Goal: Task Accomplishment & Management: Use online tool/utility

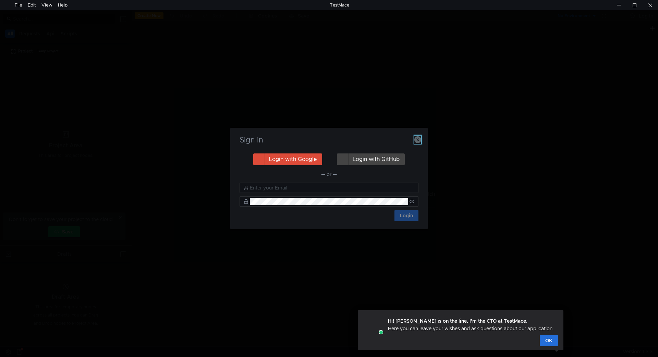
click at [419, 136] on icon "button" at bounding box center [418, 139] width 7 height 7
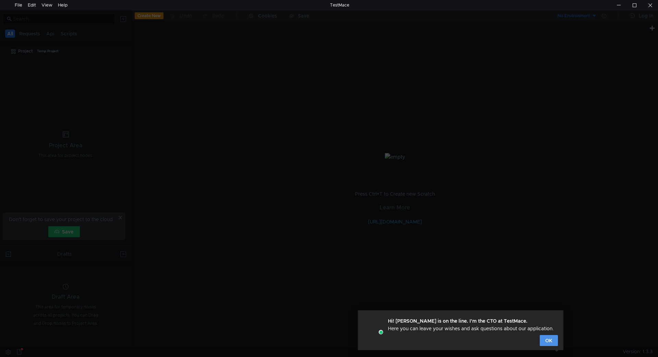
click at [554, 338] on button "OK" at bounding box center [549, 340] width 18 height 11
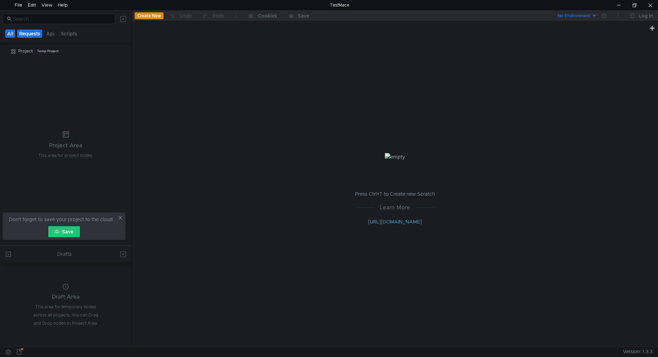
click at [32, 34] on button "Requests" at bounding box center [29, 33] width 25 height 8
click at [10, 34] on button "All" at bounding box center [10, 33] width 11 height 8
click at [147, 21] on div "Create New Undo Redo Cookies Save" at bounding box center [263, 16] width 263 height 11
click at [149, 18] on button "Create New" at bounding box center [149, 15] width 29 height 7
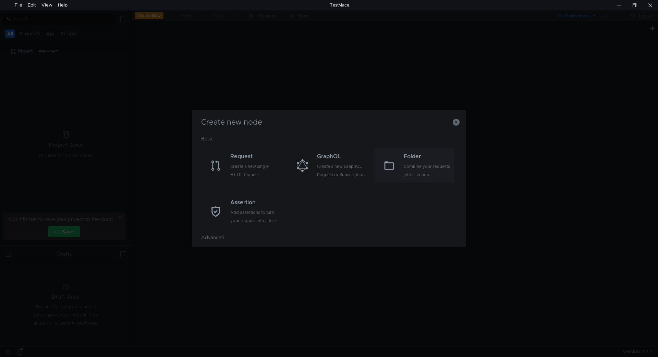
click at [429, 164] on div "Combine your requests into scenarios" at bounding box center [428, 170] width 49 height 16
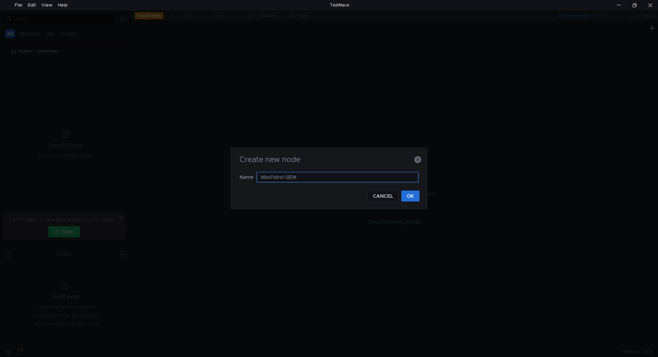
type input "MaxPatrol SIEM"
click at [410, 189] on form "Name MaxPatrol SIEM" at bounding box center [329, 181] width 179 height 19
click at [411, 193] on button "OK" at bounding box center [411, 195] width 18 height 11
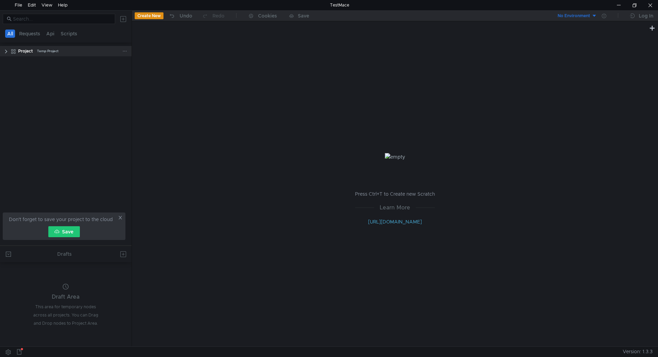
click at [3, 51] on div "Project Temp Project" at bounding box center [66, 51] width 132 height 10
click at [5, 50] on clr-icon at bounding box center [5, 51] width 5 height 5
click at [31, 61] on div "MaxPatrol SIEM" at bounding box center [38, 62] width 32 height 10
click at [125, 63] on icon at bounding box center [124, 62] width 5 height 5
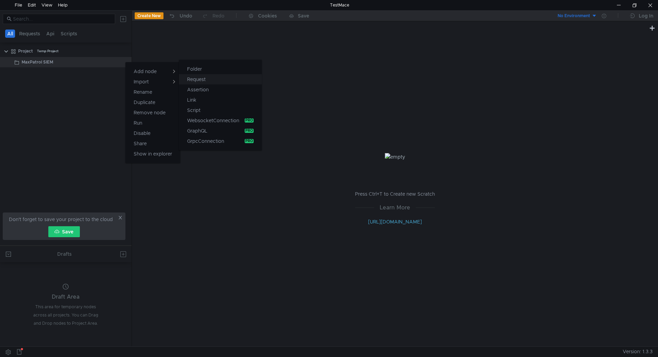
click at [212, 77] on button "Request" at bounding box center [220, 79] width 83 height 10
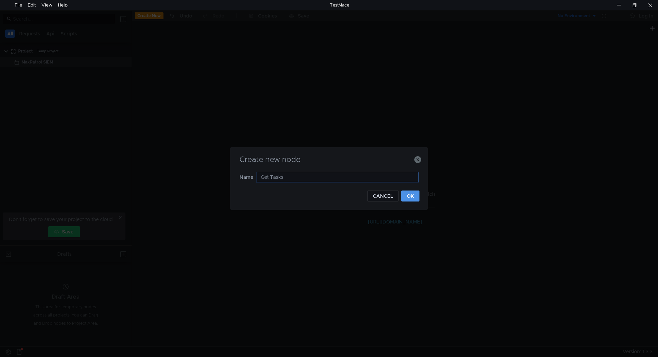
type input "Get Tasks"
click at [408, 197] on button "OK" at bounding box center [411, 195] width 18 height 11
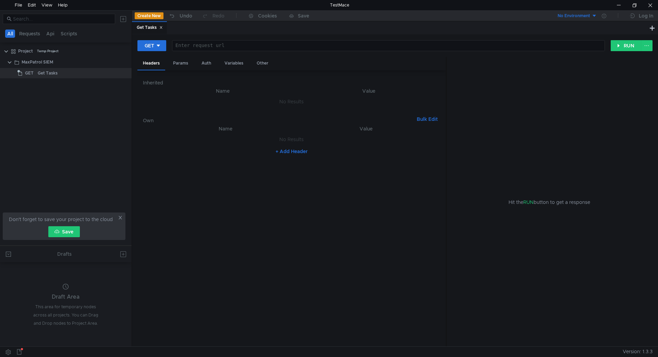
click at [185, 45] on div at bounding box center [388, 51] width 432 height 16
click at [156, 40] on div "GET Enter request url ההההההההההההההההההההההההההההההההההההההההההההההההההההההההה…" at bounding box center [374, 46] width 474 height 12
click at [161, 48] on icon at bounding box center [158, 45] width 5 height 5
click at [276, 109] on div at bounding box center [329, 178] width 658 height 357
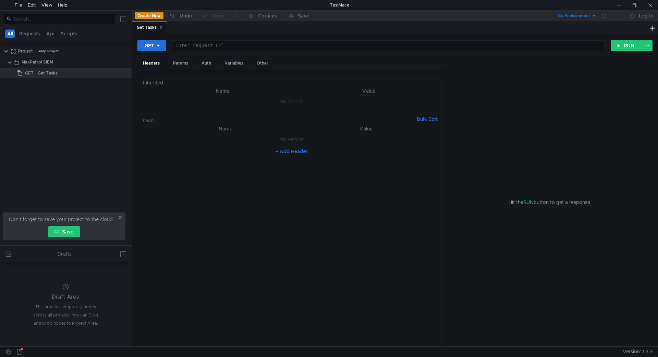
click at [156, 94] on th "Name" at bounding box center [222, 91] width 149 height 8
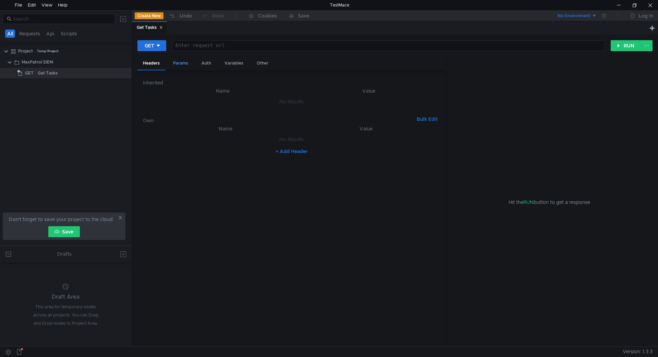
click at [180, 62] on div "Params" at bounding box center [181, 63] width 26 height 13
click at [289, 111] on button "+ Add Parameter" at bounding box center [291, 111] width 45 height 8
click at [322, 99] on div at bounding box center [367, 106] width 133 height 16
paste textarea "BCB9C0059A0CC2BF37A9BA1D04E3C9F5AD4FABE176E16B5CE4E522D7F6B6C02E"
type textarea "BCB9C0059A0CC2BF37A9BA1D04E3C9F5AD4FABE176E16B5CE4E522D7F6B6C02E"
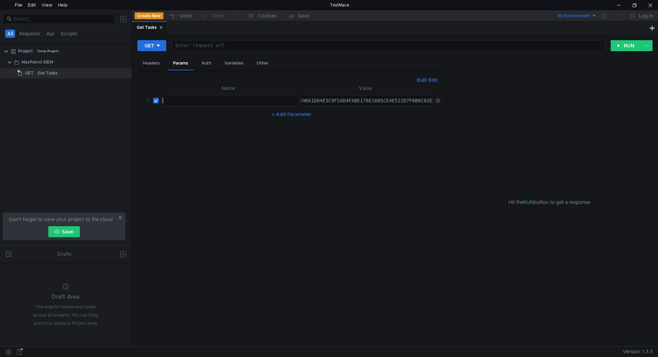
click at [236, 97] on div at bounding box center [230, 100] width 136 height 10
click at [154, 63] on div "Headers" at bounding box center [151, 63] width 28 height 13
click at [285, 152] on button "+ Add Header" at bounding box center [292, 151] width 38 height 8
click at [254, 140] on div at bounding box center [229, 146] width 136 height 16
paste textarea "Authorization"
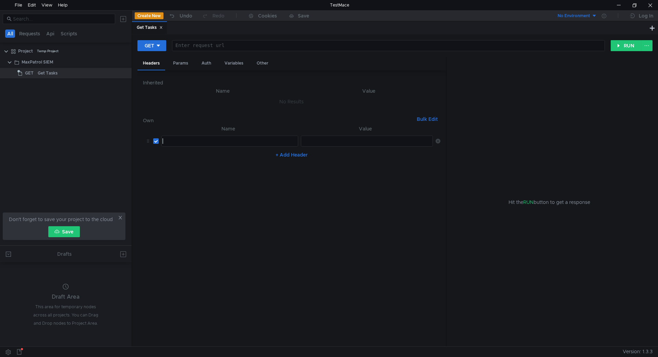
type textarea "Authorization"
click at [341, 141] on div at bounding box center [367, 146] width 133 height 16
paste textarea "Bearer $access_token"
type textarea "Bearer $access_token"
click at [178, 63] on div "Params" at bounding box center [181, 63] width 26 height 13
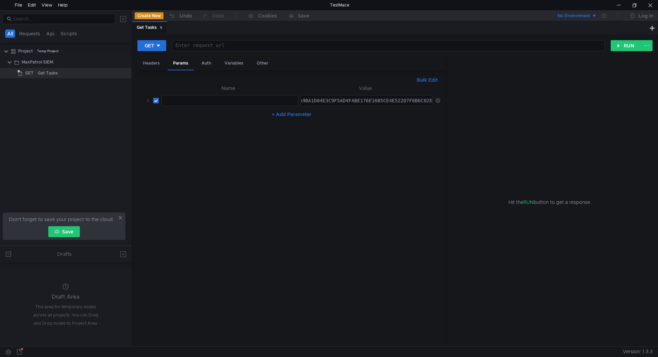
click at [327, 100] on div "BCB9C0059A0CC2BF37A9BA1D04E3C9F5AD4FABE176E16B5CE4E522D7F6B6C02E" at bounding box center [339, 106] width 187 height 16
click at [327, 100] on div "BCB9C0059A0CC2BF37A9BA1D04E3C9F5AD4FABE176E16B5CE4E522D7F6B6C02E" at bounding box center [394, 106] width 187 height 16
click at [153, 63] on div "Headers" at bounding box center [151, 63] width 28 height 13
click at [370, 138] on div "Bearer $access_token" at bounding box center [366, 141] width 131 height 10
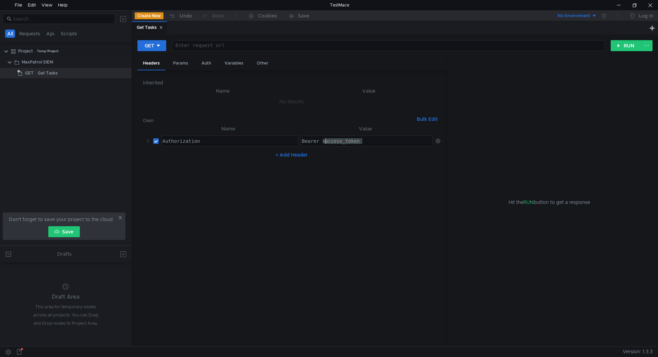
drag, startPoint x: 362, startPoint y: 141, endPoint x: 324, endPoint y: 140, distance: 38.1
click at [324, 140] on div "Bearer $access_token" at bounding box center [367, 146] width 133 height 16
paste textarea "BCB9C0059A0CC2BF37A9BA1D04E3C9F5AD4FABE176E16B5CE4E522D7F6B6C02E"
type textarea "Bearer BCB9C0059A0CC2BF37A9BA1D04E3C9F5AD4FABE176E16B5CE4E522D7F6B6C02E"
click at [300, 156] on button "+ Add Header" at bounding box center [292, 155] width 38 height 8
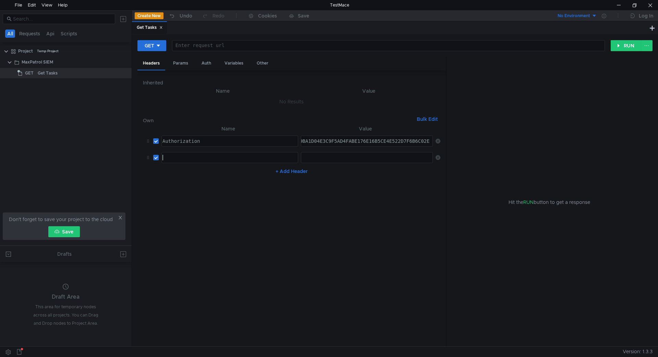
click at [203, 157] on div at bounding box center [229, 163] width 136 height 16
paste textarea "Content-Type"
type textarea "Content-Type"
click at [307, 156] on div at bounding box center [367, 163] width 133 height 16
paste textarea "application/json"
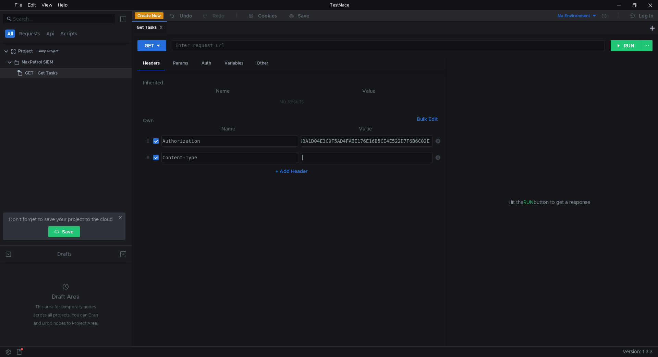
type textarea "application/json"
click at [326, 191] on nz-table "Name Value Authorization Authorization הההההההההההההההההההההההההההההההההההההההה…" at bounding box center [292, 232] width 298 height 216
click at [211, 119] on h6 "Own" at bounding box center [278, 120] width 271 height 8
click at [228, 43] on div at bounding box center [388, 51] width 432 height 16
paste textarea "/api/scanning/v4/scanner_tasks"
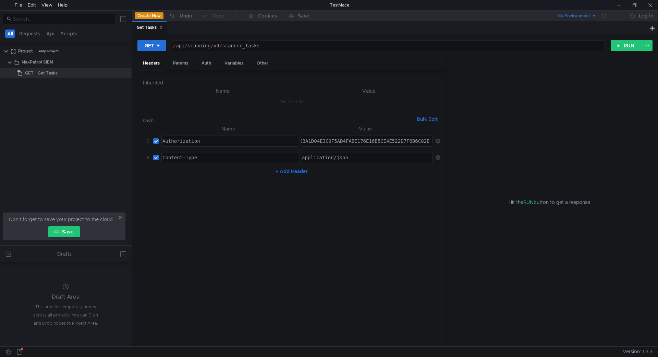
click at [176, 45] on div "/ api / scanning / v4 / scanner_tasks" at bounding box center [388, 51] width 432 height 16
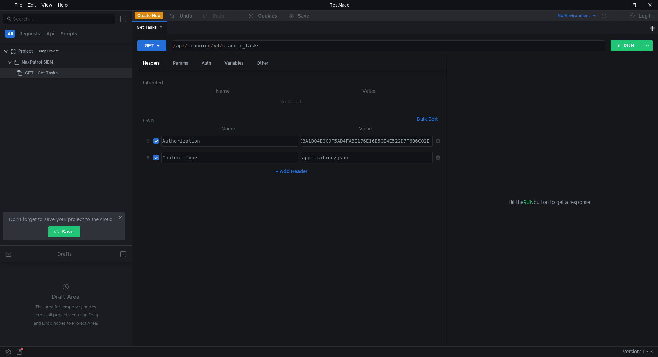
click at [173, 42] on div "/ api / scanning / v4 / scanner_tasks" at bounding box center [388, 45] width 432 height 10
paste textarea "https://ng-core.tst"
type textarea "https://ng-core.tst/api/scanning/v4/scanner_tasks"
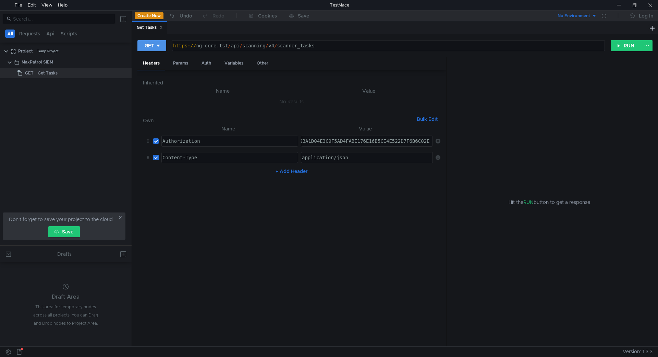
click at [164, 46] on button "GET" at bounding box center [151, 45] width 29 height 11
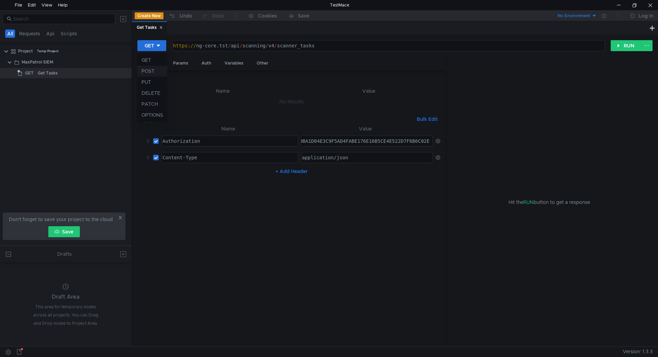
click at [153, 73] on li "POST" at bounding box center [152, 70] width 30 height 11
click at [631, 41] on button "RUN" at bounding box center [626, 45] width 31 height 11
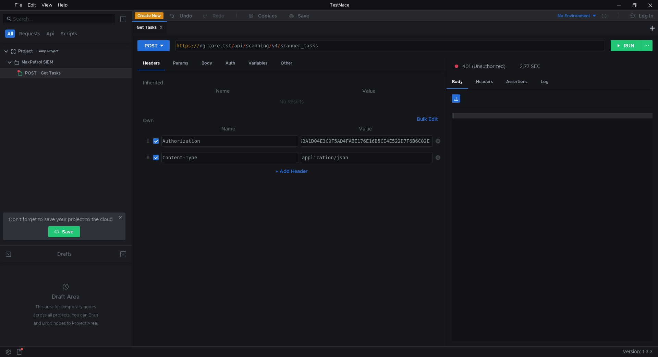
click at [368, 140] on div "Bearer BCB9C0059A0CC2BF37A9BA1D04E3C9F5AD4FABE176E16B5CE4E522D7F6B6C02E" at bounding box center [328, 146] width 210 height 16
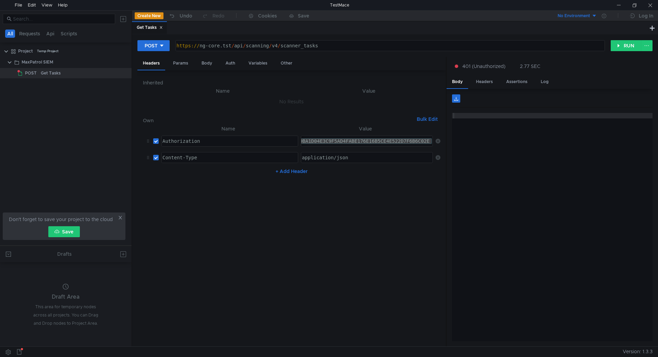
click at [368, 143] on div "Bearer BCB9C0059A0CC2BF37A9BA1D04E3C9F5AD4FABE176E16B5CE4E522D7F6B6C02E" at bounding box center [366, 141] width 131 height 10
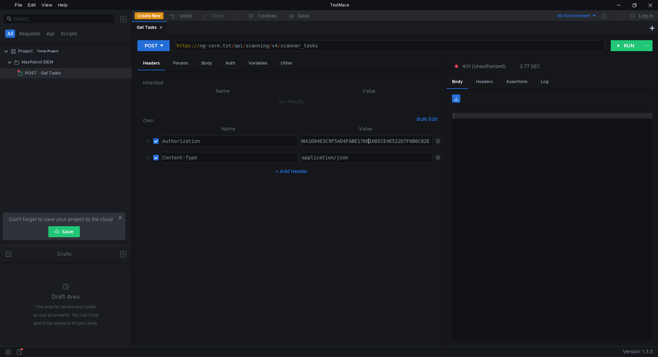
click at [399, 139] on div "Bearer BCB9C0059A0CC2BF37A9BA1D04E3C9F5AD4FABE176E16B5CE4E522D7F6B6C02E" at bounding box center [328, 146] width 210 height 16
drag, startPoint x: 431, startPoint y: 141, endPoint x: 326, endPoint y: 143, distance: 105.6
click at [326, 143] on div "Bearer BCB9C0059A0CC2BF37A9BA1D04E3C9F5AD4FABE176E16B5CE4E522D7F6B6C02E" at bounding box center [406, 146] width 210 height 16
paste textarea "C02AA317AB5F26ACB381D69880CD2E8B8F0909542A0EB82B4ACFE21819966B1"
type textarea "Bearer C02AA317AB5F26ACB381D69880CD2E8B8F0909542A0EB82B4ACFE21819966B1E"
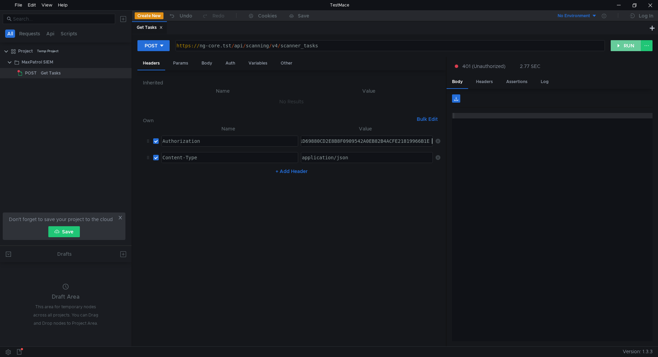
click at [628, 47] on button "RUN" at bounding box center [626, 45] width 31 height 11
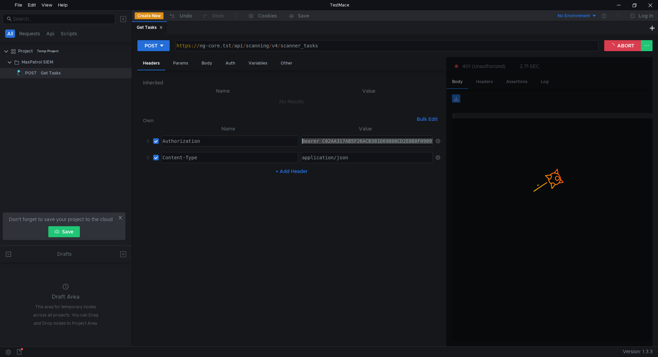
drag, startPoint x: 396, startPoint y: 140, endPoint x: 269, endPoint y: 135, distance: 127.7
click at [268, 135] on tr "Authorization Authorization ההההההההההההההההההההההההההההההההההההההההההההההההההה…" at bounding box center [292, 141] width 298 height 16
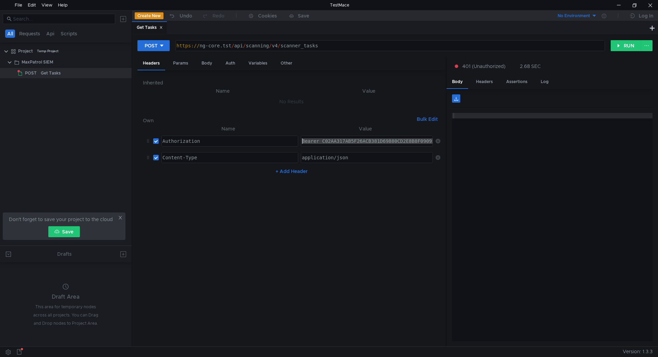
click at [334, 141] on div "Bearer C02AA317AB5F26ACB381D69880CD2E8B8F0909542A0EB82B4ACFE21819966B1E" at bounding box center [366, 141] width 131 height 10
click at [325, 141] on div "Bearer C02AA317AB5F26ACB381D69880CD2E8B8F0909542A0EB82B4ACFE21819966B1E" at bounding box center [406, 146] width 210 height 16
drag, startPoint x: 343, startPoint y: 48, endPoint x: 231, endPoint y: 47, distance: 111.8
click at [231, 47] on div "https:// ng-core.tst / api / scanning / v4 / scanner_tasks" at bounding box center [389, 51] width 429 height 16
paste textarea "3"
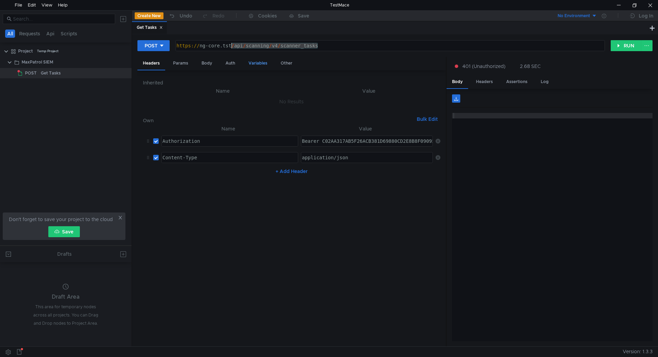
type textarea "[URL]"
click at [164, 45] on icon at bounding box center [161, 45] width 5 height 5
click at [156, 62] on li "GET" at bounding box center [153, 60] width 32 height 11
click at [614, 43] on button "RUN" at bounding box center [626, 45] width 31 height 11
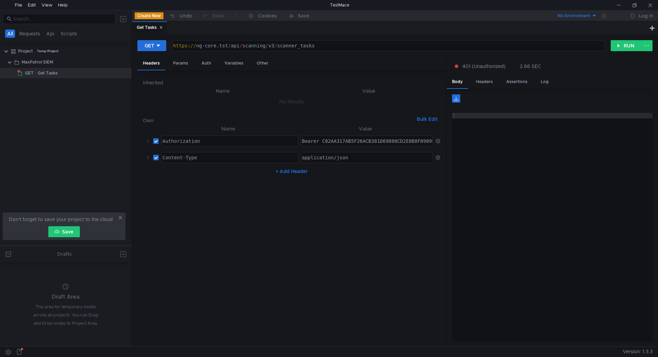
click at [226, 43] on div "https:// ng-core.tst / api / scanning / v3 / scanner_tasks" at bounding box center [388, 45] width 432 height 10
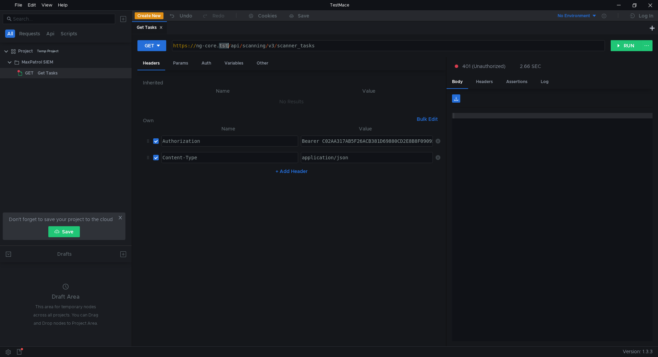
click at [226, 43] on div "https:// ng-core.tst / api / scanning / v3 / scanner_tasks" at bounding box center [388, 45] width 432 height 10
click at [633, 44] on button "RUN" at bounding box center [626, 45] width 31 height 11
click at [125, 61] on icon at bounding box center [124, 62] width 5 height 5
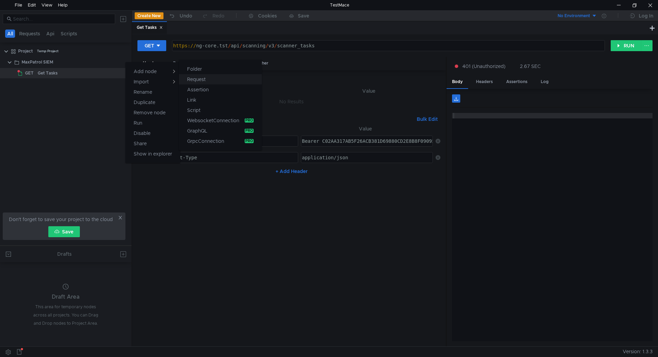
click at [197, 79] on app-tour-anchor "Request" at bounding box center [196, 79] width 19 height 8
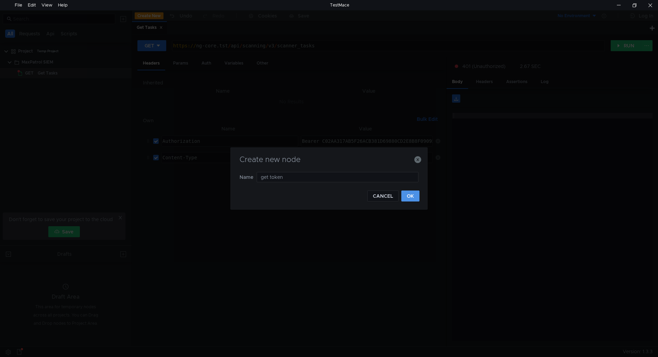
type input "get token"
click at [419, 193] on button "OK" at bounding box center [411, 195] width 18 height 11
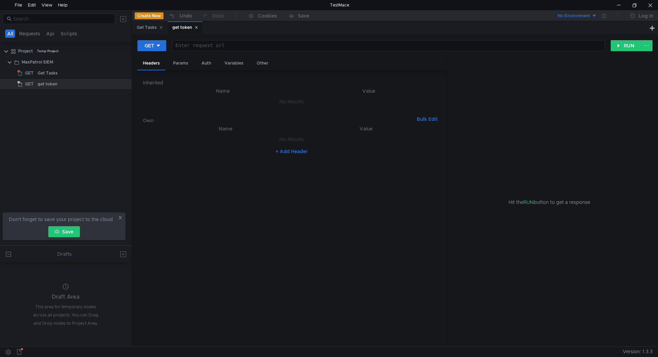
click at [412, 201] on nz-table "Name Value No Results + Add Header" at bounding box center [292, 232] width 298 height 216
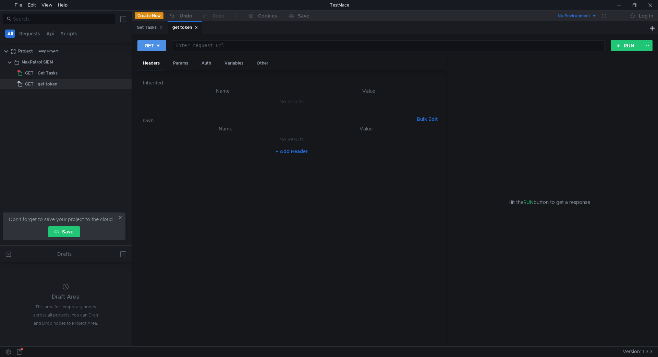
click at [156, 48] on icon at bounding box center [158, 45] width 5 height 5
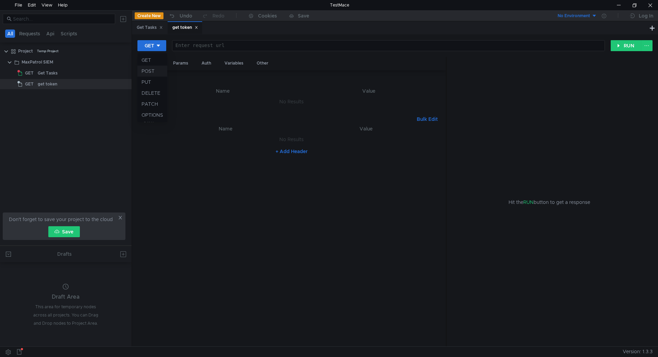
click at [152, 67] on li "POST" at bounding box center [152, 70] width 30 height 11
drag, startPoint x: 68, startPoint y: 75, endPoint x: 108, endPoint y: 65, distance: 40.7
click at [69, 75] on div "Get Tasks" at bounding box center [75, 73] width 74 height 10
click at [70, 86] on div "get token" at bounding box center [76, 84] width 71 height 10
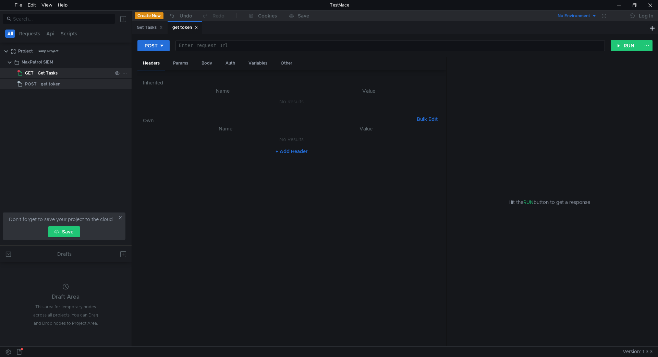
click at [71, 77] on div "Get Tasks" at bounding box center [75, 73] width 74 height 10
click at [143, 24] on div "Get Tasks" at bounding box center [150, 27] width 26 height 7
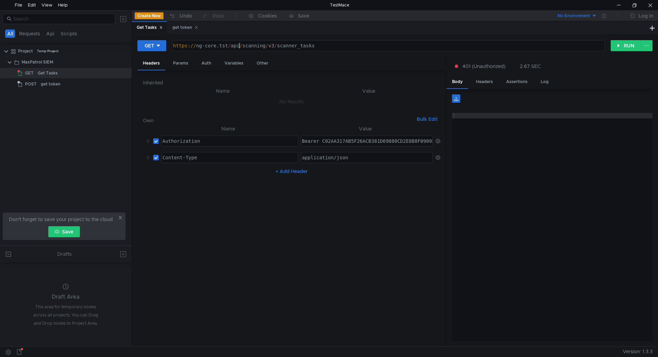
click at [241, 46] on div "https:// ng-core.tst / api / scanning / v3 / scanner_tasks" at bounding box center [388, 51] width 432 height 16
click at [624, 44] on button "RUN" at bounding box center [626, 45] width 31 height 11
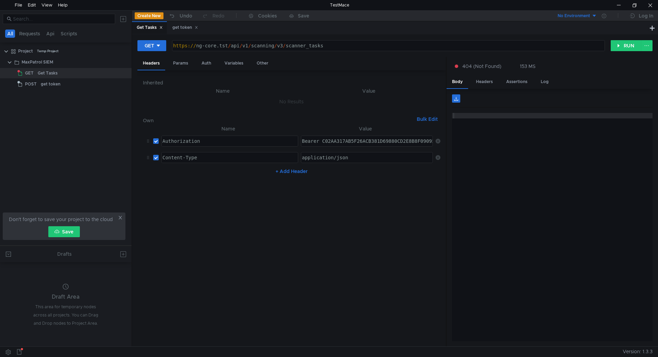
click at [249, 46] on div "https:// ng-core.tst / api / v1 / scanning / v3 / scanner_tasks" at bounding box center [388, 51] width 432 height 16
click at [625, 49] on button "RUN" at bounding box center [626, 45] width 31 height 11
click at [228, 48] on div "https:// ng-core.tst / api / scanning / v3 / scanner_tasks" at bounding box center [388, 51] width 432 height 16
type textarea "[URL]"
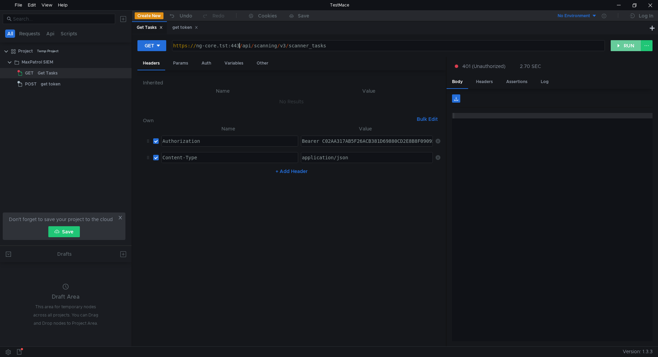
click at [630, 45] on button "RUN" at bounding box center [626, 45] width 31 height 11
click at [47, 88] on div "get token" at bounding box center [51, 84] width 20 height 10
click at [229, 48] on div "https:// ng-core.tst:443 / api / scanning / v3 / scanner_tasks" at bounding box center [388, 51] width 432 height 16
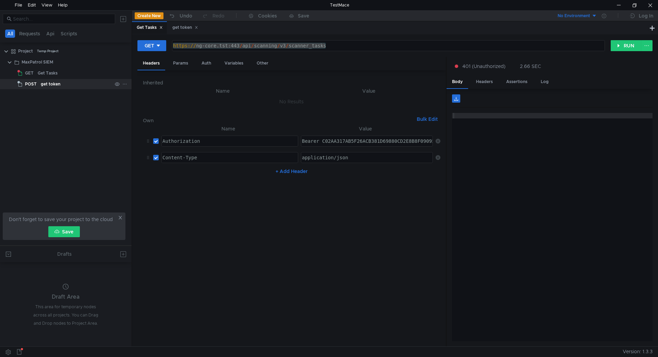
click at [71, 84] on div "get token" at bounding box center [76, 84] width 71 height 10
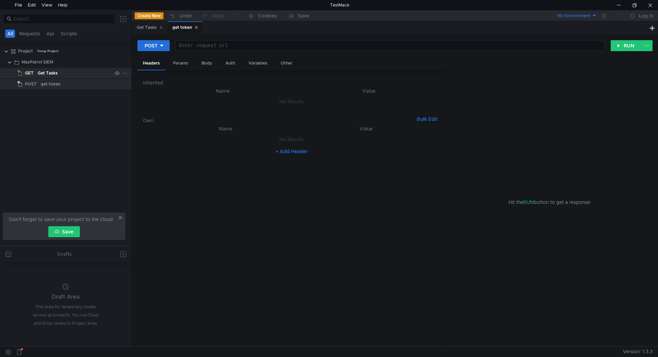
click at [74, 71] on div "Get Tasks" at bounding box center [75, 73] width 74 height 10
click at [75, 83] on div "get token" at bounding box center [76, 84] width 71 height 10
click at [192, 46] on div at bounding box center [389, 51] width 429 height 16
paste textarea "[URL]"
drag, startPoint x: 257, startPoint y: 46, endPoint x: 396, endPoint y: 48, distance: 138.9
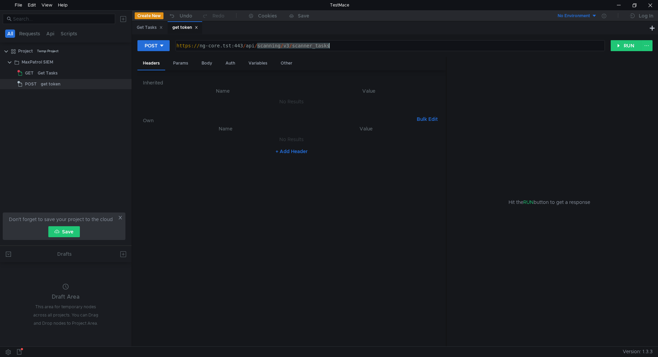
click at [396, 48] on div "https:// ng-core.tst:443 / api / scanning / v3 / scanner_tasks" at bounding box center [389, 51] width 429 height 16
paste textarea "/connect/token"
click at [257, 44] on div "https:// ng-core.tst:443 / api // connect / token" at bounding box center [389, 51] width 429 height 16
type textarea "[URL]"
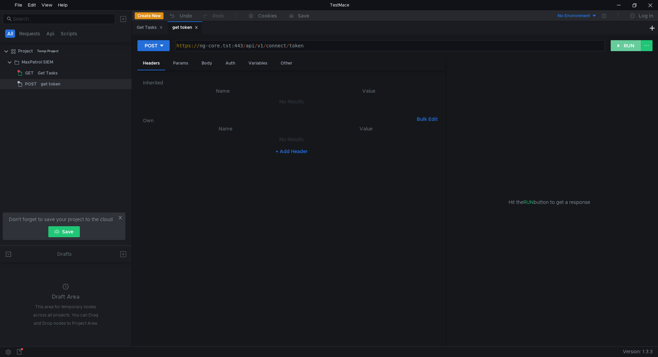
click at [620, 46] on button "RUN" at bounding box center [626, 45] width 31 height 11
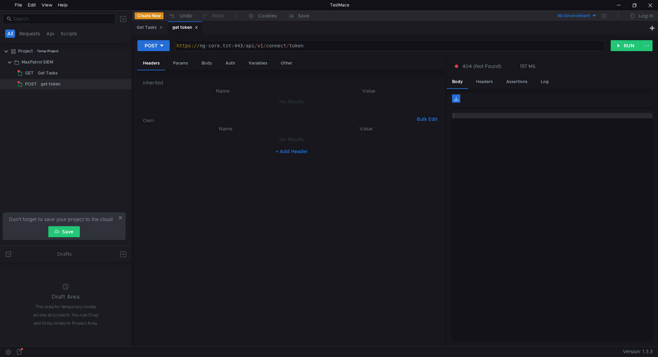
click at [318, 153] on div "+ Add Header" at bounding box center [292, 151] width 298 height 11
click at [305, 154] on button "+ Add Header" at bounding box center [292, 151] width 38 height 8
click at [203, 139] on div at bounding box center [229, 146] width 136 height 16
paste textarea "Content-Type:"
type textarea "Content-Type"
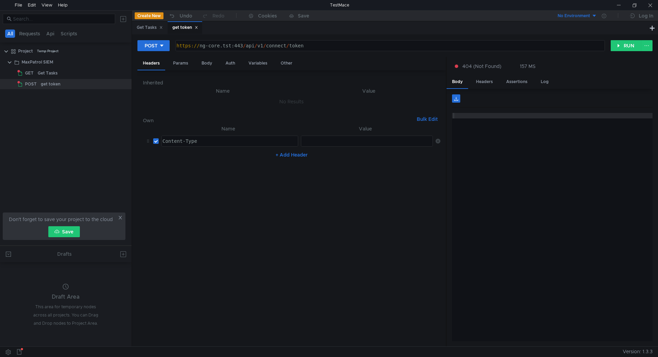
click at [354, 140] on div at bounding box center [367, 146] width 133 height 16
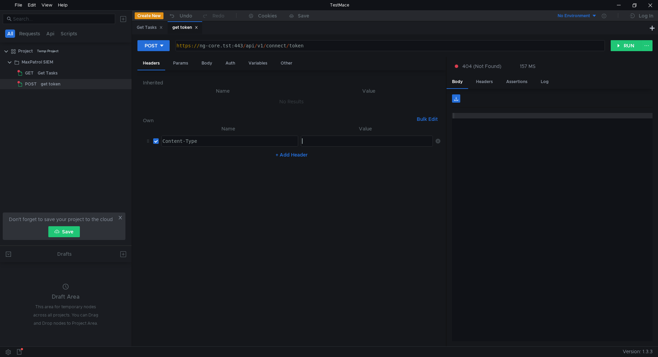
paste textarea "application/x-www-form-urlencoded"
type textarea "application/x-www-form-urlencoded"
click at [357, 190] on nz-table "Name Value Content-Type Content-Type הההההההההההההההההההההההההההההההההההההההההה…" at bounding box center [292, 232] width 298 height 216
click at [308, 110] on div "Inherited Name Value No Results Own Bulk Edit XXXXXXXXXXXXXXXXXXXXXXXXXXXXXXXXX…" at bounding box center [292, 208] width 298 height 265
click at [181, 63] on div "Params" at bounding box center [181, 63] width 26 height 13
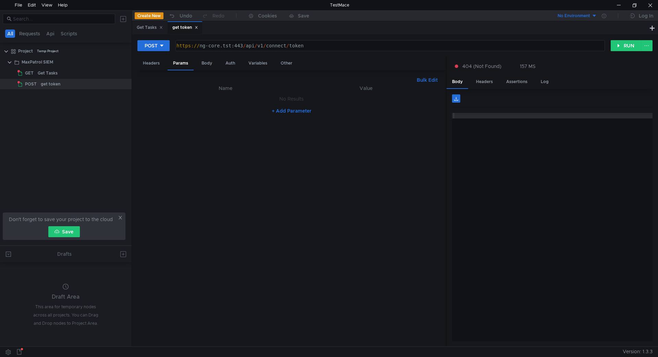
click at [280, 109] on button "+ Add Parameter" at bounding box center [291, 111] width 45 height 8
click at [285, 116] on button "+ Add Parameter" at bounding box center [291, 114] width 45 height 8
click at [285, 116] on div at bounding box center [229, 122] width 136 height 16
click at [290, 131] on button "+ Add Parameter" at bounding box center [291, 131] width 45 height 8
click at [291, 148] on button "+ Add Parameter" at bounding box center [291, 147] width 45 height 8
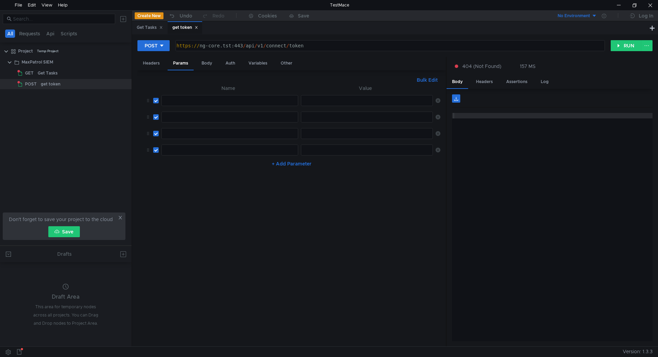
click at [293, 162] on button "+ Add Parameter" at bounding box center [291, 163] width 45 height 8
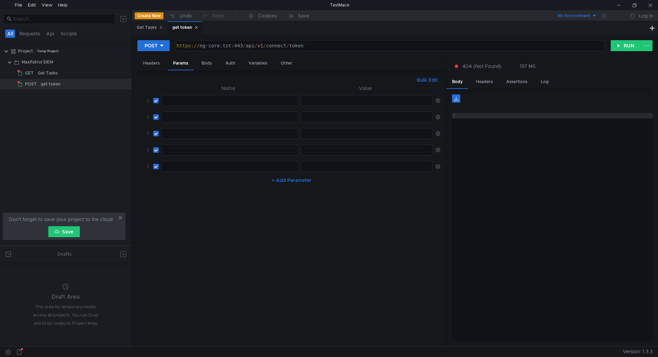
click at [181, 96] on div at bounding box center [230, 100] width 136 height 10
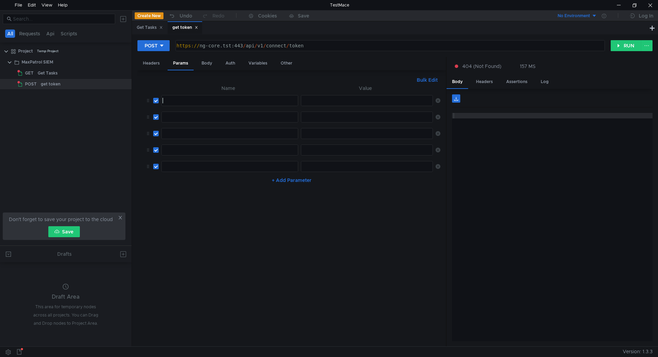
paste textarea "username"
type textarea "username"
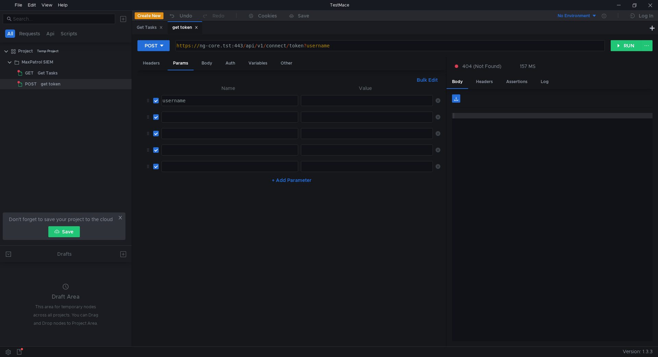
click at [190, 118] on div at bounding box center [229, 122] width 136 height 16
paste textarea "password"
type textarea "password"
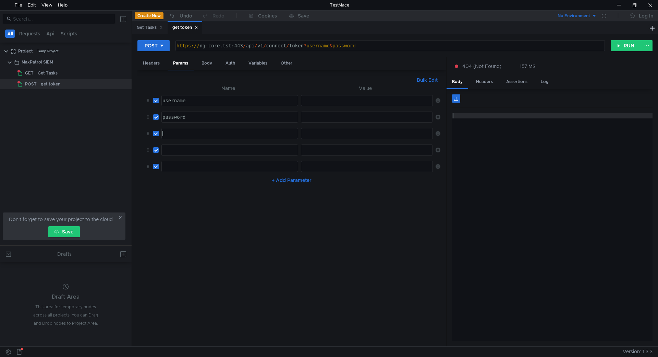
click at [179, 135] on div at bounding box center [229, 139] width 136 height 16
paste textarea "client_id"
type textarea "client_id"
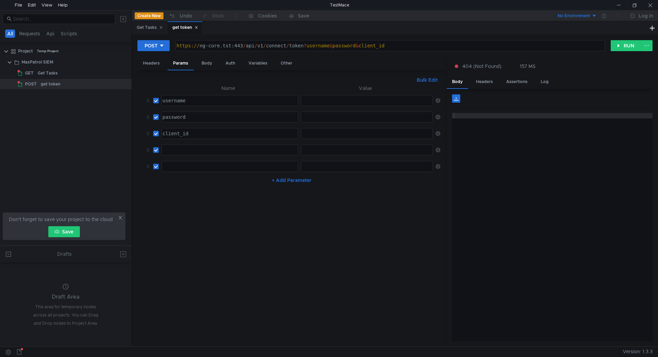
click at [178, 151] on div at bounding box center [229, 155] width 136 height 16
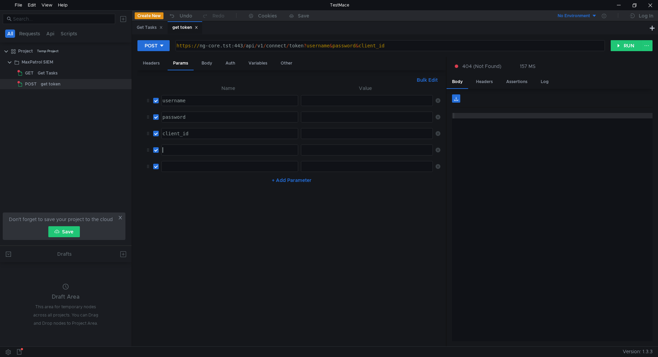
paste textarea "client_secret"
type textarea "client_secret"
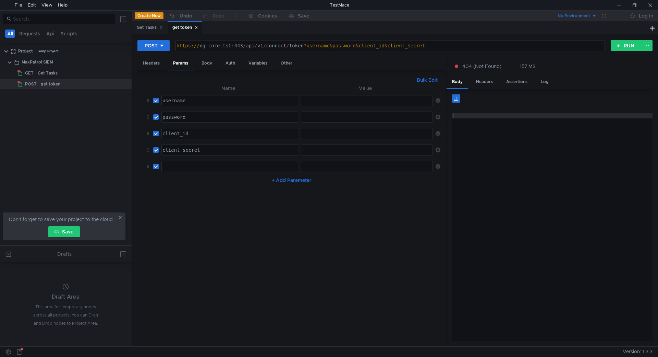
click at [197, 166] on div at bounding box center [229, 172] width 136 height 16
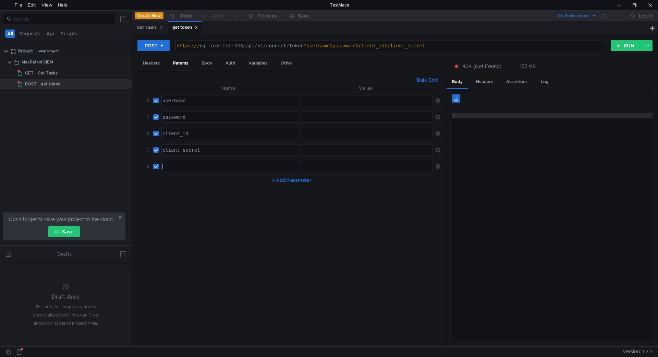
paste textarea "grant_type"
type textarea "grant_type"
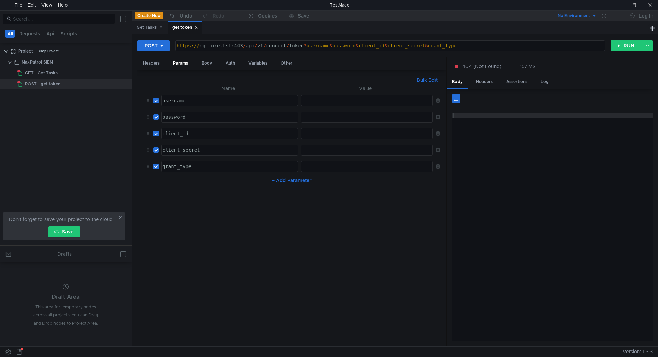
drag, startPoint x: 304, startPoint y: 172, endPoint x: 309, endPoint y: 172, distance: 4.8
click at [304, 172] on td "ההההההההההההההההההההההההההההההההההההההההההההההההההההההההההההההההההההההההההההההה…" at bounding box center [365, 166] width 135 height 16
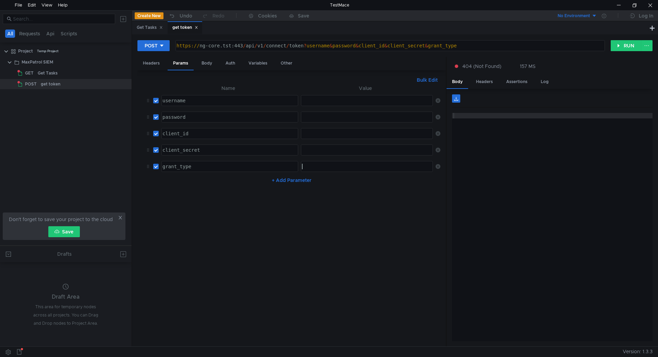
click at [314, 167] on div at bounding box center [367, 172] width 133 height 16
paste textarea "password"
type textarea "password"
click at [288, 180] on button "+ Add Parameter" at bounding box center [291, 180] width 45 height 8
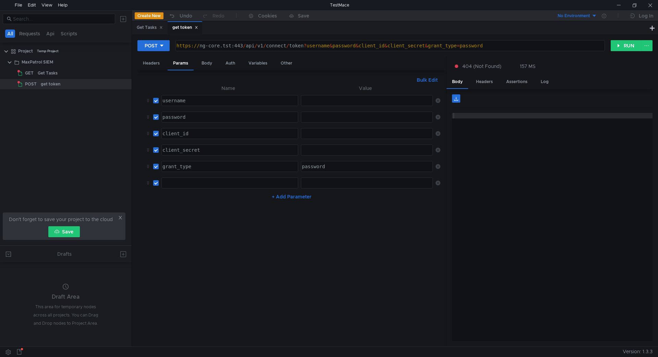
click at [177, 183] on div at bounding box center [229, 188] width 136 height 16
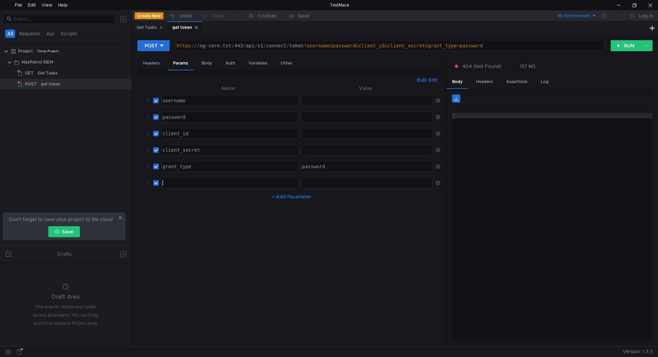
paste textarea "response_type"
type textarea "response_type"
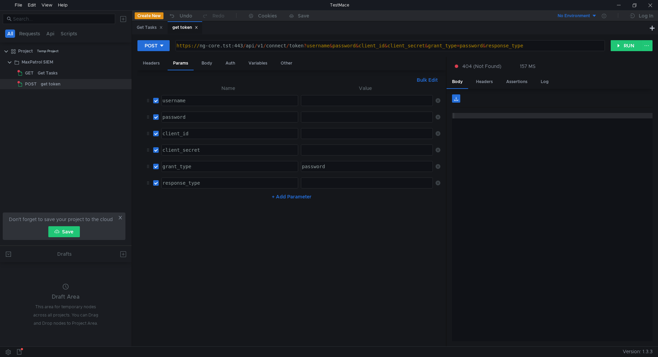
drag, startPoint x: 338, startPoint y: 184, endPoint x: 328, endPoint y: 192, distance: 12.4
click at [338, 184] on div at bounding box center [367, 188] width 133 height 16
paste textarea "code id_token"
type textarea "code id_token"
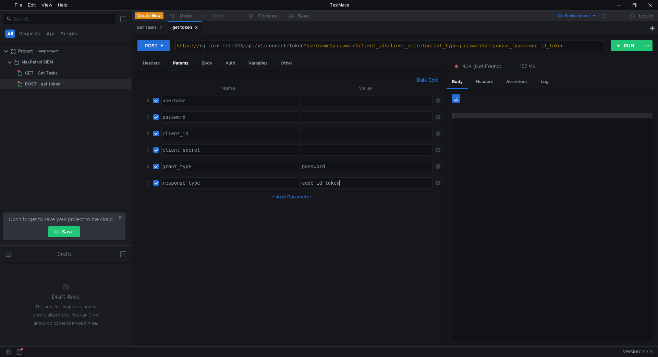
click at [295, 198] on button "+ Add Parameter" at bounding box center [291, 196] width 45 height 8
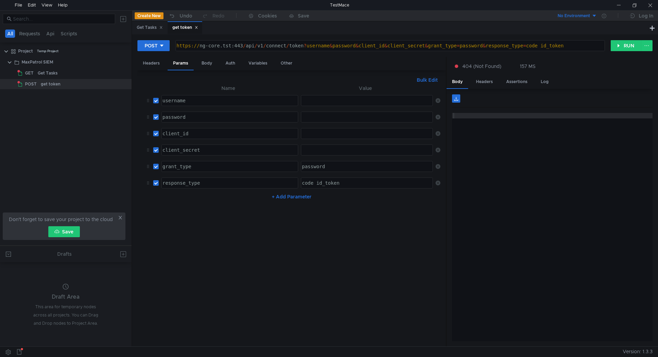
click at [281, 198] on button "+ Add Parameter" at bounding box center [291, 196] width 45 height 8
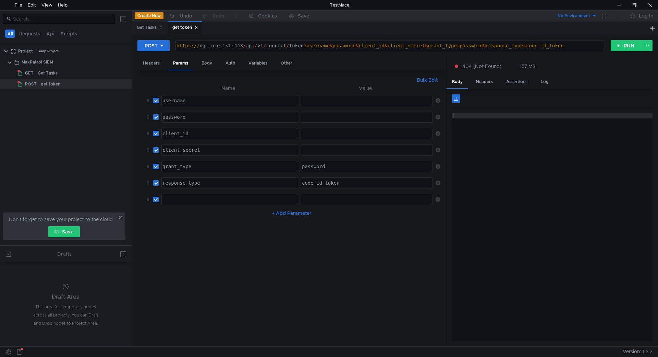
click at [216, 201] on div at bounding box center [229, 204] width 136 height 16
paste textarea "scope"
type textarea "scope"
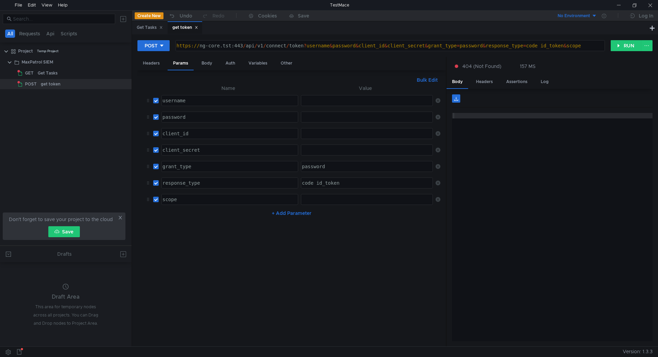
click at [358, 203] on div at bounding box center [367, 204] width 133 height 16
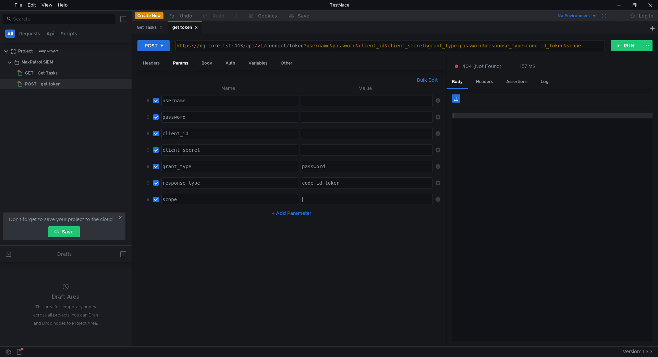
paste textarea "offline_access mpx.api ptkb.api"
type textarea "offline_access mpx.api ptkb.api"
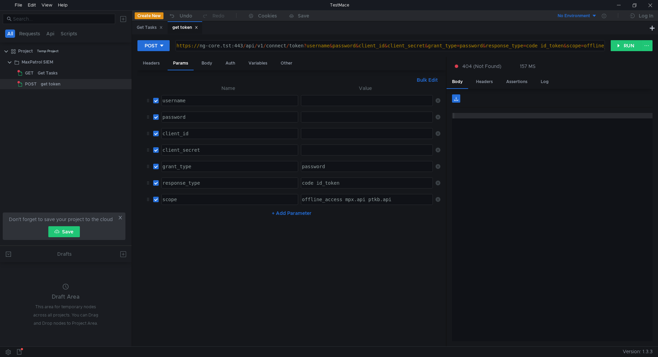
click at [319, 135] on div at bounding box center [367, 139] width 133 height 16
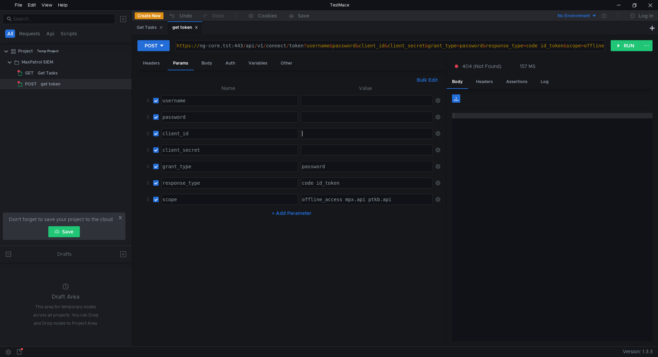
paste textarea "mpx"
type textarea "mpx"
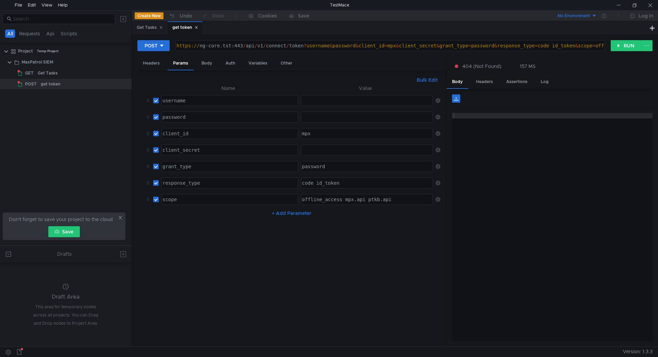
click at [332, 151] on div at bounding box center [367, 155] width 133 height 16
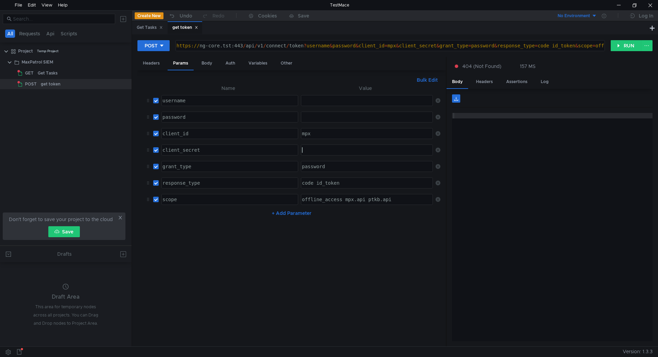
paste textarea "c4049119-c232-4483-8bd3-3e68a73bb9a8"
type textarea "c4049119-c232-4483-8bd3-3e68a73bb9a8"
click at [317, 119] on div at bounding box center [367, 122] width 133 height 16
type textarea "P@ssw0rd"
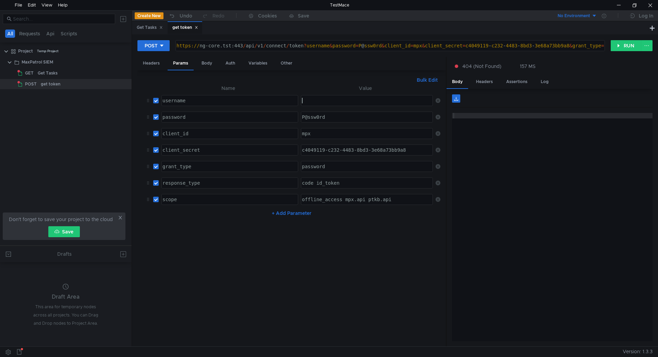
click at [328, 101] on div at bounding box center [367, 106] width 133 height 16
paste textarea "Administrator"
type textarea "Administrator"
click at [629, 47] on button "RUN" at bounding box center [626, 45] width 31 height 11
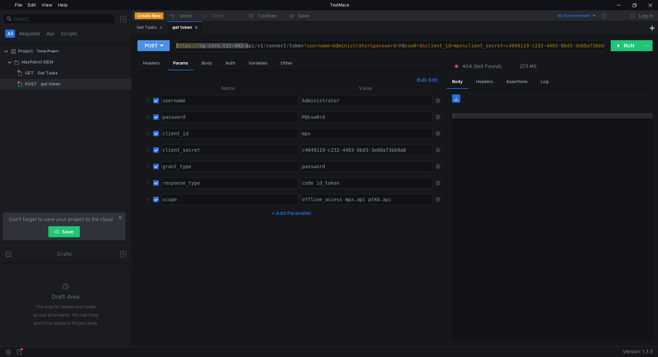
drag, startPoint x: 224, startPoint y: 46, endPoint x: 146, endPoint y: 46, distance: 77.5
click at [146, 46] on div "POST https://ng-core.tst:443/api/v1/connect/token?username=Administrator&passwo…" at bounding box center [374, 46] width 474 height 12
click at [295, 44] on div "https:// ng-core.tst:443 / api / v1 / connect / token ? username = Administrato…" at bounding box center [516, 51] width 683 height 16
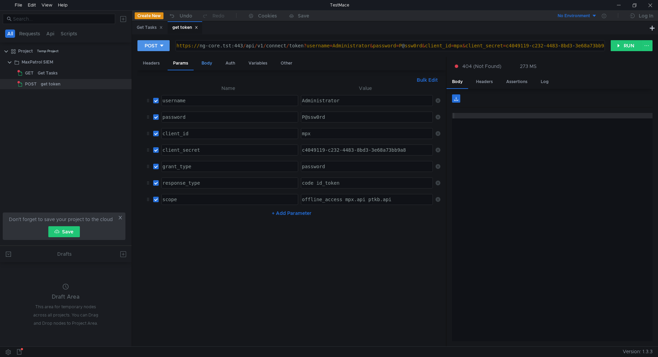
drag, startPoint x: 187, startPoint y: 61, endPoint x: 202, endPoint y: 60, distance: 14.7
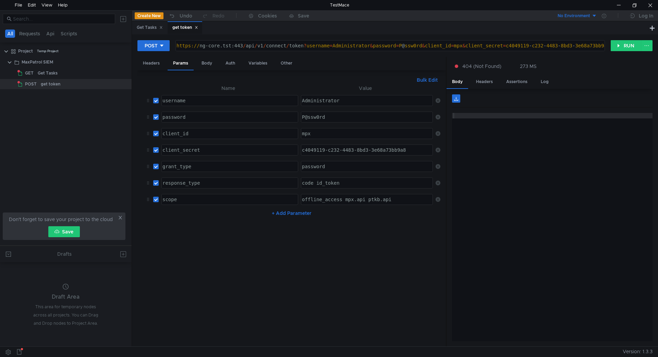
click at [253, 43] on div "https:// ng-core.tst:443 / api / v1 / connect / token ? username = Administrato…" at bounding box center [516, 51] width 683 height 16
drag, startPoint x: 263, startPoint y: 44, endPoint x: 156, endPoint y: 39, distance: 107.1
click at [156, 39] on div "POST https://ng-core.tst:443/api/v1/connect/token?username=Administrator&passwo…" at bounding box center [395, 190] width 526 height 312
paste textarea "10.250.11.10"
type textarea "https://10.250.11.10:443/api/v1/connect/token?username=Administrator&password=P…"
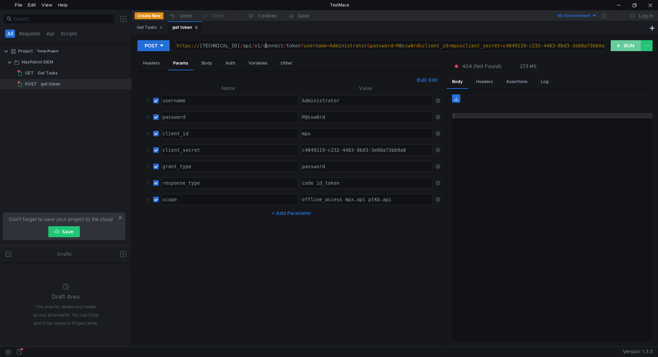
click at [612, 45] on button "RUN" at bounding box center [626, 45] width 31 height 11
click at [620, 46] on button "RUN" at bounding box center [626, 45] width 31 height 11
click at [149, 58] on div "Headers" at bounding box center [151, 63] width 28 height 13
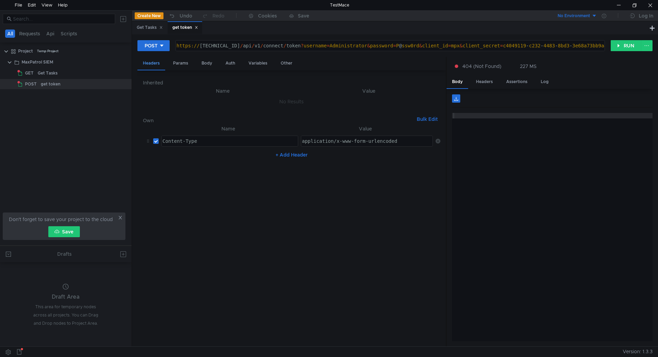
scroll to position [0, 6]
click at [177, 63] on div "Params" at bounding box center [181, 63] width 26 height 13
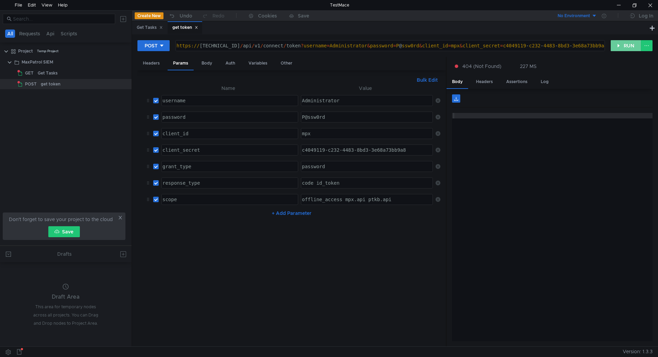
click at [630, 47] on button "RUN" at bounding box center [626, 45] width 31 height 11
click at [207, 64] on div "Body" at bounding box center [207, 63] width 22 height 13
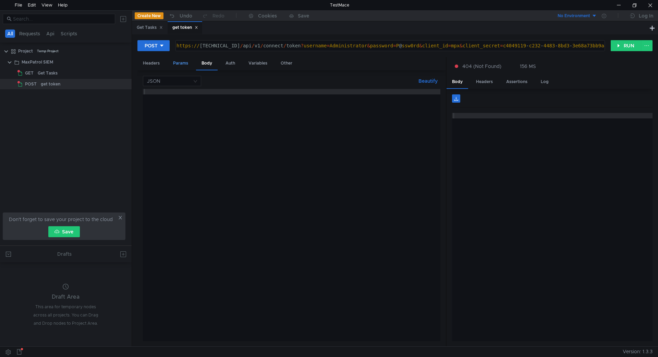
click at [180, 67] on div "Params" at bounding box center [181, 63] width 26 height 13
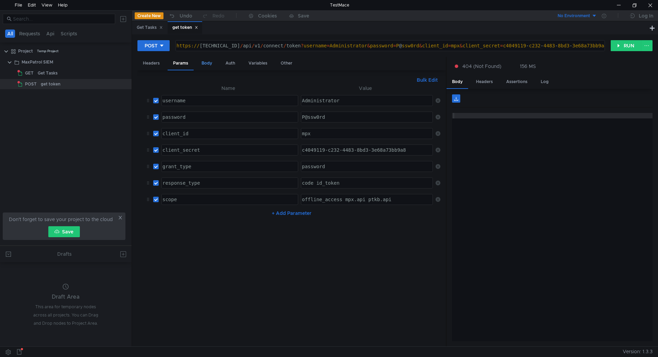
click at [212, 60] on div "Body" at bounding box center [207, 63] width 22 height 13
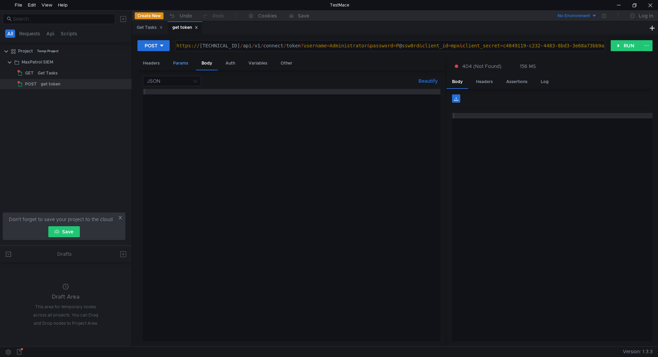
click at [187, 62] on div "Params" at bounding box center [181, 63] width 26 height 13
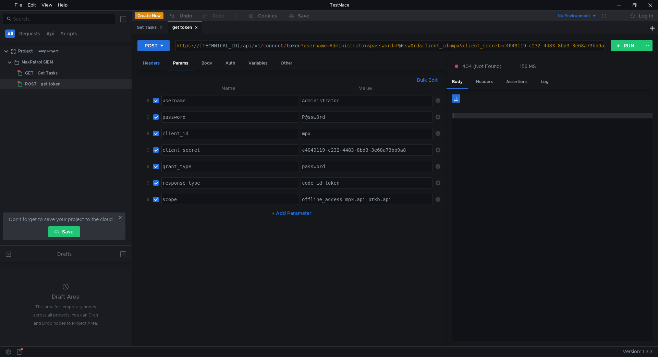
click at [156, 62] on div "Headers" at bounding box center [151, 63] width 28 height 13
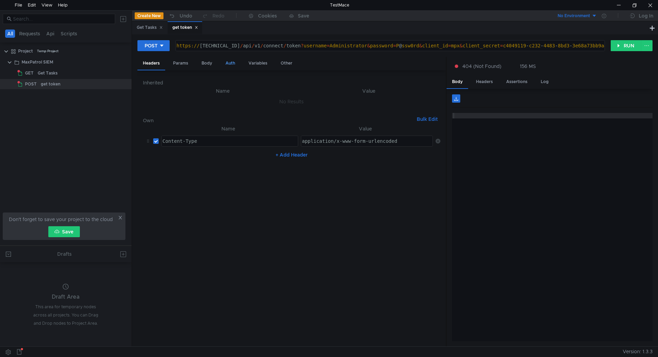
click at [235, 60] on div "Auth" at bounding box center [230, 63] width 21 height 13
click at [176, 62] on div "Params" at bounding box center [181, 63] width 26 height 13
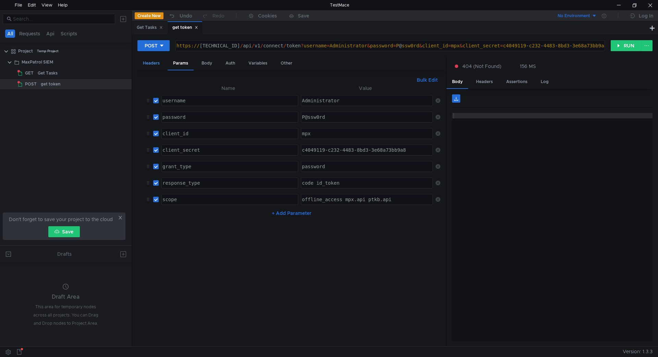
click at [149, 63] on div "Headers" at bounding box center [151, 63] width 28 height 13
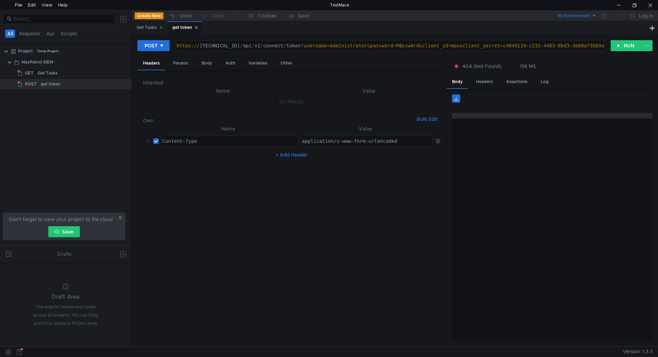
click at [148, 119] on h6 "Own" at bounding box center [278, 120] width 271 height 8
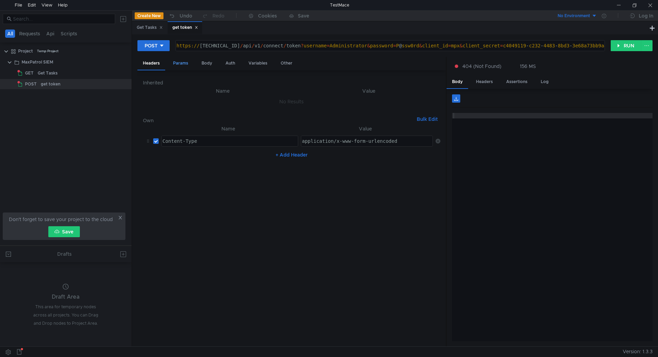
click at [185, 65] on div "Params" at bounding box center [181, 63] width 26 height 13
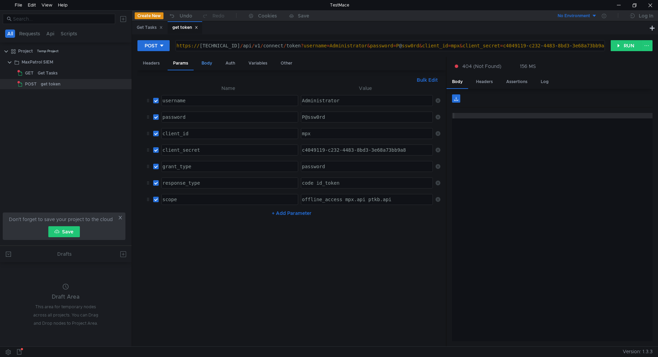
click at [209, 63] on div "Body" at bounding box center [207, 63] width 22 height 13
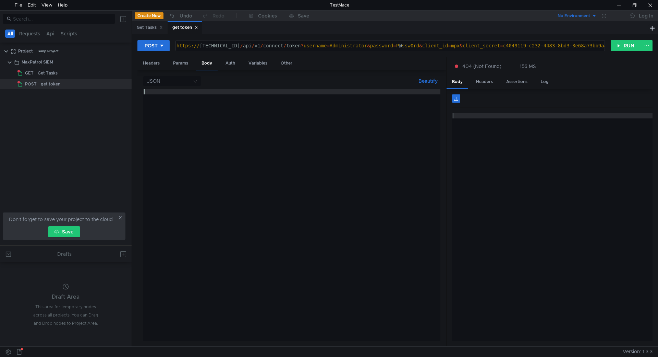
click at [229, 101] on div at bounding box center [292, 220] width 298 height 263
paste textarea "Content-Type: application/x-www-form-urlencoded"
type textarea "Content-Type: application/x-www-form-urlencoded"
click at [628, 45] on button "RUN" at bounding box center [626, 45] width 31 height 11
click at [267, 85] on div "JSON Beautify" at bounding box center [292, 81] width 298 height 10
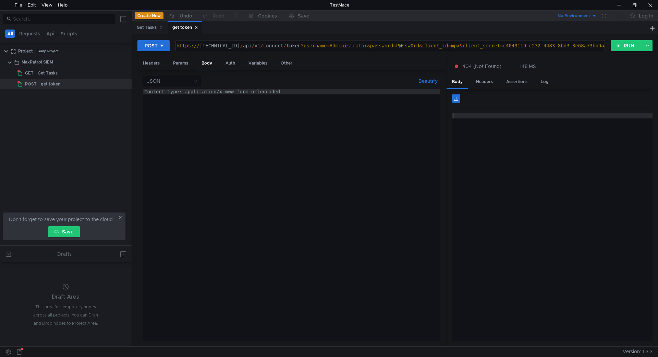
click at [249, 95] on div "Content-Type: application/x-www-form-urlencoded" at bounding box center [292, 220] width 298 height 263
click at [230, 64] on div "Auth" at bounding box center [230, 63] width 21 height 13
click at [225, 78] on input at bounding box center [298, 81] width 268 height 10
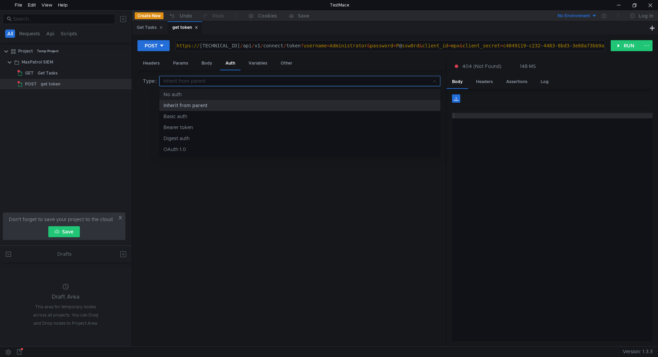
click at [215, 95] on div "No auth" at bounding box center [300, 95] width 273 height 8
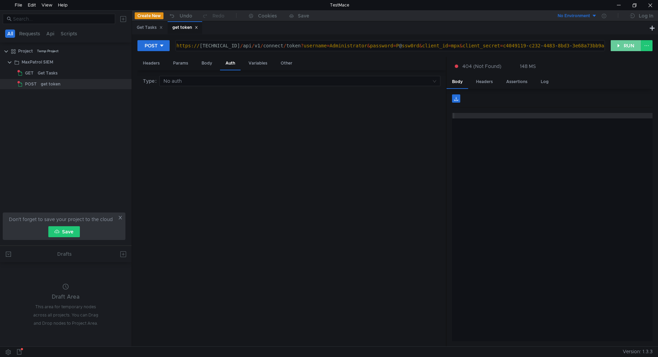
click at [625, 48] on button "RUN" at bounding box center [626, 45] width 31 height 11
click at [253, 82] on input at bounding box center [298, 81] width 268 height 10
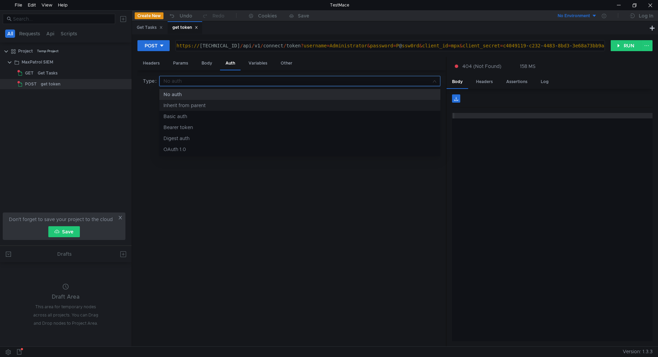
click at [218, 105] on div "Inherit from parent" at bounding box center [300, 105] width 273 height 8
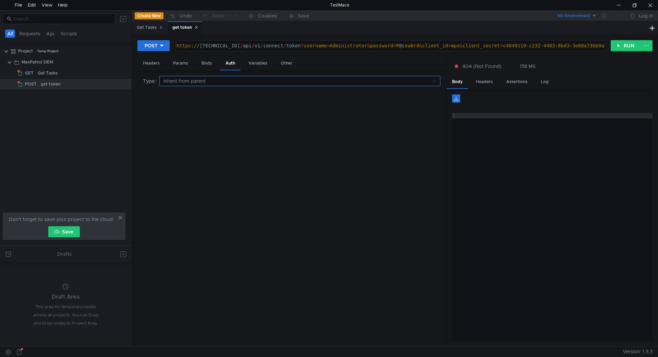
click at [224, 86] on nz-select-top-control "Inherit from parent" at bounding box center [299, 81] width 281 height 10
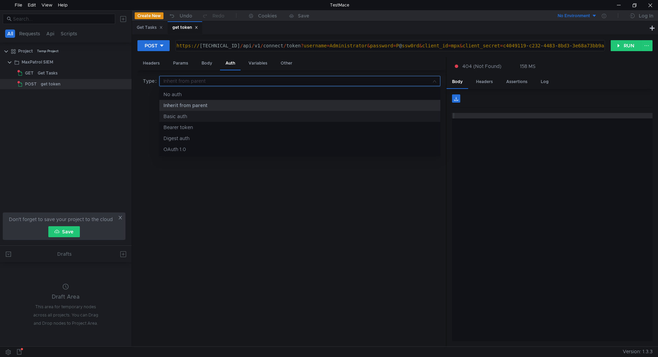
click at [222, 114] on div "Basic auth" at bounding box center [300, 116] width 273 height 8
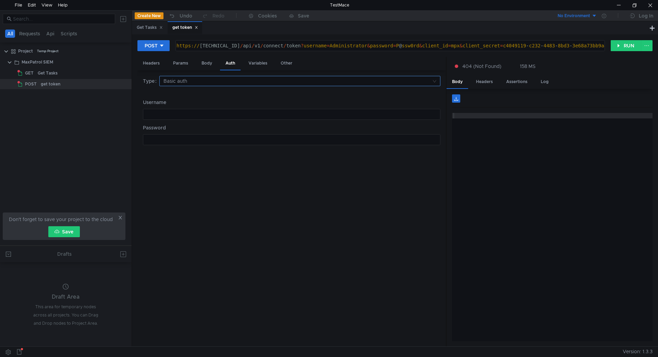
click at [229, 82] on input at bounding box center [298, 81] width 268 height 10
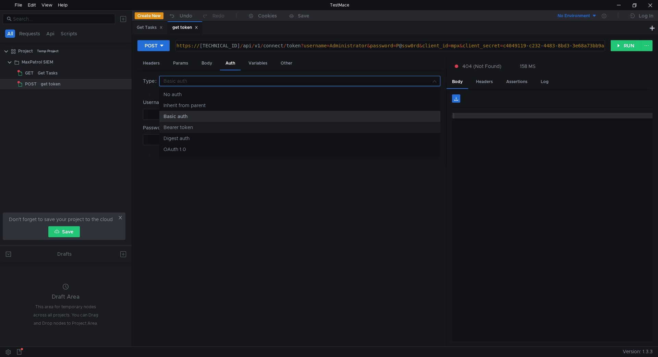
click at [219, 126] on div "Bearer token" at bounding box center [300, 127] width 273 height 8
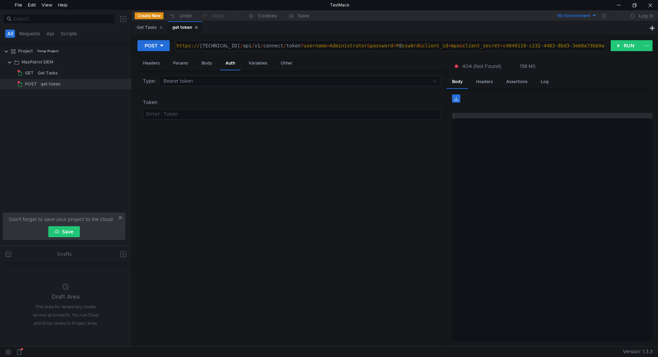
click at [603, 44] on div "https:// 10.250.11.10:443 / api / v1 / connect / token ? username = Administrat…" at bounding box center [517, 51] width 685 height 16
click at [622, 43] on button "RUN" at bounding box center [626, 45] width 31 height 11
click at [55, 72] on div "Get Tasks" at bounding box center [48, 73] width 20 height 10
click at [74, 77] on div "Get Tasks" at bounding box center [75, 73] width 74 height 10
click at [161, 65] on div "Headers" at bounding box center [151, 63] width 28 height 13
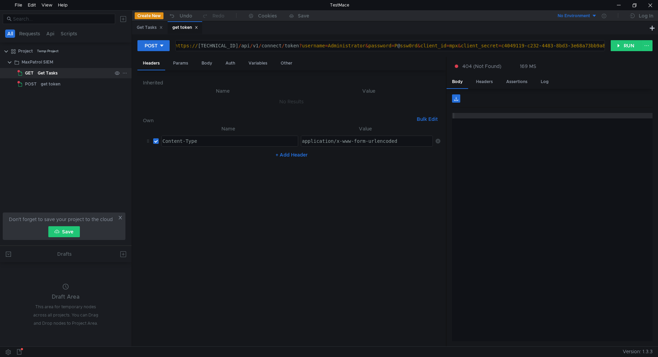
click at [56, 72] on div "Get Tasks" at bounding box center [48, 73] width 20 height 10
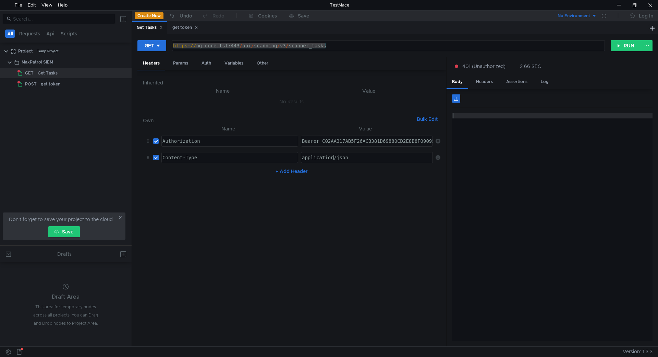
click at [334, 158] on div "application/json" at bounding box center [367, 163] width 133 height 16
click at [333, 140] on div "Bearer C02AA317AB5F26ACB381D69880CD2E8B8F0909542A0EB82B4ACFE21819966B1E" at bounding box center [406, 146] width 210 height 16
click at [157, 142] on input "checkbox" at bounding box center [155, 140] width 5 height 5
checkbox input "false"
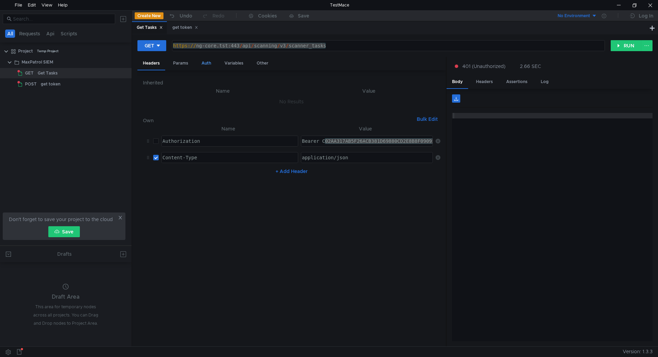
click at [211, 61] on div "Auth" at bounding box center [206, 63] width 21 height 13
click at [218, 76] on nz-select-top-control "Inherit from parent" at bounding box center [299, 81] width 281 height 10
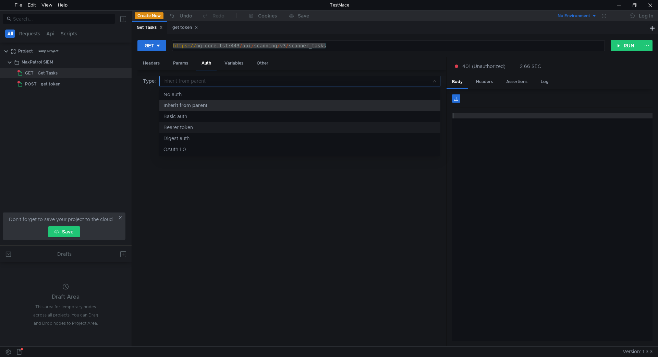
click at [196, 125] on div "Bearer token" at bounding box center [300, 127] width 273 height 8
click at [200, 113] on div at bounding box center [291, 119] width 297 height 16
paste textarea "C02AA317AB5F26ACB381D69880CD2E8B8F0909542A0EB82B4ACFE21819966B1E"
type textarea "C02AA317AB5F26ACB381D69880CD2E8B8F0909542A0EB82B4ACFE21819966B1E"
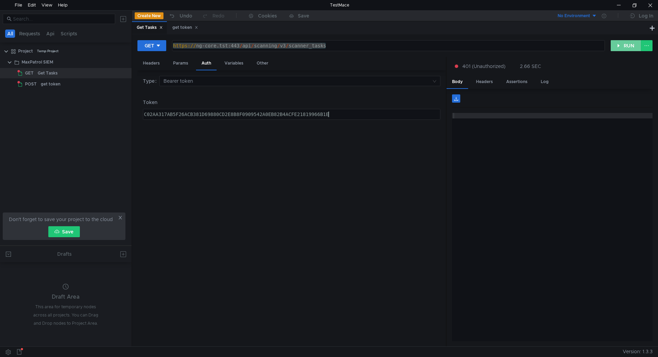
click at [626, 47] on button "RUN" at bounding box center [626, 45] width 31 height 11
click at [626, 45] on button "RUN" at bounding box center [626, 45] width 31 height 11
click at [178, 63] on div "Params" at bounding box center [181, 63] width 26 height 13
click at [161, 68] on div "Headers" at bounding box center [151, 63] width 28 height 13
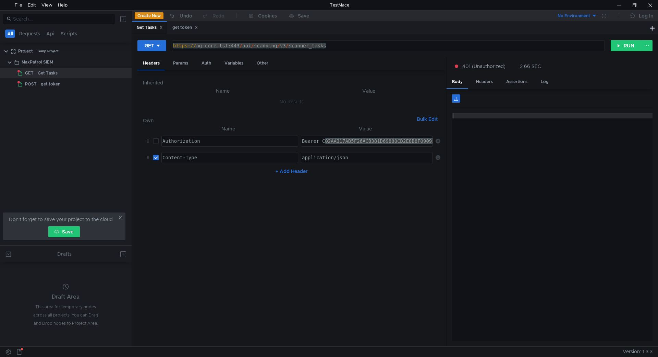
click at [278, 46] on div "https:// ng-core.tst:443 / api / scanning / v3 / scanner_tasks" at bounding box center [388, 45] width 432 height 10
click at [278, 46] on div "https:// ng-core.tst:443 / api / scanning / v3 / scanner_tasks" at bounding box center [388, 51] width 432 height 16
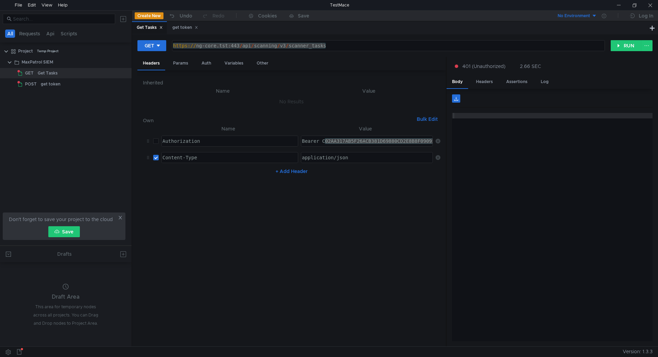
drag, startPoint x: 206, startPoint y: 44, endPoint x: 216, endPoint y: 44, distance: 9.6
click at [206, 44] on div "https:// ng-core.tst:443 / api / scanning / v3 / scanner_tasks" at bounding box center [388, 45] width 432 height 10
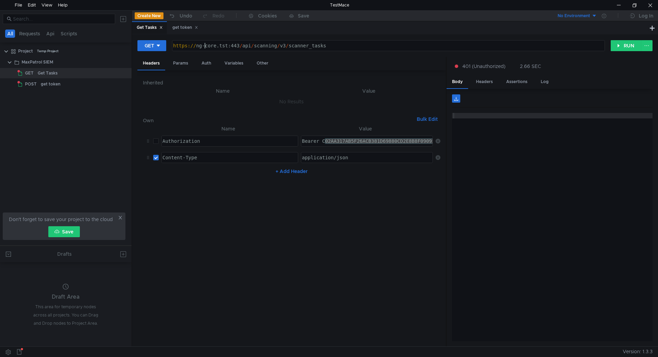
click at [254, 46] on div "https:// ng-core.tst:443 / api / scanning / v3 / scanner_tasks" at bounding box center [388, 51] width 432 height 16
drag, startPoint x: 348, startPoint y: 45, endPoint x: 52, endPoint y: 35, distance: 295.7
click at [55, 35] on as-split "All Requests Api Scripts Project Temp Project MaxPatrol SIEM GET Get Tasks POST…" at bounding box center [329, 178] width 658 height 336
paste textarea
type textarea "[URL]"
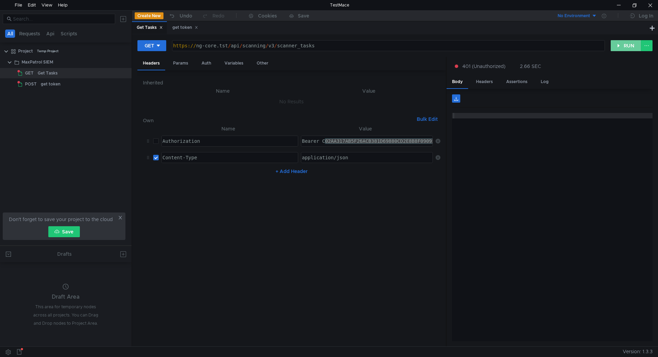
click at [633, 47] on button "RUN" at bounding box center [626, 45] width 31 height 11
click at [227, 62] on div "Variables" at bounding box center [234, 63] width 30 height 13
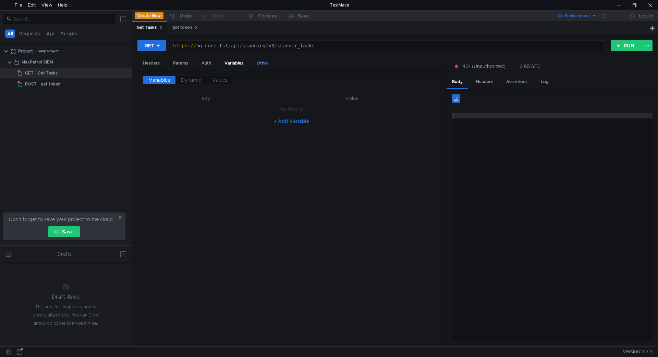
click at [258, 61] on div "Other" at bounding box center [262, 63] width 23 height 13
click at [241, 63] on div "Variables" at bounding box center [234, 63] width 30 height 13
click at [202, 63] on div "Auth" at bounding box center [206, 63] width 21 height 13
click at [166, 65] on div "Headers Params Auth Variables Other" at bounding box center [291, 63] width 309 height 13
click at [175, 60] on div "Params" at bounding box center [181, 63] width 26 height 13
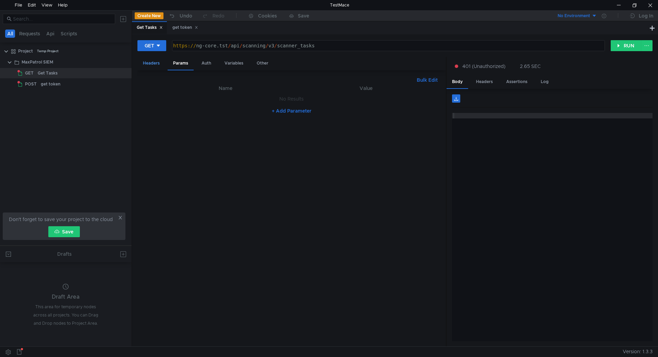
click at [148, 64] on div "Headers" at bounding box center [151, 63] width 28 height 13
click at [157, 156] on input "checkbox" at bounding box center [155, 157] width 5 height 5
checkbox input "false"
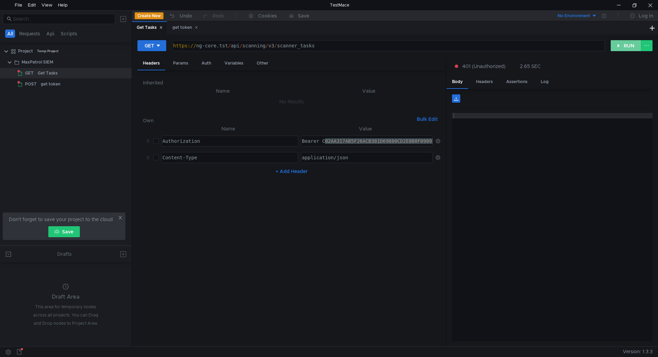
click at [625, 45] on button "RUN" at bounding box center [626, 45] width 31 height 11
click at [63, 84] on div "get token" at bounding box center [76, 84] width 71 height 10
click at [72, 82] on div "get token" at bounding box center [76, 84] width 71 height 10
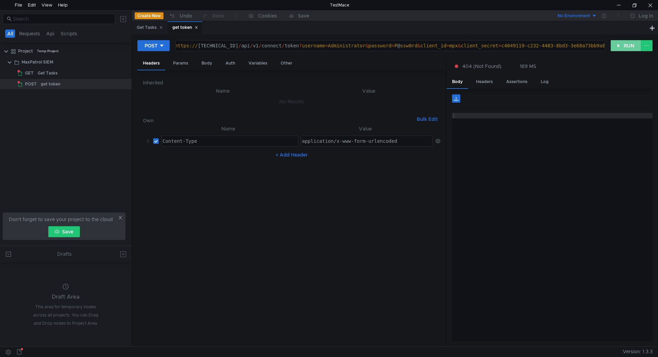
click at [624, 46] on button "RUN" at bounding box center [626, 45] width 31 height 11
click at [386, 45] on div "https:// 10.250.11.10:443 / api / v1 / connect / token ? username = Administrat…" at bounding box center [515, 51] width 685 height 16
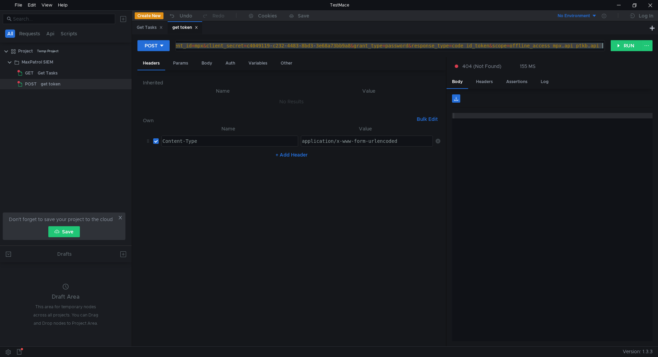
click at [386, 45] on div "https:// 10.250.11.10:443 / api / v1 / connect / token ? username = Administrat…" at bounding box center [261, 51] width 685 height 16
click at [172, 65] on div "Params" at bounding box center [181, 63] width 26 height 13
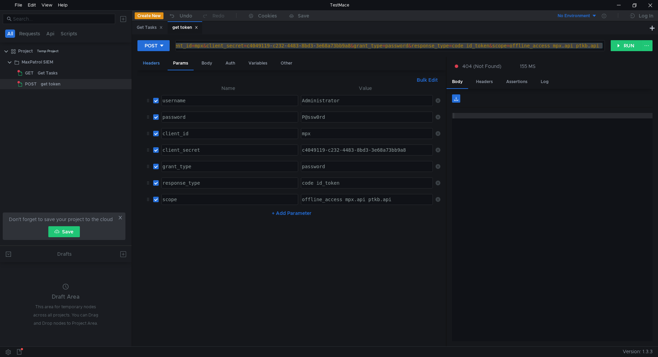
click at [148, 65] on div "Headers" at bounding box center [151, 63] width 28 height 13
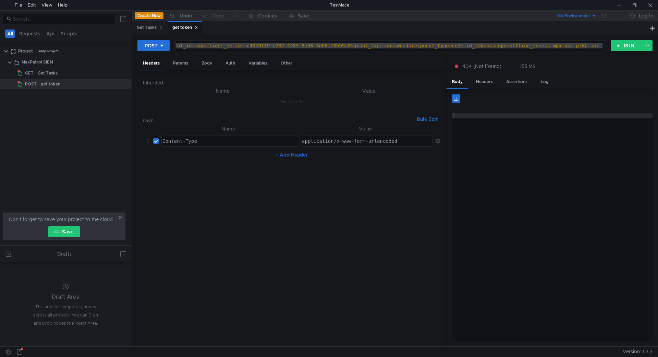
drag, startPoint x: 261, startPoint y: 212, endPoint x: 268, endPoint y: 210, distance: 7.6
click at [261, 212] on nz-table "Name Value Content-Type Content-Type הההההההההההההההההההההההההההההההההההההההההה…" at bounding box center [292, 232] width 298 height 216
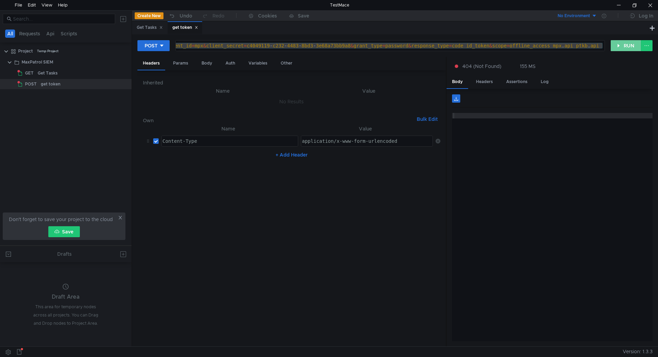
click at [623, 43] on button "RUN" at bounding box center [626, 45] width 31 height 11
click at [547, 84] on div "Log" at bounding box center [545, 81] width 19 height 13
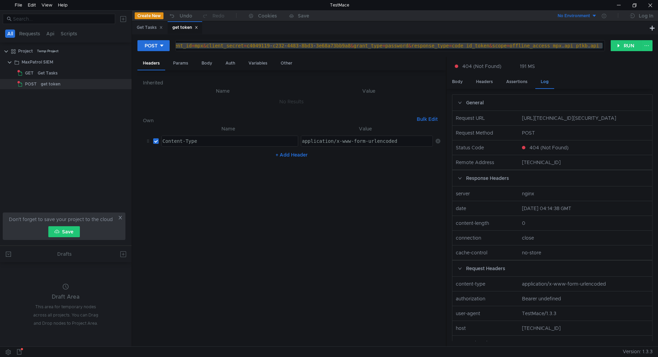
click at [549, 79] on div "Log" at bounding box center [545, 81] width 19 height 13
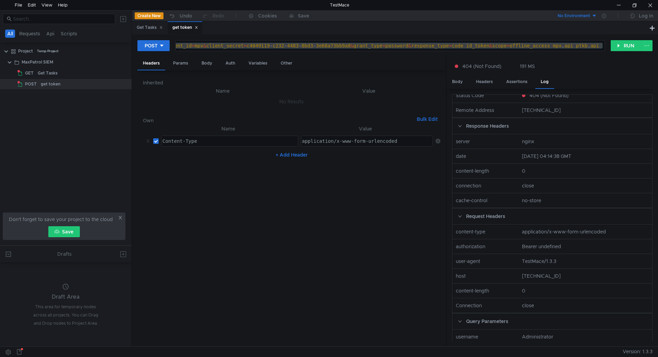
scroll to position [0, 0]
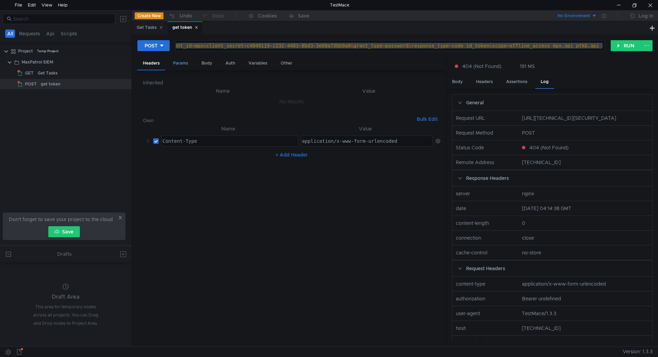
click at [185, 65] on div "Params" at bounding box center [181, 63] width 26 height 13
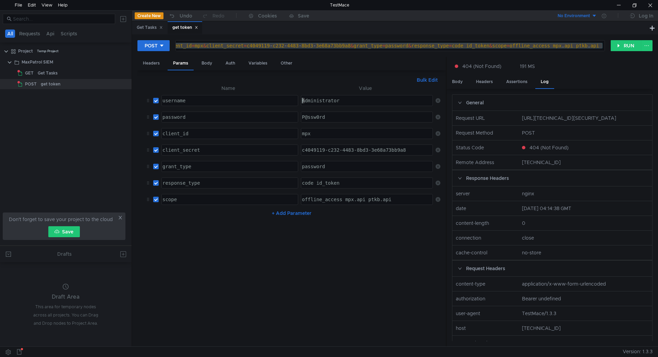
click at [302, 98] on div "Administrator" at bounding box center [367, 106] width 133 height 16
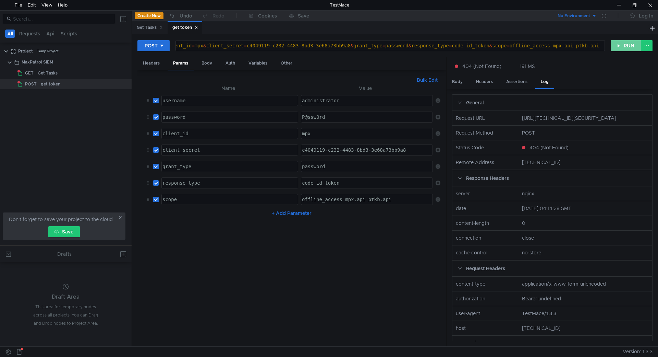
click at [631, 48] on button "RUN" at bounding box center [626, 45] width 31 height 11
click at [301, 99] on div "administrator" at bounding box center [367, 106] width 133 height 16
type textarea "Administrator"
click at [618, 46] on button "RUN" at bounding box center [626, 45] width 31 height 11
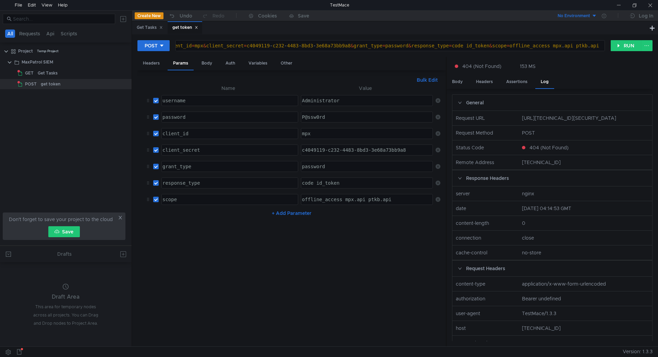
scroll to position [0, 0]
click at [66, 73] on div "Get Tasks" at bounding box center [75, 73] width 74 height 10
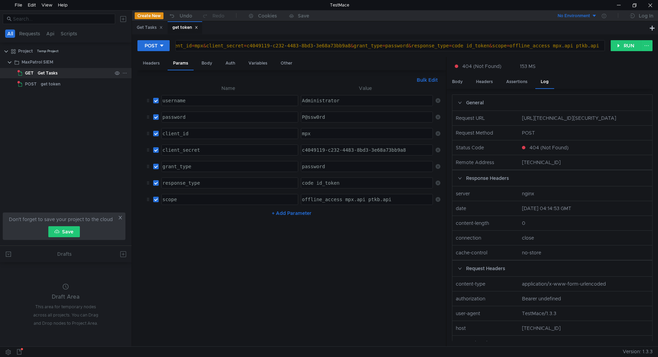
click at [66, 73] on div "Get Tasks" at bounding box center [75, 73] width 74 height 10
click at [144, 31] on div "Get Tasks" at bounding box center [150, 27] width 26 height 7
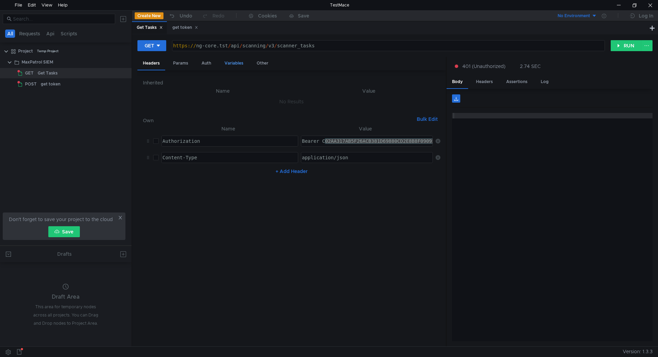
click at [236, 63] on div "Variables" at bounding box center [234, 63] width 30 height 13
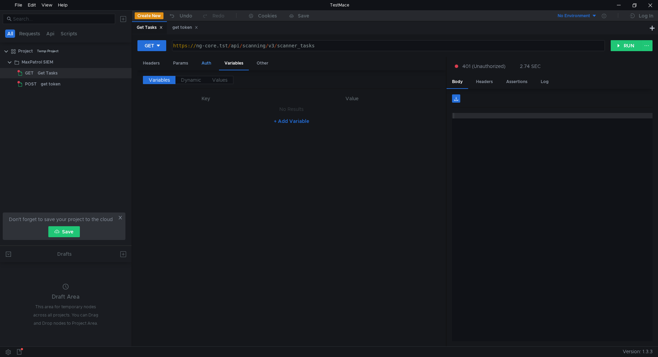
click at [204, 58] on div "Auth" at bounding box center [206, 63] width 21 height 13
click at [251, 112] on div "C02AA317AB5F26ACB381D69880CD2E8B8F0909542A0EB82B4ACFE21819966B1E" at bounding box center [291, 119] width 297 height 16
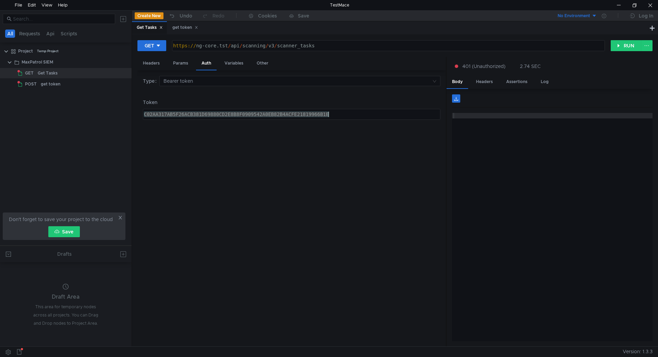
click at [251, 112] on div "C02AA317AB5F26ACB381D69880CD2E8B8F0909542A0EB82B4ACFE21819966B1E" at bounding box center [291, 119] width 297 height 16
paste textarea "4E8EC1146226A46DED3606BB04E385EAD68E73D66C6F45942EDBA8D30B3816FF"
type textarea "4E8EC1146226A46DED3606BB04E385EAD68E73D66C6F45942EDBA8D30B3816FF"
click at [626, 47] on button "RUN" at bounding box center [626, 45] width 31 height 11
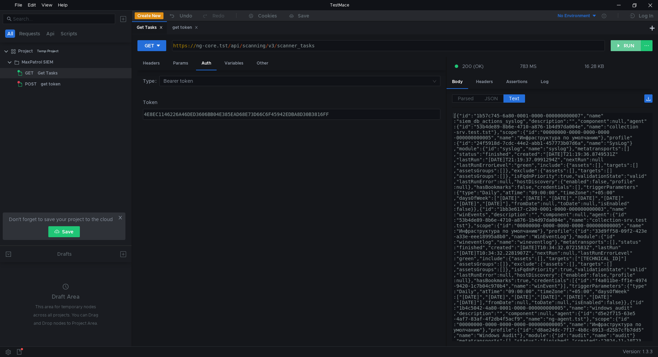
click at [626, 47] on button "RUN" at bounding box center [626, 45] width 31 height 11
click at [486, 102] on label "JSON" at bounding box center [491, 98] width 24 height 8
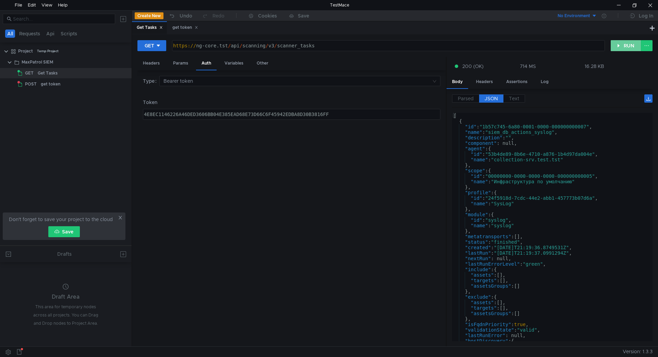
click at [621, 44] on button "RUN" at bounding box center [626, 45] width 31 height 11
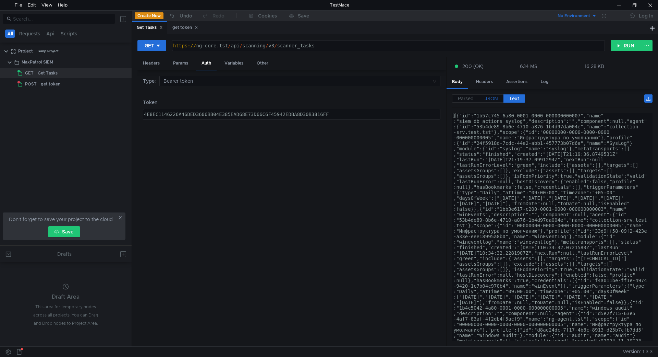
click at [492, 99] on span "JSON" at bounding box center [491, 98] width 13 height 6
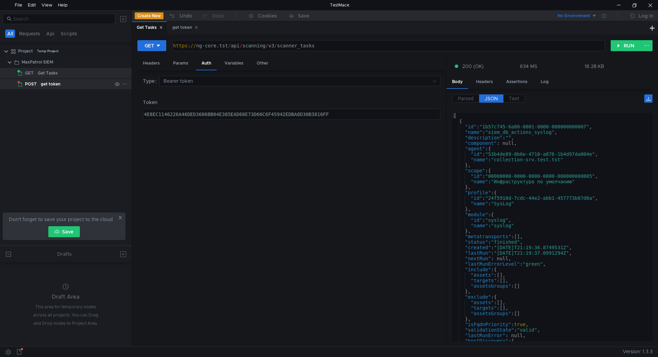
click at [83, 82] on div "get token" at bounding box center [76, 84] width 71 height 10
click at [175, 26] on div "get token" at bounding box center [185, 27] width 26 height 7
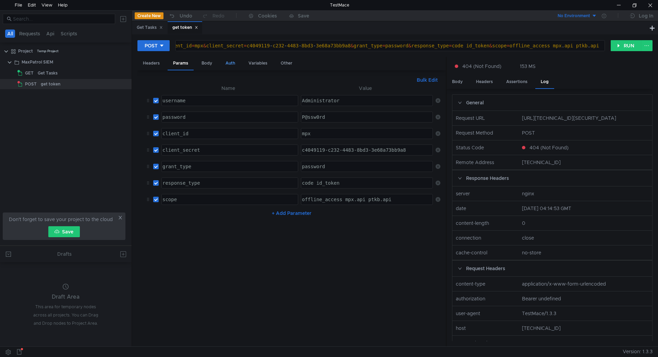
click at [233, 67] on div "Auth" at bounding box center [230, 63] width 21 height 13
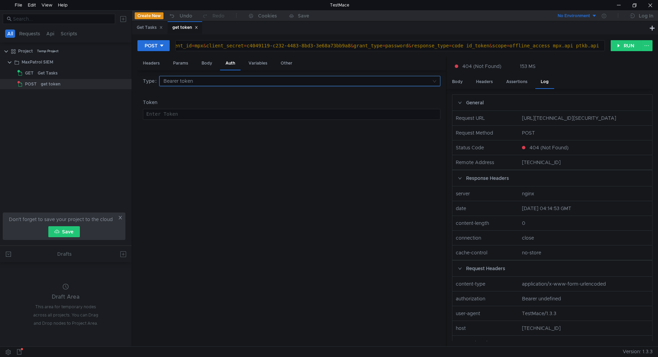
click at [217, 82] on input at bounding box center [298, 81] width 268 height 10
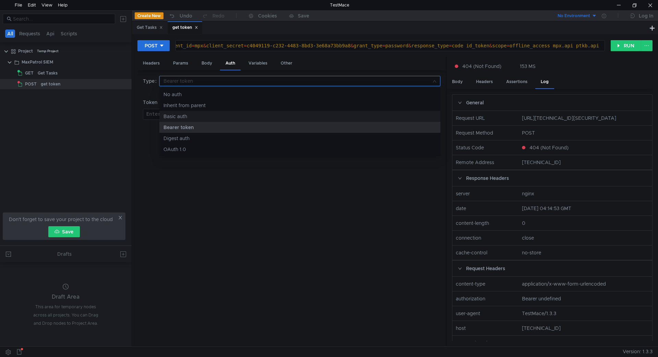
click at [204, 116] on div "Basic auth" at bounding box center [300, 116] width 273 height 8
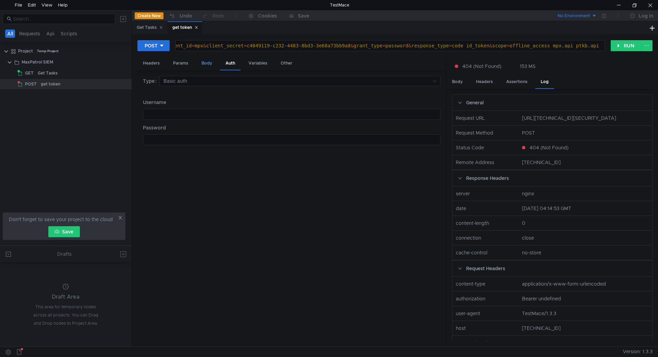
click at [212, 58] on div "Body" at bounding box center [207, 63] width 22 height 13
click at [177, 63] on div "Params" at bounding box center [181, 63] width 26 height 13
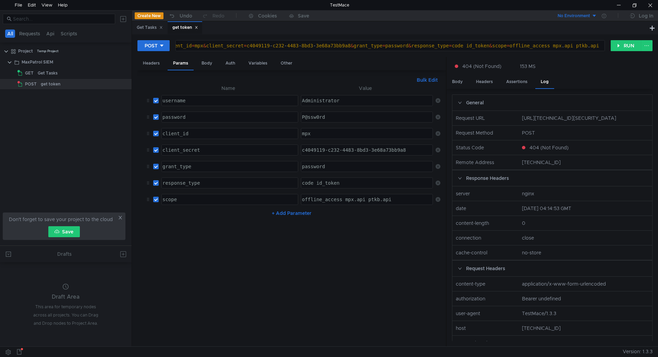
click at [320, 119] on div "P@ssw0rd" at bounding box center [367, 122] width 133 height 16
click at [309, 98] on div "Administrator" at bounding box center [367, 106] width 133 height 16
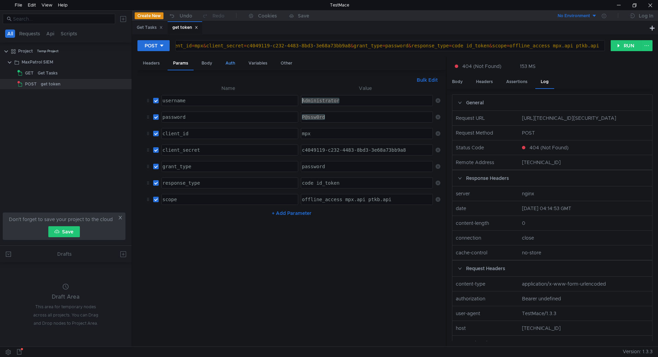
click at [223, 62] on div "Auth" at bounding box center [230, 63] width 21 height 13
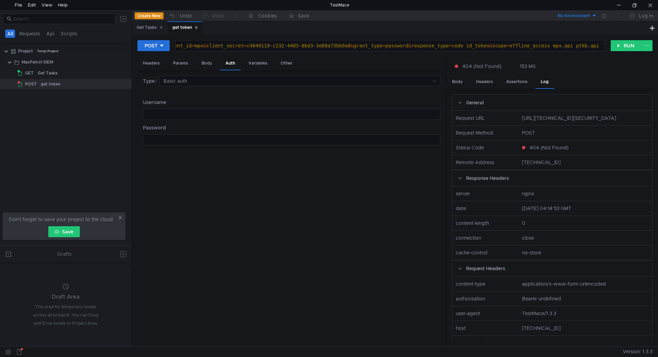
click at [227, 113] on div at bounding box center [291, 119] width 297 height 16
paste textarea "Administrator"
type textarea "Administrator"
click at [211, 60] on div "Body" at bounding box center [207, 63] width 22 height 13
click at [189, 64] on div "Params" at bounding box center [181, 63] width 26 height 13
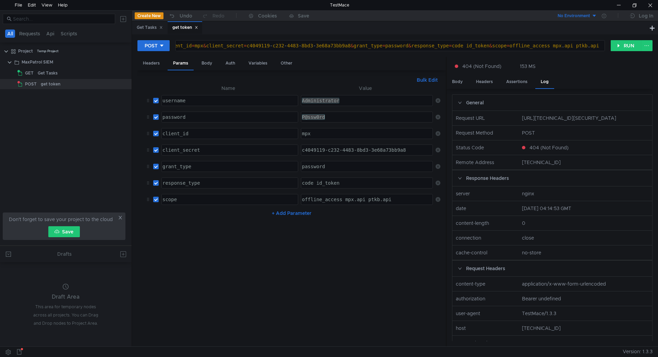
click at [309, 115] on div "P@ssw0rd" at bounding box center [366, 117] width 131 height 10
click at [309, 115] on div "P@ssw0rd" at bounding box center [367, 122] width 133 height 16
click at [211, 61] on div "Body" at bounding box center [207, 63] width 22 height 13
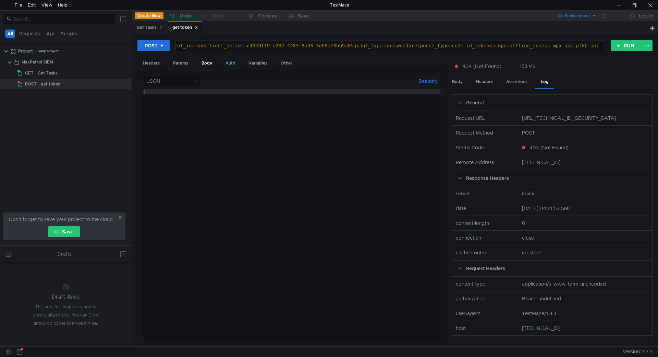
click at [235, 63] on div "Auth" at bounding box center [230, 63] width 21 height 13
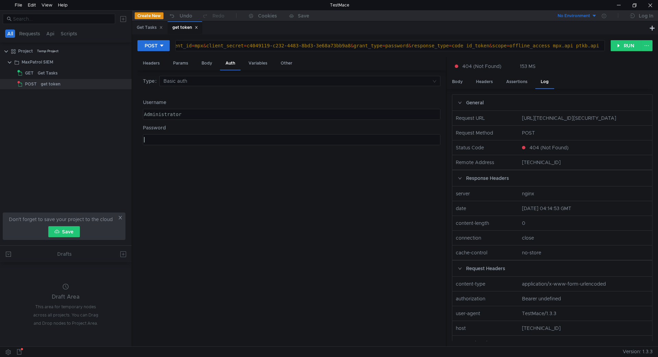
click at [191, 136] on div at bounding box center [291, 139] width 297 height 10
paste textarea "P@ssw0rd"
type textarea "P@ssw0rd"
click at [634, 49] on button "RUN" at bounding box center [626, 45] width 31 height 11
click at [625, 49] on button "RUN" at bounding box center [626, 45] width 31 height 11
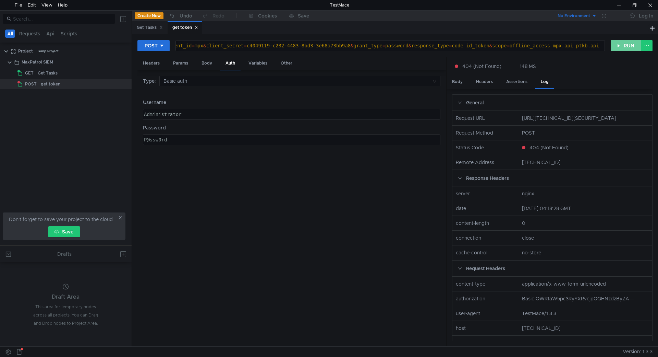
click at [625, 49] on button "RUN" at bounding box center [626, 45] width 31 height 11
click at [450, 81] on div "Body" at bounding box center [458, 81] width 22 height 13
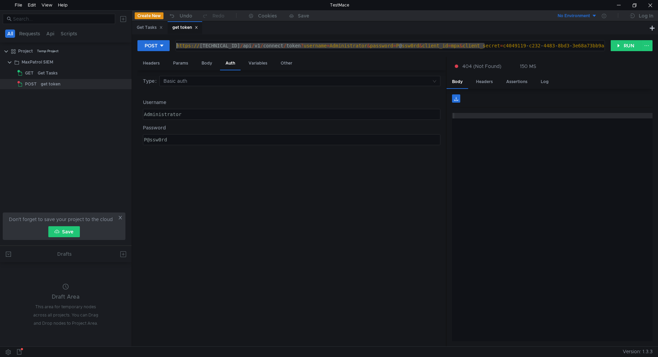
drag, startPoint x: 230, startPoint y: 44, endPoint x: 117, endPoint y: 44, distance: 112.5
click at [117, 44] on as-split "All Requests Api Scripts Project Temp Project MaxPatrol SIEM GET Get Tasks POST…" at bounding box center [329, 178] width 658 height 336
click at [241, 43] on div "https:// 10.250.11.10:443 / api / v1 / connect / token ? username = Administrat…" at bounding box center [390, 45] width 429 height 10
drag, startPoint x: 265, startPoint y: 44, endPoint x: 161, endPoint y: 43, distance: 103.2
click at [161, 43] on div "POST https://10.250.11.10:443/api/v1/connect/token?username=Administrator&passw…" at bounding box center [374, 46] width 474 height 12
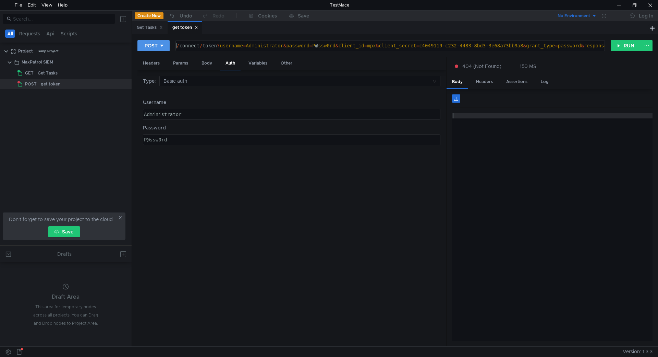
paste textarea "https://10.250.11.10:3334"
type textarea "https://10.250.11.10:3334/connect/token?username=Administrator&password=P@ssw0r…"
click at [618, 45] on button "RUN" at bounding box center [626, 45] width 31 height 11
click at [224, 77] on input at bounding box center [298, 81] width 268 height 10
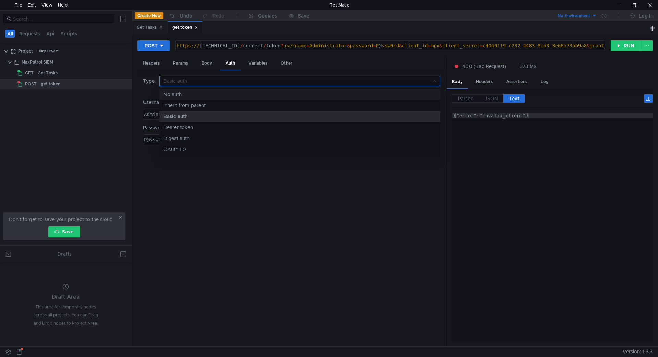
click at [206, 91] on div "No auth" at bounding box center [300, 95] width 273 height 8
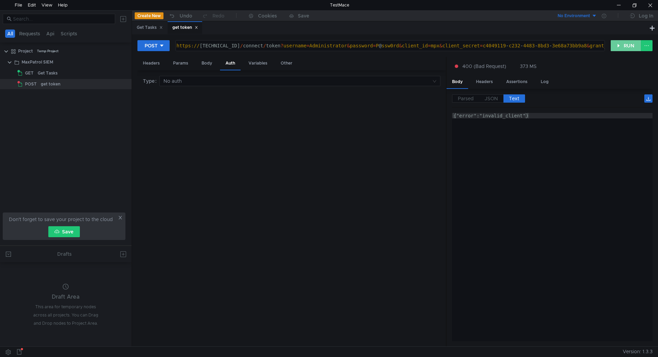
click at [620, 45] on button "RUN" at bounding box center [626, 45] width 31 height 11
click at [209, 62] on div "Body" at bounding box center [207, 63] width 22 height 13
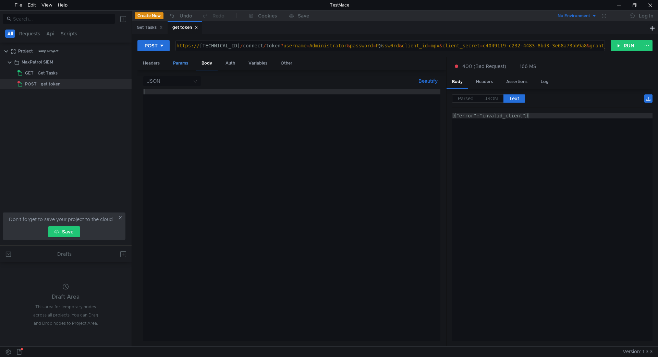
click at [187, 64] on div "Params" at bounding box center [181, 63] width 26 height 13
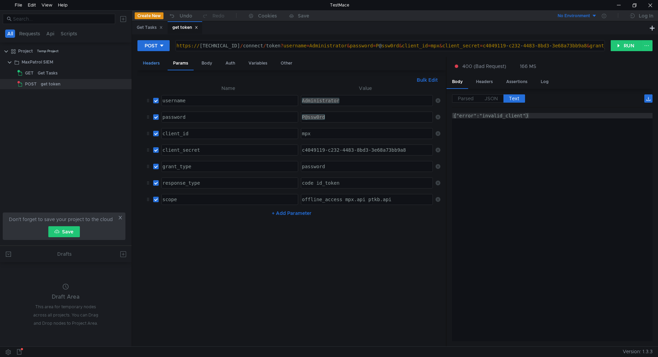
click at [144, 59] on div "Headers" at bounding box center [151, 63] width 28 height 13
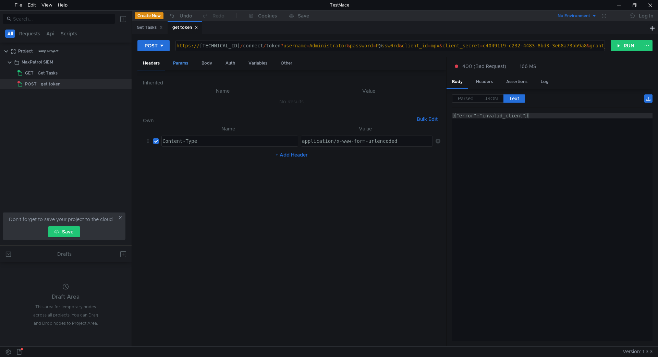
click at [173, 61] on div "Params" at bounding box center [181, 63] width 26 height 13
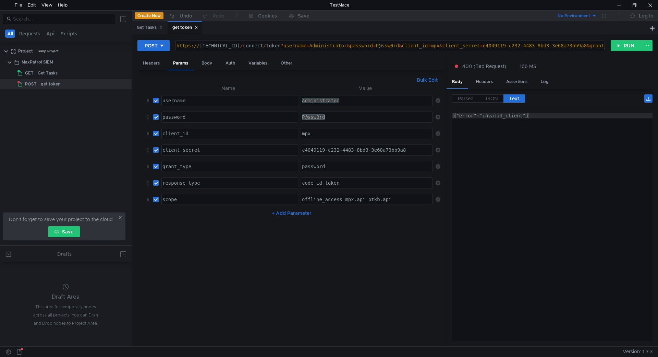
click at [156, 118] on input "checkbox" at bounding box center [155, 116] width 5 height 5
checkbox input "false"
click at [156, 101] on input "checkbox" at bounding box center [155, 100] width 5 height 5
click at [620, 47] on button "RUN" at bounding box center [626, 45] width 31 height 11
click at [154, 97] on label at bounding box center [155, 101] width 5 height 8
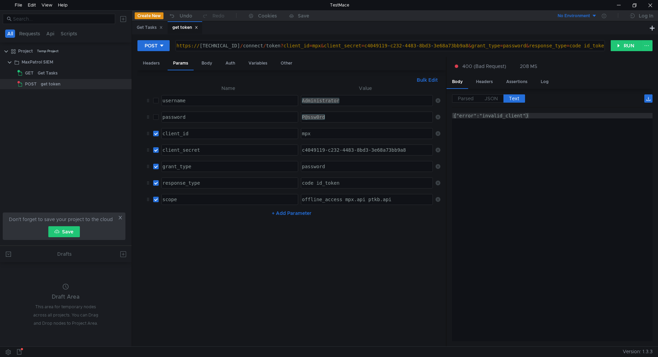
checkbox input "true"
click at [155, 113] on label at bounding box center [155, 117] width 5 height 8
checkbox input "true"
click at [623, 45] on button "RUN" at bounding box center [626, 45] width 31 height 11
click at [344, 119] on div "P@ssw0rd" at bounding box center [366, 117] width 131 height 10
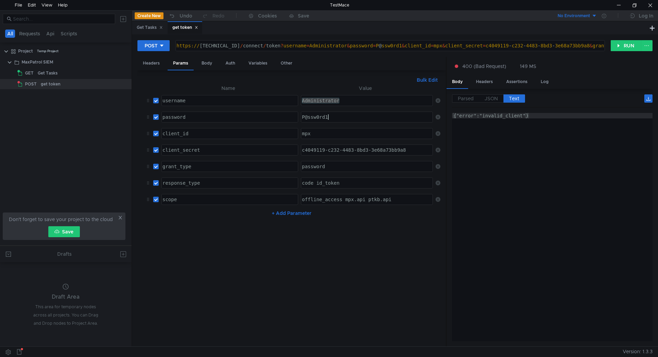
scroll to position [0, 1]
type textarea "P@ssw0rd1"
click at [619, 45] on button "RUN" at bounding box center [626, 45] width 31 height 11
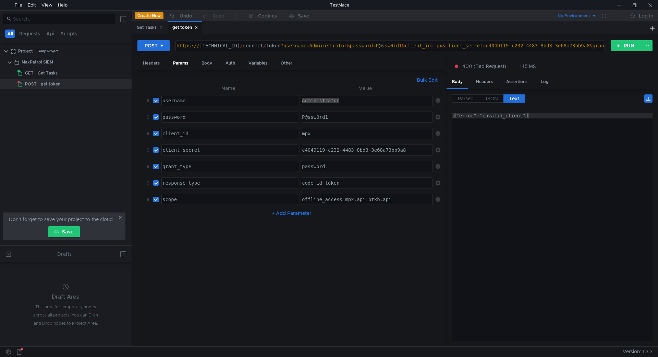
click at [322, 152] on div "c4049119-c232-4483-8bd3-3e68a73bb9a8" at bounding box center [367, 155] width 133 height 16
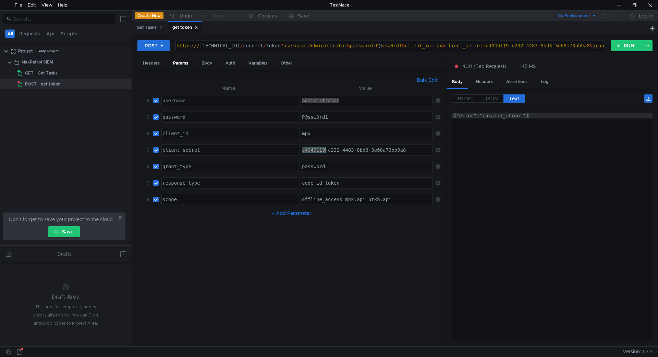
click at [322, 152] on div "c4049119-c232-4483-8bd3-3e68a73bb9a8" at bounding box center [367, 155] width 133 height 16
click at [615, 46] on button "RUN" at bounding box center [626, 45] width 31 height 11
click at [157, 150] on input "checkbox" at bounding box center [155, 149] width 5 height 5
click at [622, 48] on button "RUN" at bounding box center [626, 45] width 31 height 11
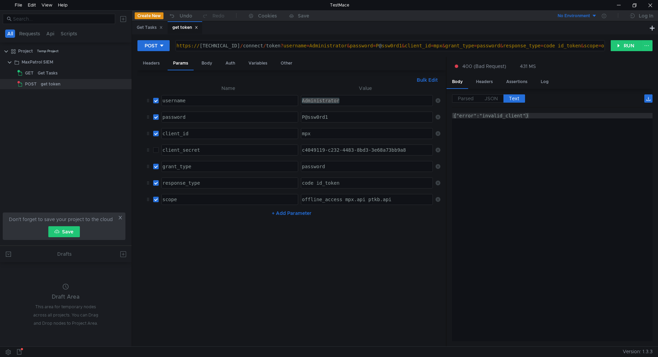
click at [157, 151] on input "checkbox" at bounding box center [155, 149] width 5 height 5
checkbox input "true"
click at [159, 133] on td "client_id client_id ההההההההההההההההההההההההההההההההההההההההההההההההההההההההההה…" at bounding box center [229, 133] width 140 height 16
click at [155, 134] on input "checkbox" at bounding box center [155, 133] width 5 height 5
click at [624, 46] on button "RUN" at bounding box center [626, 45] width 31 height 11
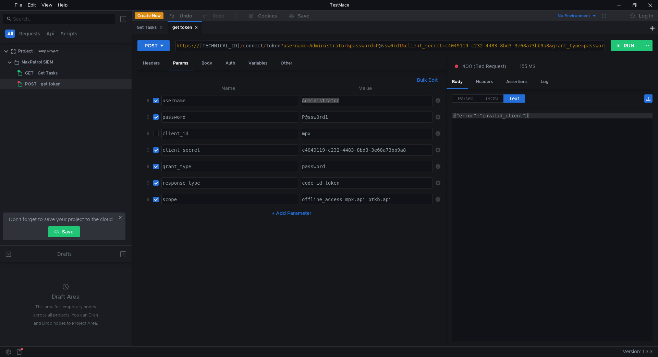
click at [156, 135] on input "checkbox" at bounding box center [155, 133] width 5 height 5
checkbox input "true"
click at [339, 129] on div "mpx" at bounding box center [366, 133] width 131 height 10
click at [344, 115] on div "P@ssw0rd1" at bounding box center [367, 122] width 133 height 16
type textarea "P@ssw0rd"
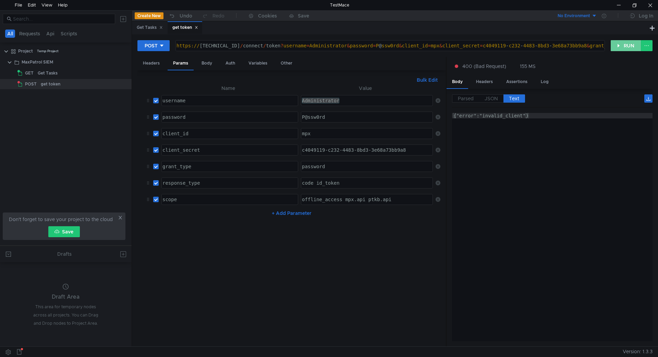
click at [627, 46] on button "RUN" at bounding box center [626, 45] width 31 height 11
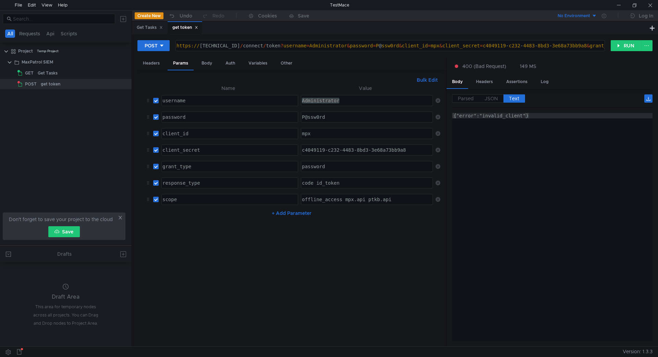
click at [342, 197] on div "offline_access mpx.api ptkb.api" at bounding box center [367, 204] width 133 height 16
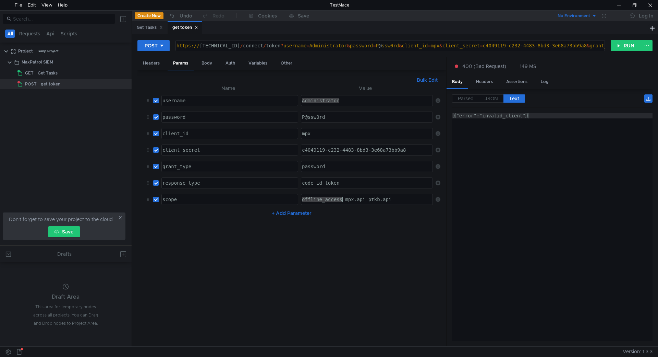
click at [342, 197] on div "offline_access mpx.api ptkb.api" at bounding box center [367, 204] width 133 height 16
click at [325, 190] on td "code id_token code id_token ההההההההההההההההההההההההההההההההההההההההההההההההההה…" at bounding box center [365, 183] width 135 height 16
click at [326, 187] on div "code id_token" at bounding box center [367, 188] width 133 height 16
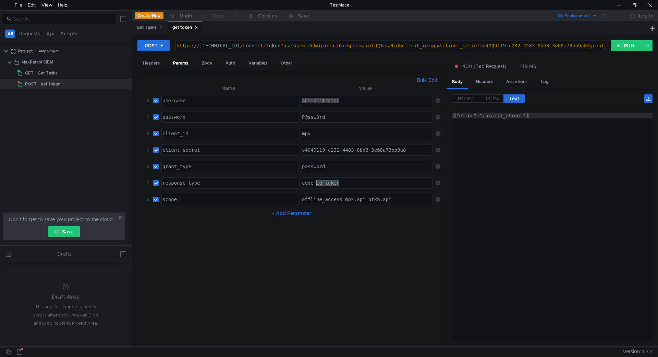
click at [326, 187] on div "code id_token" at bounding box center [367, 188] width 133 height 16
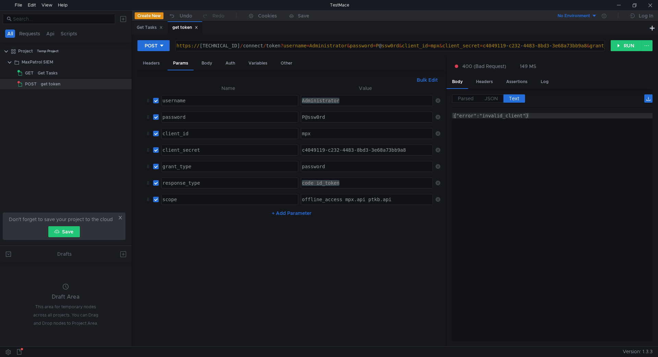
click at [225, 45] on div "https:// 10.250.11.10:3334 / connect / token ? username = Administrator & passw…" at bounding box center [509, 51] width 668 height 16
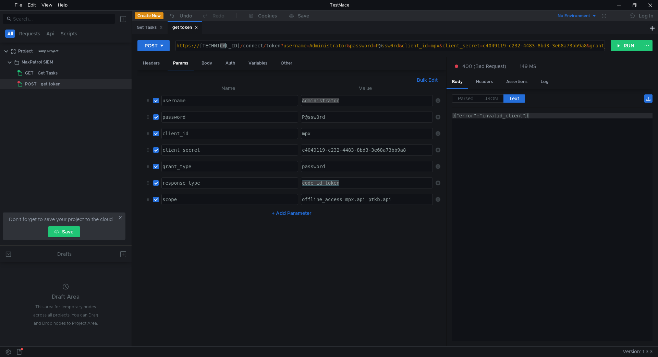
click at [225, 45] on div "https:// 10.250.11.10:3334 / connect / token ? username = Administrator & passw…" at bounding box center [509, 51] width 668 height 16
click at [224, 46] on div "https:// 10.250.11.10:3334 / connect / token ? username = Administrator & passw…" at bounding box center [390, 45] width 429 height 10
drag, startPoint x: 208, startPoint y: 46, endPoint x: 55, endPoint y: 52, distance: 153.4
click at [55, 52] on as-split "All Requests Api Scripts Project Temp Project MaxPatrol SIEM GET Get Tasks POST…" at bounding box center [329, 178] width 658 height 336
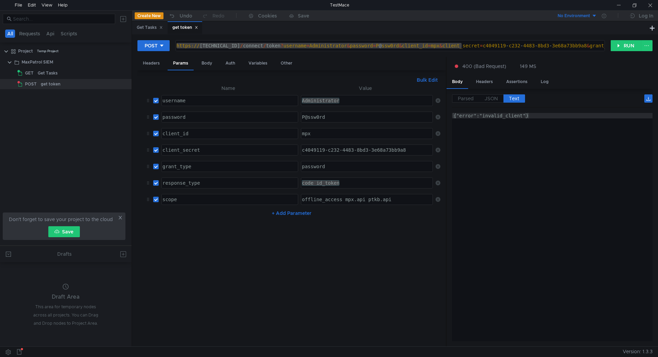
click at [260, 41] on div "https:// 10.250.11.10:3334 / connect / token ? username = Administrator & passw…" at bounding box center [390, 45] width 429 height 10
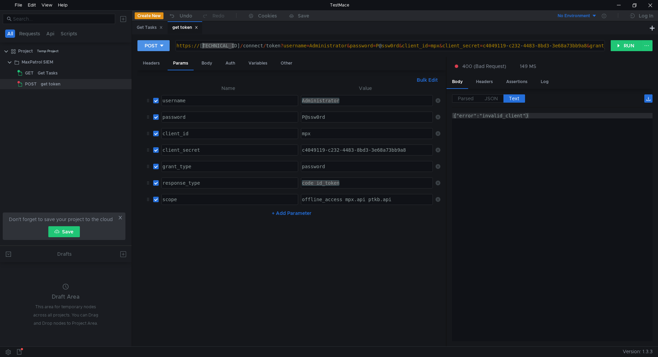
drag, startPoint x: 235, startPoint y: 45, endPoint x: 144, endPoint y: 44, distance: 90.9
click at [144, 44] on div "POST https://10.250.11.10:3334/connect/token?username=Administrator&password=P@…" at bounding box center [374, 46] width 474 height 12
paste textarea "ng-core.tst"
click at [630, 46] on button "RUN" at bounding box center [626, 45] width 31 height 11
click at [511, 45] on div "https:// ng-core.tst:3334 / connect / token ? username = Administrator & passwo…" at bounding box center [508, 51] width 666 height 16
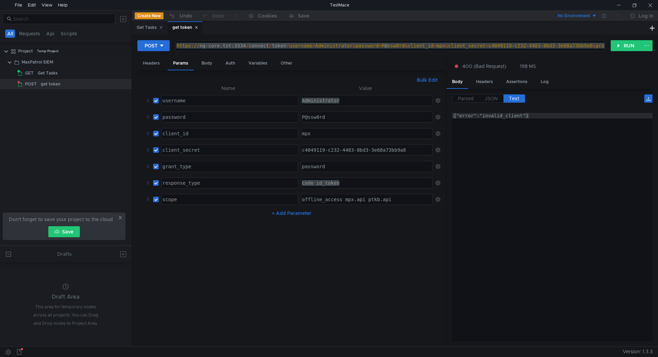
click at [426, 48] on div "https:// ng-core.tst:3334 / connect / token ? username = Administrator & passwo…" at bounding box center [390, 45] width 429 height 10
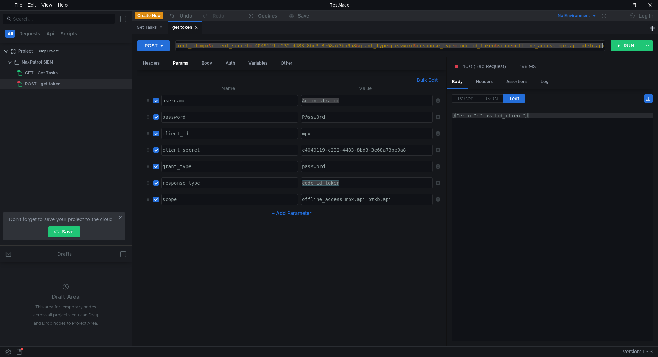
drag, startPoint x: 426, startPoint y: 48, endPoint x: 587, endPoint y: 43, distance: 161.9
click at [598, 44] on div "https:// ng-core.tst:3334 / connect / token ? username = Administrator & passwo…" at bounding box center [272, 51] width 666 height 16
click at [560, 42] on div "https:// ng-core.tst:3334 / connect / token ? username = Administrator & passwo…" at bounding box center [390, 45] width 429 height 10
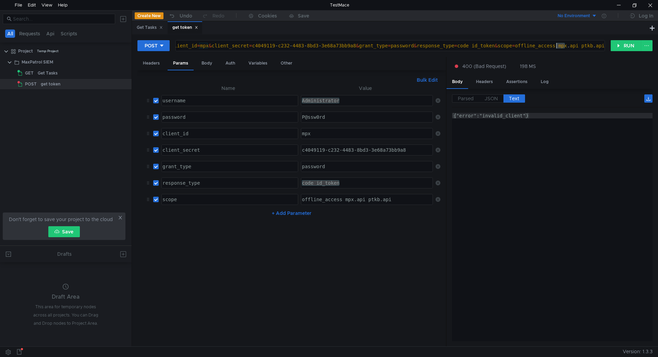
click at [560, 42] on div "https:// ng-core.tst:3334 / connect / token ? username = Administrator & passwo…" at bounding box center [390, 45] width 429 height 10
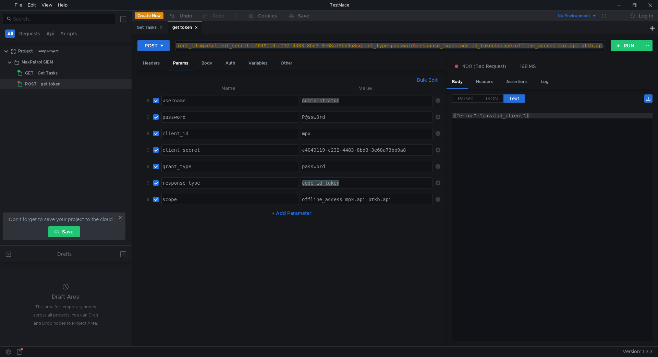
click at [326, 119] on div "P@ssw0rd" at bounding box center [367, 122] width 133 height 16
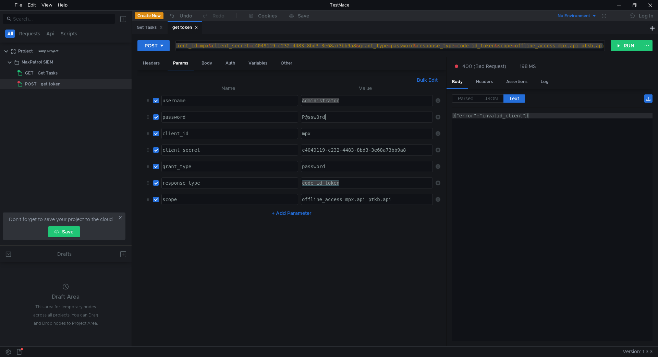
click at [326, 119] on div "P@ssw0rd" at bounding box center [367, 122] width 133 height 16
click at [318, 150] on div "c4049119-c232-4483-8bd3-3e68a73bb9a8" at bounding box center [367, 155] width 133 height 16
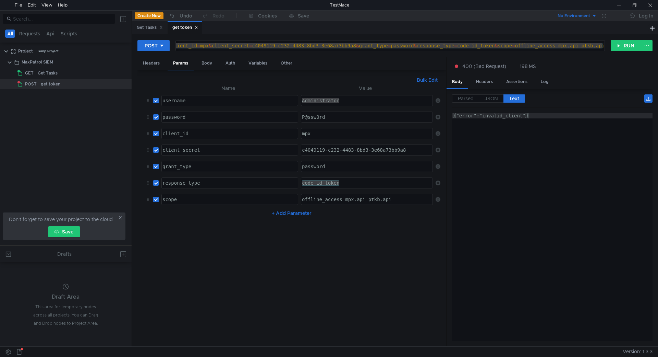
click at [292, 44] on div "https:// ng-core.tst:3334 / connect / token ? username = Administrator & passwo…" at bounding box center [390, 45] width 429 height 10
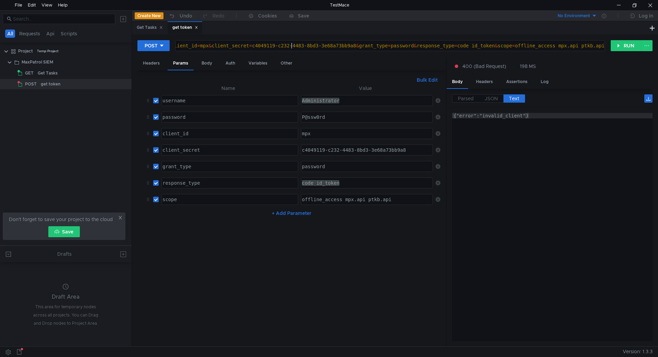
click at [291, 45] on div "https:// ng-core.tst:3334 / connect / token ? username = Administrator & passwo…" at bounding box center [272, 51] width 666 height 16
paste textarea "10.250.11.10:3334/connect/token"
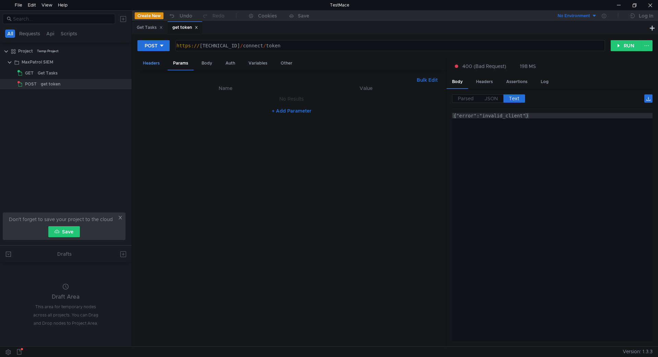
click at [151, 60] on div "Headers" at bounding box center [151, 63] width 28 height 13
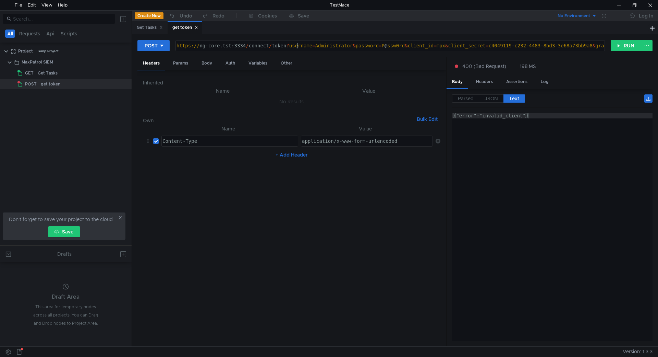
click at [300, 47] on div "https:// ng-core.tst:3334 / connect / token ? username = Administrator & passwo…" at bounding box center [508, 51] width 666 height 16
drag, startPoint x: 287, startPoint y: 46, endPoint x: 154, endPoint y: 46, distance: 132.7
click at [154, 46] on div "POST https://ng-core.tst:3334/connect/token?username=Administrator&password=P@s…" at bounding box center [374, 46] width 474 height 12
paste textarea "10.250.11.10"
type textarea "[URL][TECHNICAL_ID][SECURITY_DATA] id_token&scope=offline_access mpx.api ptkb.a…"
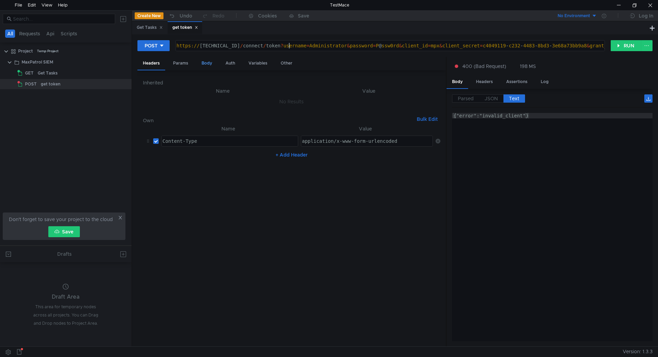
click at [204, 60] on div "Body" at bounding box center [207, 63] width 22 height 13
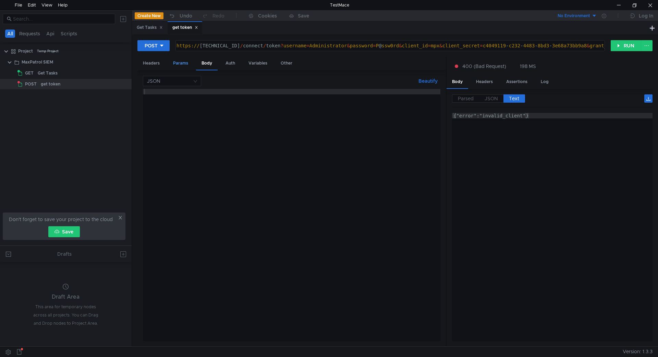
click at [192, 61] on div "Params" at bounding box center [181, 63] width 26 height 13
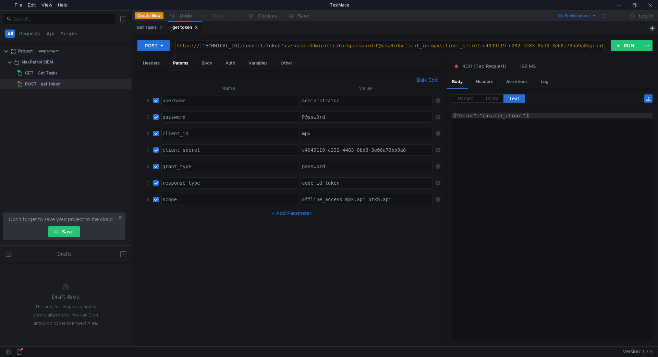
type textarea "c4049119-c232-4483-8bd3-3e68a73bb9a8"
click at [341, 152] on div "c4049119-c232-4483-8bd3-3e68a73bb9a8" at bounding box center [367, 155] width 133 height 16
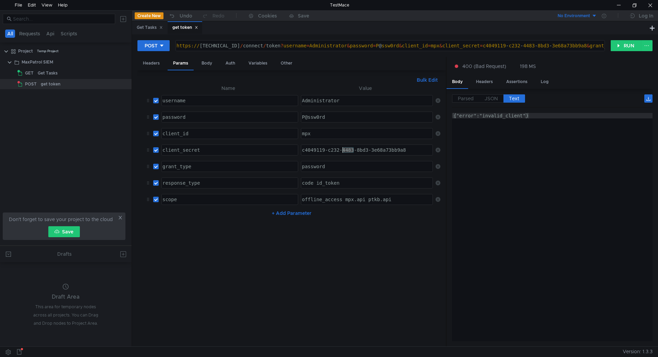
click at [341, 152] on div "c4049119-c232-4483-8bd3-3e68a73bb9a8" at bounding box center [367, 155] width 133 height 16
click at [617, 46] on button "RUN" at bounding box center [626, 45] width 31 height 11
click at [149, 46] on div "POST" at bounding box center [151, 46] width 13 height 8
click at [158, 65] on li "GET" at bounding box center [153, 60] width 32 height 11
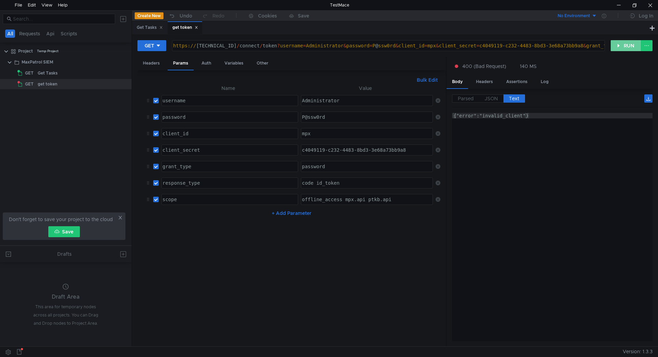
click at [621, 45] on button "RUN" at bounding box center [626, 45] width 31 height 11
click at [151, 47] on div "GET" at bounding box center [150, 46] width 10 height 8
click at [153, 72] on li "POST" at bounding box center [152, 70] width 30 height 11
click at [623, 48] on button "RUN" at bounding box center [626, 45] width 31 height 11
click at [155, 133] on input "checkbox" at bounding box center [155, 133] width 5 height 5
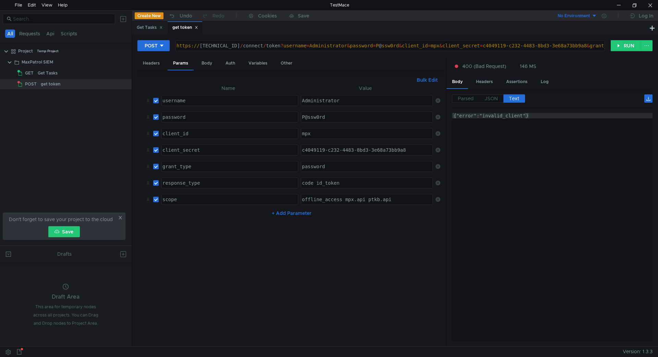
checkbox input "false"
click at [617, 46] on button "RUN" at bounding box center [626, 45] width 31 height 11
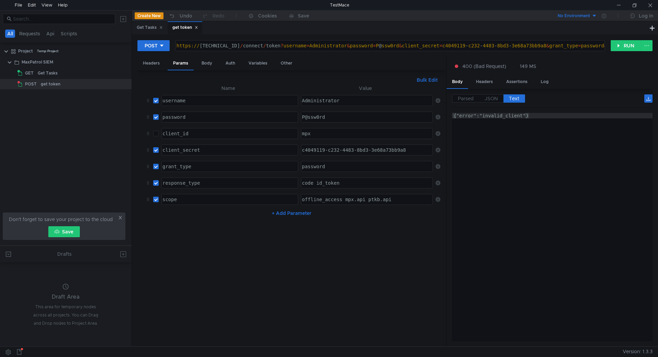
type textarea "username"
click at [172, 100] on div "username" at bounding box center [229, 106] width 136 height 16
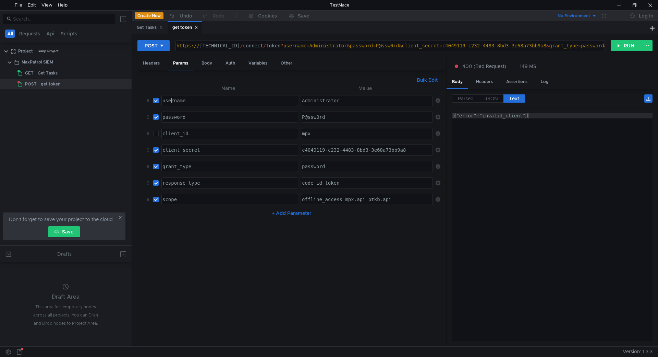
click at [172, 100] on div "username" at bounding box center [229, 106] width 136 height 16
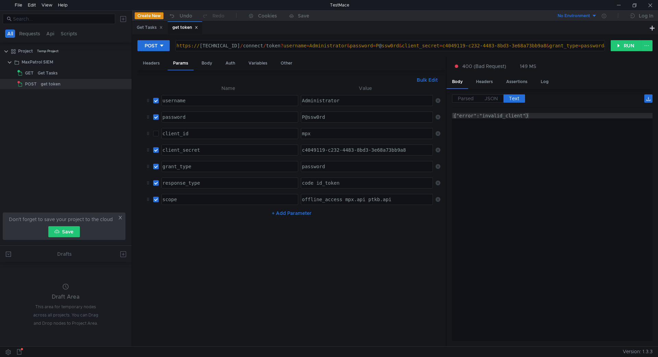
type textarea "password"
click at [183, 121] on div "password" at bounding box center [229, 122] width 136 height 16
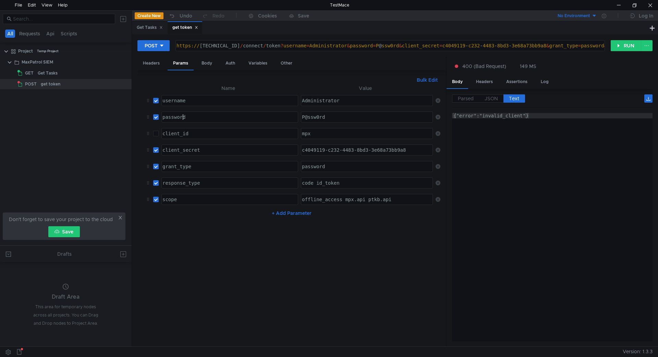
click at [183, 121] on div "password" at bounding box center [229, 122] width 136 height 16
click at [158, 133] on input "checkbox" at bounding box center [155, 133] width 5 height 5
checkbox input "true"
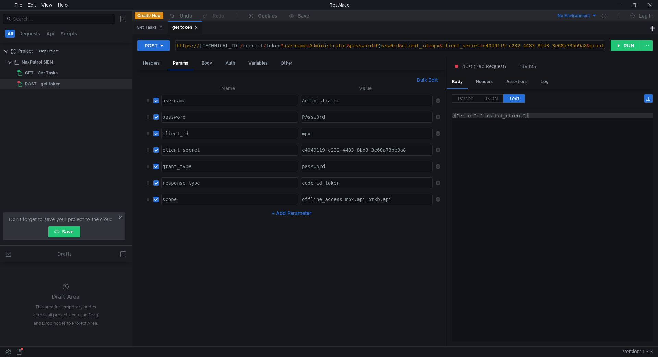
type textarea "client_id"
click at [174, 134] on div "client_id" at bounding box center [229, 139] width 136 height 16
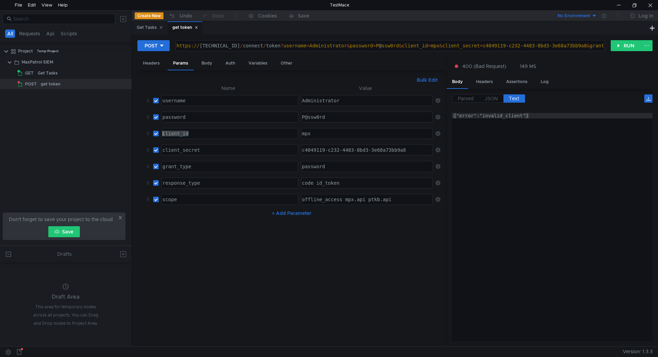
click at [174, 134] on div "client_id" at bounding box center [229, 139] width 136 height 16
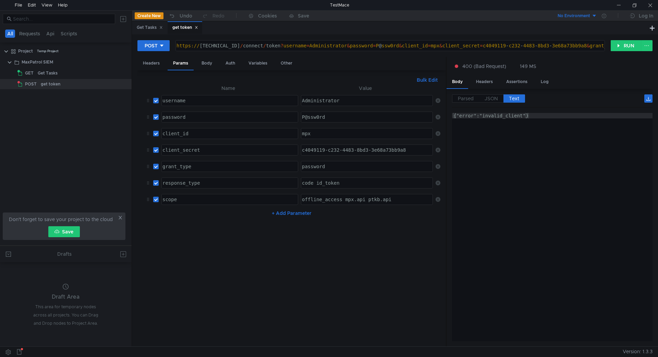
click at [184, 150] on div "client_secret" at bounding box center [229, 155] width 136 height 16
type textarea "client_secret"
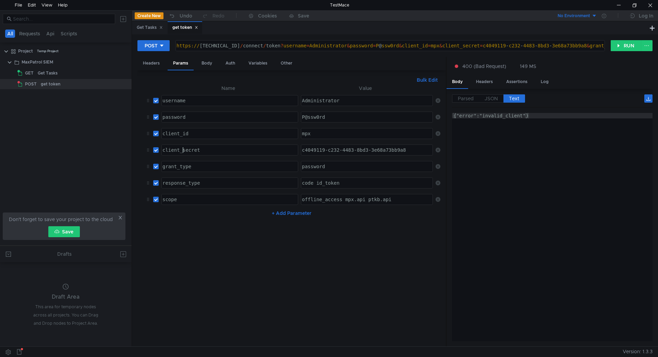
click at [184, 150] on div "client_secret" at bounding box center [229, 155] width 136 height 16
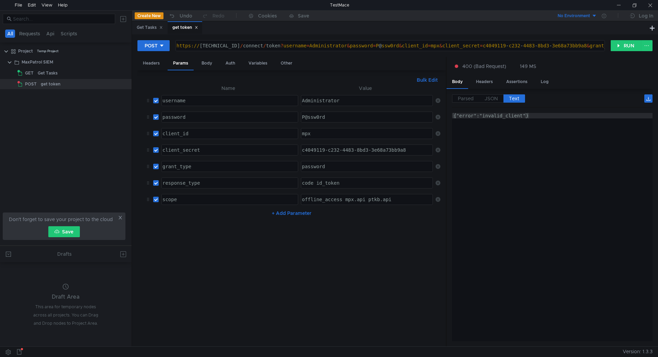
click at [172, 169] on div "grant_type" at bounding box center [229, 172] width 136 height 16
type textarea "grant_type"
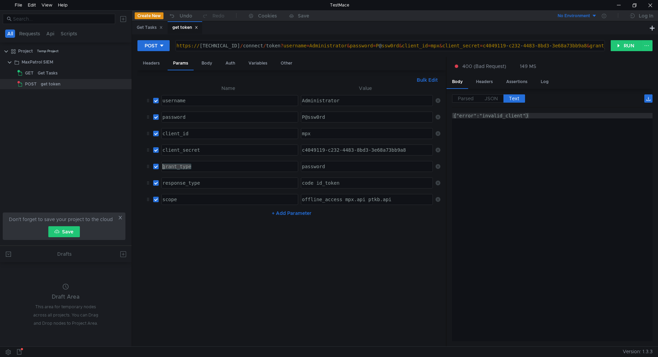
click at [172, 169] on div "grant_type" at bounding box center [229, 172] width 136 height 16
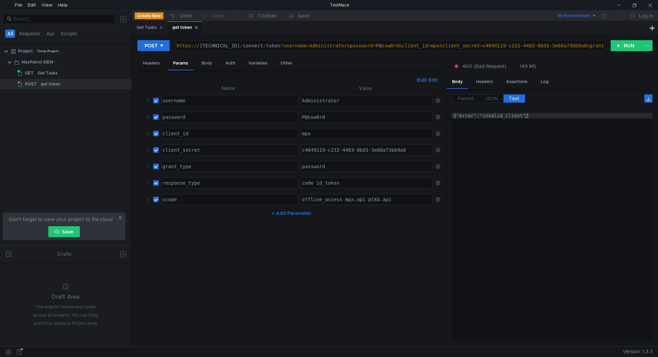
click at [175, 180] on div "response_type" at bounding box center [229, 188] width 136 height 16
type textarea "response_type"
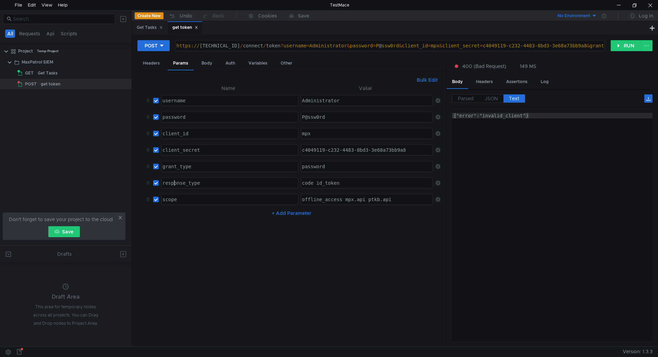
click at [175, 180] on div "response_type" at bounding box center [229, 188] width 136 height 16
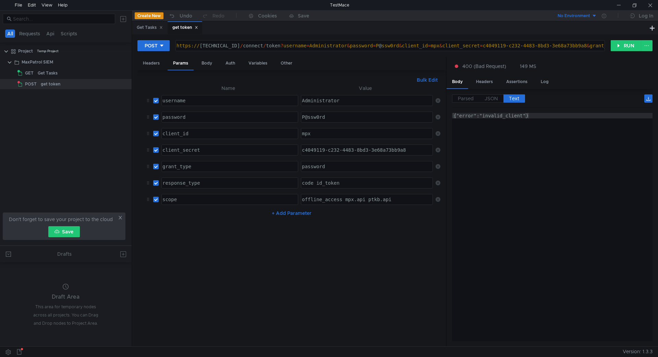
type textarea "scope"
click at [172, 201] on div "scope" at bounding box center [229, 204] width 136 height 16
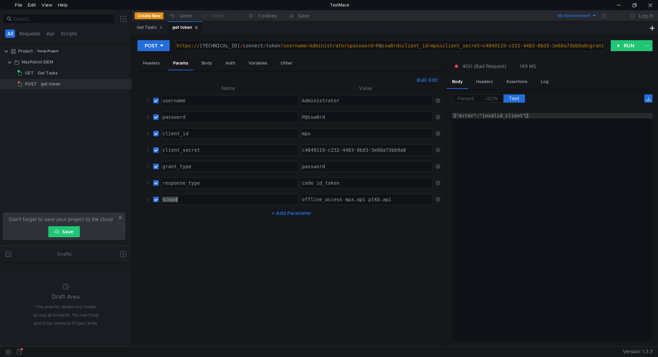
click at [172, 201] on div "scope" at bounding box center [229, 204] width 136 height 16
click at [626, 48] on button "RUN" at bounding box center [626, 45] width 31 height 11
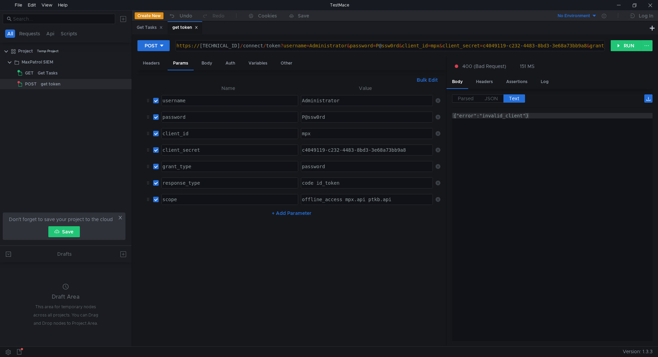
drag, startPoint x: 205, startPoint y: 64, endPoint x: 212, endPoint y: 71, distance: 9.5
click at [205, 64] on div "Body" at bounding box center [207, 63] width 22 height 13
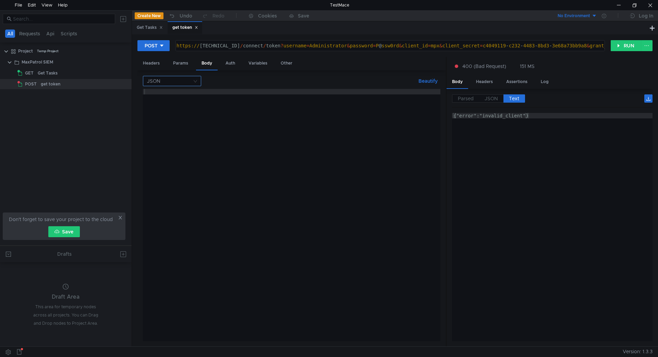
click at [182, 78] on input at bounding box center [169, 81] width 45 height 10
click at [174, 103] on div "Form data" at bounding box center [172, 105] width 50 height 8
click at [187, 82] on input at bounding box center [169, 81] width 45 height 10
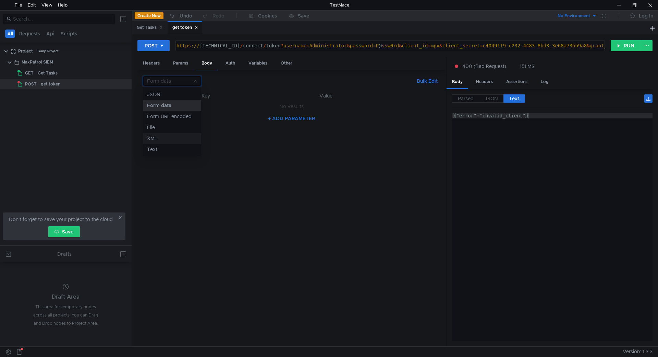
click at [174, 134] on div "XML" at bounding box center [172, 138] width 50 height 8
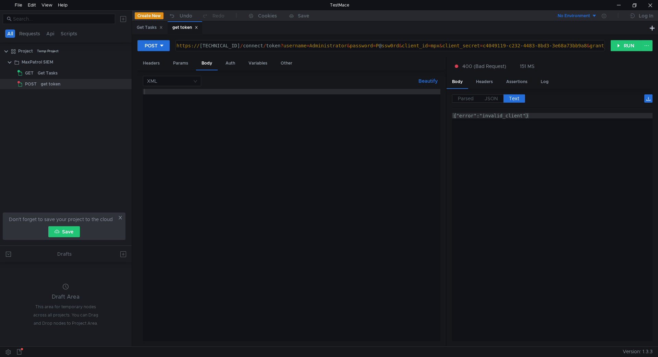
click at [182, 109] on div at bounding box center [292, 220] width 298 height 263
click at [172, 78] on input at bounding box center [169, 81] width 45 height 10
click at [167, 93] on div "JSON" at bounding box center [172, 95] width 50 height 8
click at [188, 101] on div at bounding box center [292, 220] width 298 height 263
paste textarea "-d "scope=offline_access mpx.api ptkb.api""
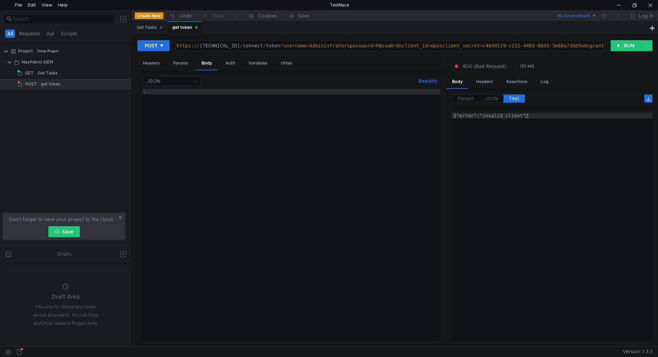
type textarea "-d "scope=offline_access mpx.api ptkb.api""
click at [157, 68] on div "Headers" at bounding box center [151, 63] width 28 height 13
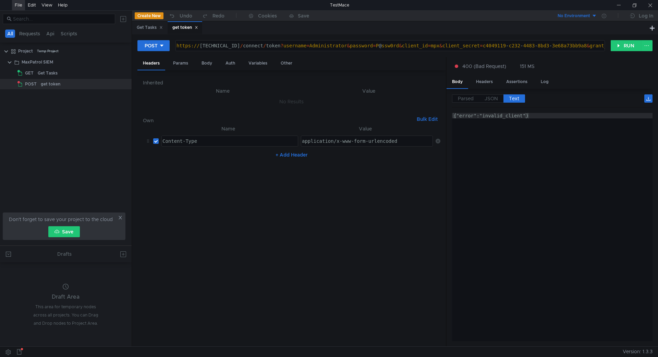
click at [20, 4] on div "File" at bounding box center [19, 5] width 8 height 10
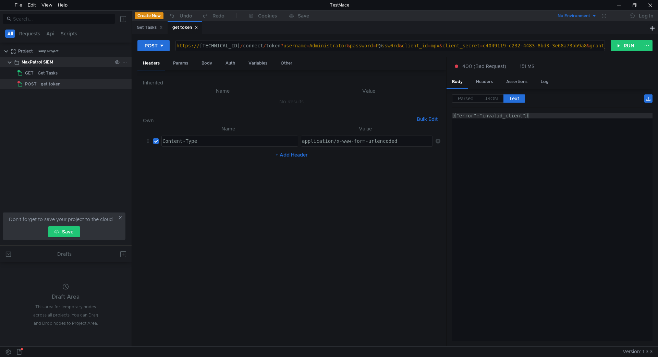
click at [126, 63] on icon at bounding box center [124, 62] width 5 height 5
click at [196, 88] on app-tour-anchor "cURL" at bounding box center [193, 89] width 12 height 8
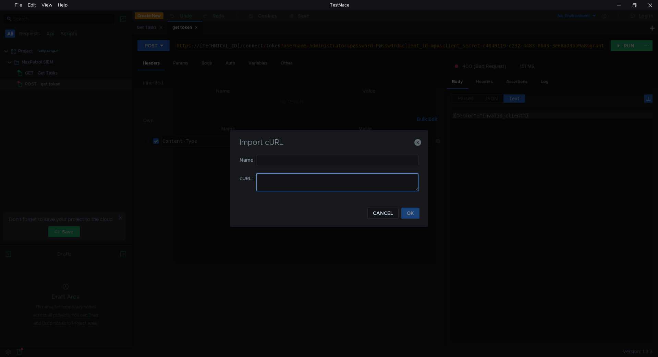
click at [293, 178] on textarea at bounding box center [337, 182] width 162 height 18
paste textarea "curl -s -k -X POST "$TOKEN_URL_A" \ -H "Content-Type: application/x-www-form-ur…"
type textarea "curl -s -k -X POST "$TOKEN_URL_A" \ -H "Content-Type: application/x-www-form-ur…"
click at [295, 164] on input "text" at bounding box center [338, 160] width 162 height 10
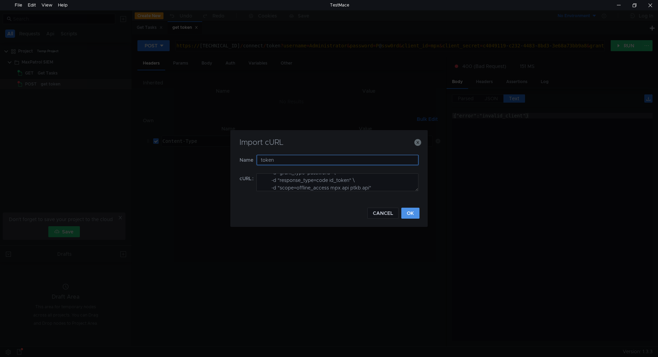
type input "token"
click at [413, 212] on button "OK" at bounding box center [411, 212] width 18 height 11
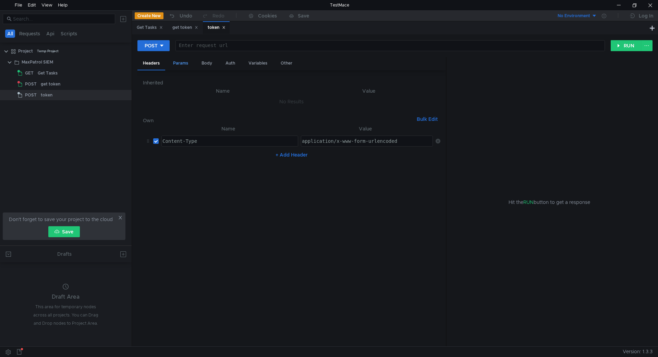
click at [182, 65] on div "Params" at bounding box center [181, 63] width 26 height 13
click at [209, 65] on div "Body" at bounding box center [207, 63] width 22 height 13
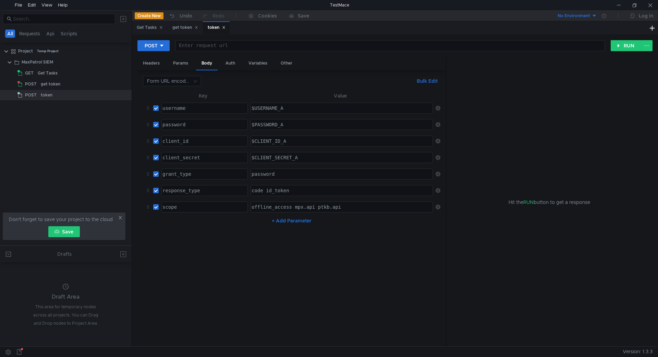
click at [275, 104] on div "$USERNAME_A" at bounding box center [342, 108] width 182 height 10
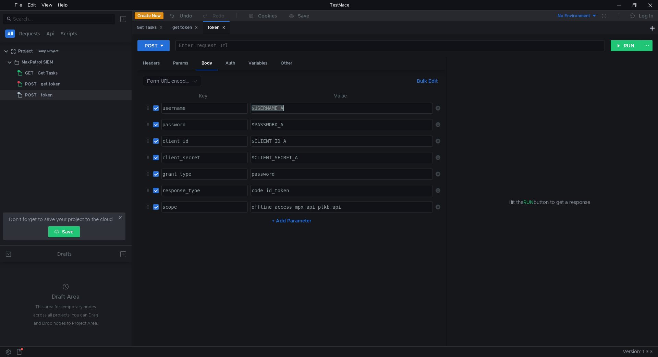
click at [275, 104] on div "$USERNAME_A" at bounding box center [342, 108] width 182 height 10
paste textarea "Administrator"
type textarea "Administrator"
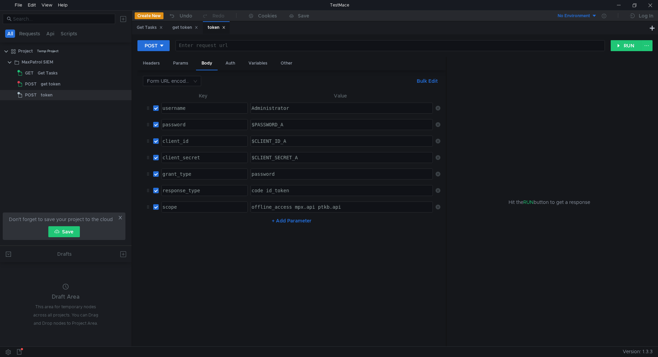
click at [280, 143] on div "$CLIENT_ID_A" at bounding box center [341, 146] width 182 height 16
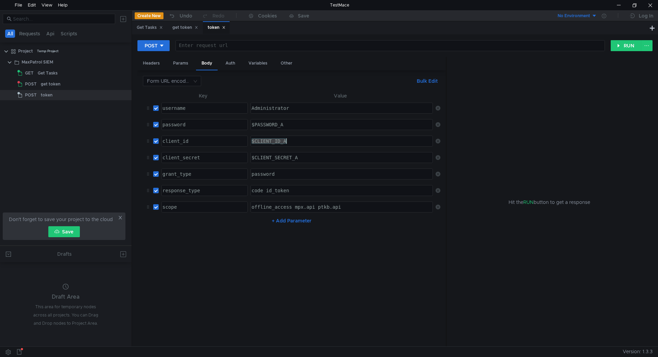
click at [280, 143] on div "$CLIENT_ID_A" at bounding box center [341, 146] width 182 height 16
paste textarea "mpx"
type textarea "mpx"
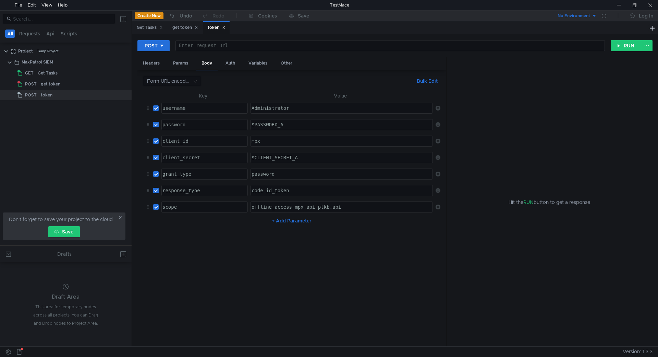
click at [274, 158] on div "$CLIENT_SECRET_A" at bounding box center [341, 163] width 182 height 16
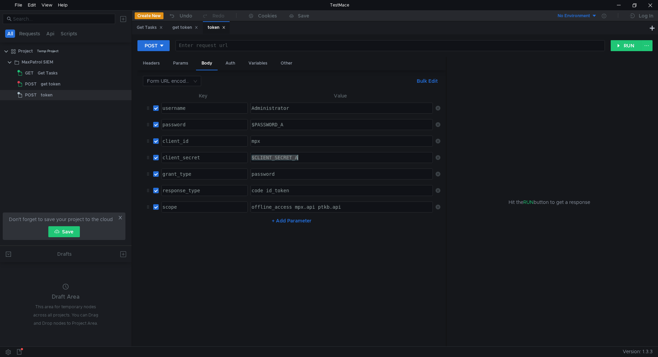
click at [274, 158] on div "$CLIENT_SECRET_A" at bounding box center [341, 163] width 182 height 16
paste textarea "c4049119-c232-4483-8bd3-3e68a73bb9a8"
type textarea "c4049119-c232-4483-8bd3-3e68a73bb9a8"
click at [68, 84] on div "get token" at bounding box center [76, 84] width 71 height 10
click at [183, 23] on div "get token" at bounding box center [185, 27] width 35 height 13
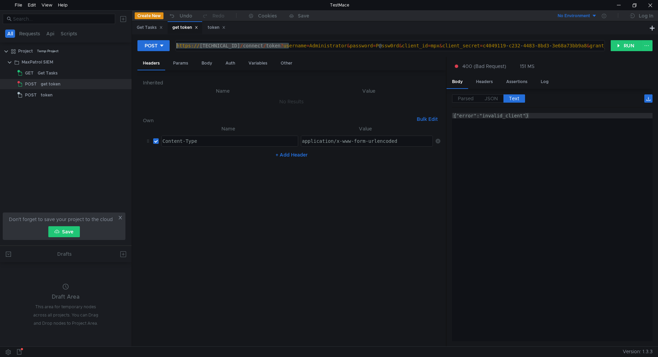
drag, startPoint x: 289, startPoint y: 45, endPoint x: 173, endPoint y: 45, distance: 116.2
click at [173, 45] on div "POST https://10.250.11.10:3334/connect/token?username=Administrator&password=P@…" at bounding box center [374, 46] width 474 height 12
click at [210, 30] on div "token" at bounding box center [217, 27] width 18 height 7
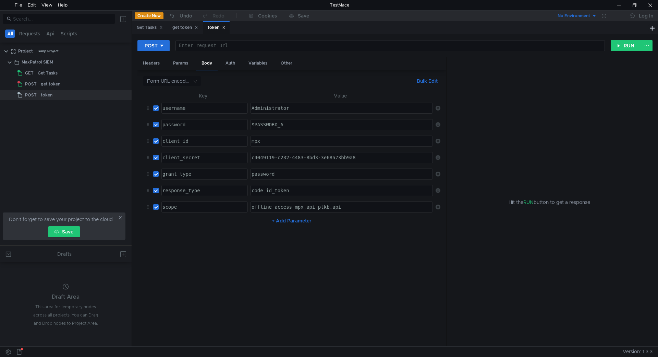
click at [206, 45] on div at bounding box center [389, 51] width 429 height 16
paste textarea "https://10.250.11.10:3334/connect/token"
type textarea "https://10.250.11.10:3334/connect/token"
click at [619, 44] on button "RUN" at bounding box center [626, 45] width 31 height 11
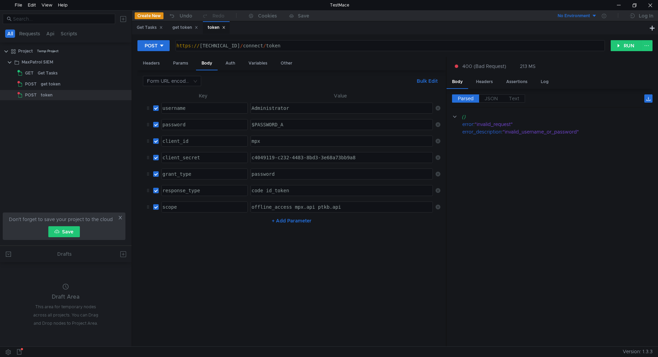
click at [282, 124] on div "$PASSWORD_A" at bounding box center [341, 130] width 182 height 16
type textarea "P@ssw0rd"
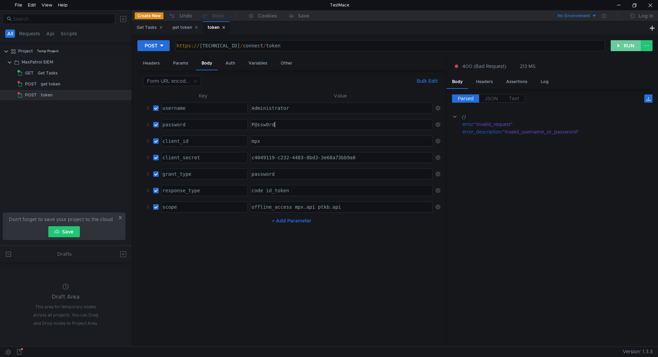
click at [627, 46] on button "RUN" at bounding box center [626, 45] width 31 height 11
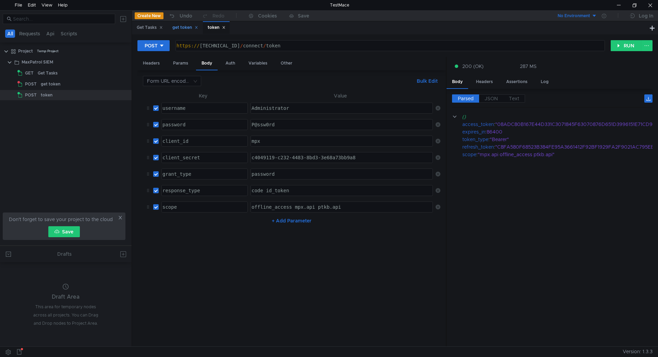
click at [197, 27] on icon at bounding box center [196, 27] width 2 height 2
click at [125, 82] on icon at bounding box center [124, 84] width 5 height 5
click at [93, 84] on div at bounding box center [329, 178] width 658 height 357
click at [88, 84] on div "get token" at bounding box center [76, 84] width 71 height 10
click at [125, 84] on icon at bounding box center [124, 84] width 5 height 5
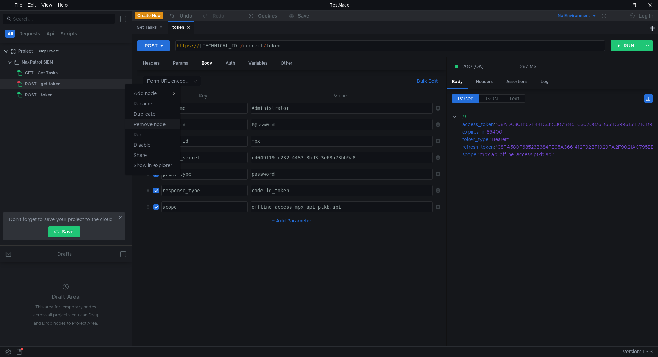
click at [157, 123] on app-tour-anchor "Remove node" at bounding box center [150, 124] width 32 height 8
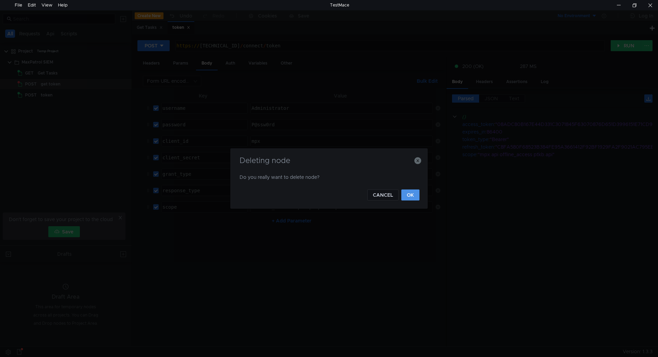
click at [412, 195] on button "OK" at bounding box center [411, 194] width 18 height 11
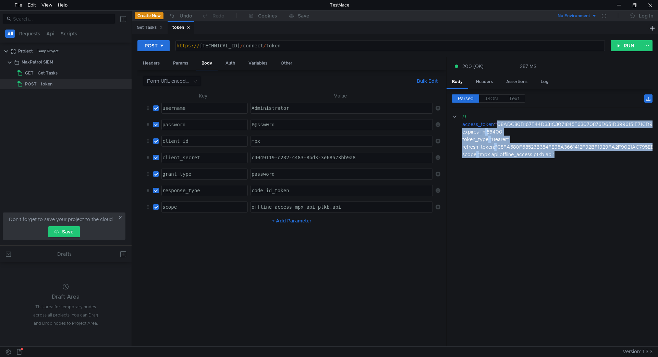
scroll to position [0, 47]
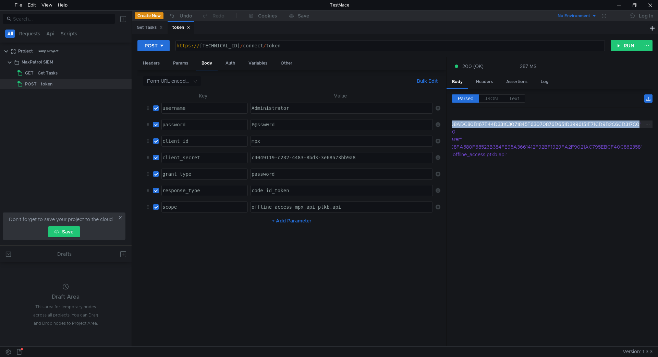
drag, startPoint x: 499, startPoint y: 124, endPoint x: 639, endPoint y: 122, distance: 139.9
click at [639, 122] on div ""08ADC80B167E44D331C3071845F63070876D651D3996151E71CD9B2C6CD317C0"" at bounding box center [546, 124] width 196 height 8
copy div "08ADC80B167E44D331C3071845F63070876D651D3996151E71CD9B2C6CD317C0"
click at [61, 72] on div "Get Tasks" at bounding box center [75, 73] width 74 height 10
click at [62, 73] on div "Get Tasks" at bounding box center [75, 73] width 74 height 10
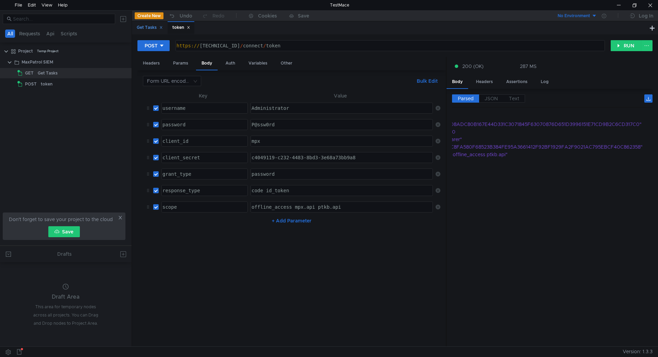
click at [151, 26] on div "Get Tasks" at bounding box center [150, 27] width 26 height 7
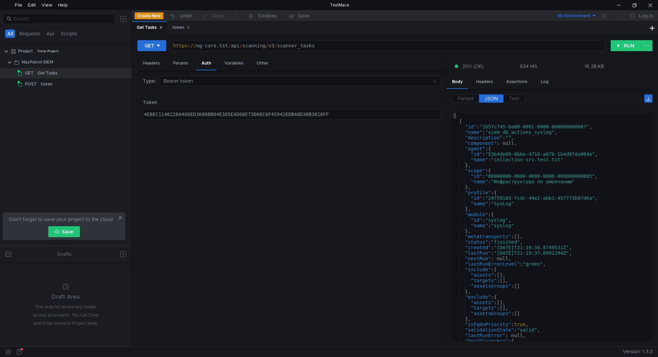
click at [229, 115] on div "4E8EC1146226A46DED3606BB04E385EAD68E73D66C6F45942EDBA8D30B3816FF" at bounding box center [291, 119] width 297 height 16
paste textarea "08ADC80B167E44D331C3071845F63070876D651D3996151E71CD9B2C6CD317C0"
type textarea "08ADC80B167E44D331C3071845F63070876D651D3996151E71CD9B2C6CD317C0"
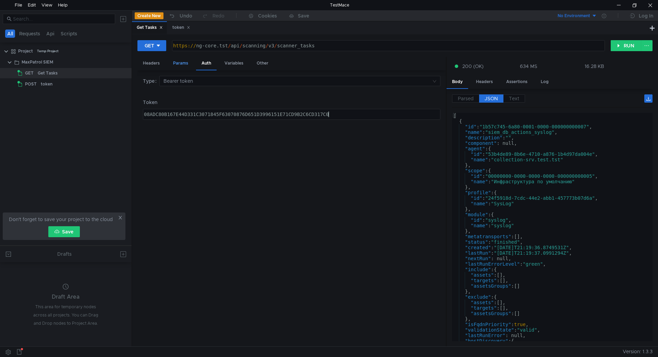
click at [178, 64] on div "Params" at bounding box center [181, 63] width 26 height 13
click at [206, 62] on div "Auth" at bounding box center [206, 63] width 21 height 13
click at [630, 44] on button "RUN" at bounding box center [626, 45] width 31 height 11
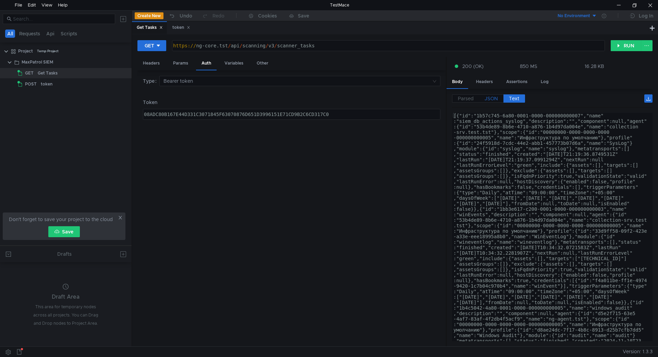
click at [494, 99] on span "JSON" at bounding box center [491, 98] width 13 height 6
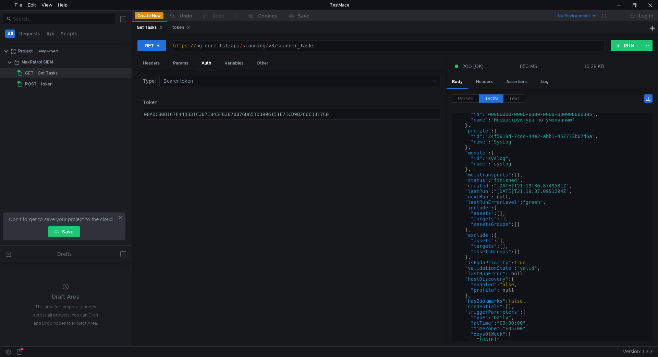
scroll to position [0, 0]
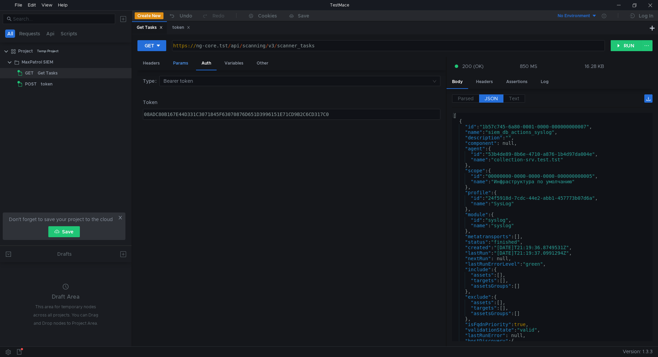
click at [181, 63] on div "Params" at bounding box center [181, 63] width 26 height 13
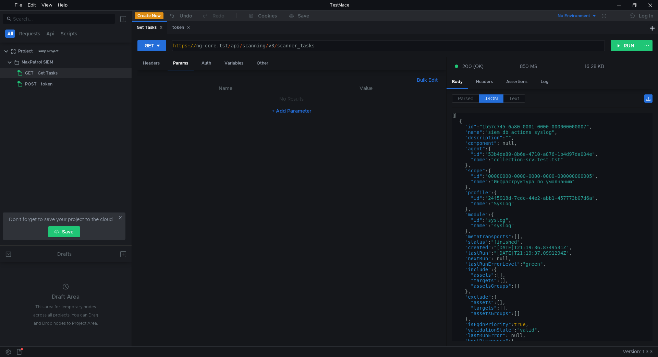
click at [283, 110] on button "+ Add Parameter" at bounding box center [291, 111] width 45 height 8
click at [204, 102] on div at bounding box center [229, 106] width 136 height 16
paste textarea "mainFilter"
type textarea "mainFilter"
click at [476, 214] on div "[ { "id" : "1b57c745-6a80-0001-0000-000000000007" , "name" : "siem_db_actions_s…" at bounding box center [551, 232] width 198 height 239
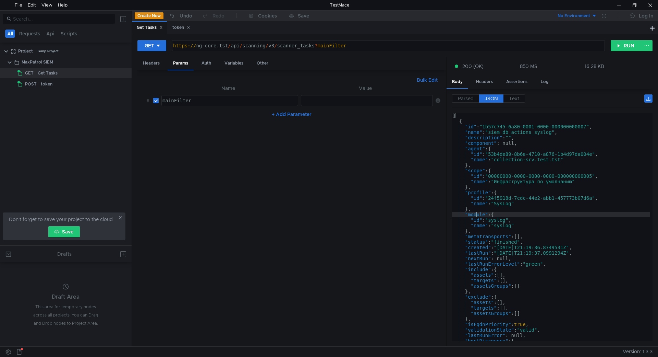
type textarea ""module": {"
click at [476, 214] on div "[ { "id" : "1b57c745-6a80-0001-0000-000000000007" , "name" : "siem_db_actions_s…" at bounding box center [551, 232] width 198 height 239
click at [323, 97] on div at bounding box center [366, 100] width 131 height 10
paste textarea "module"
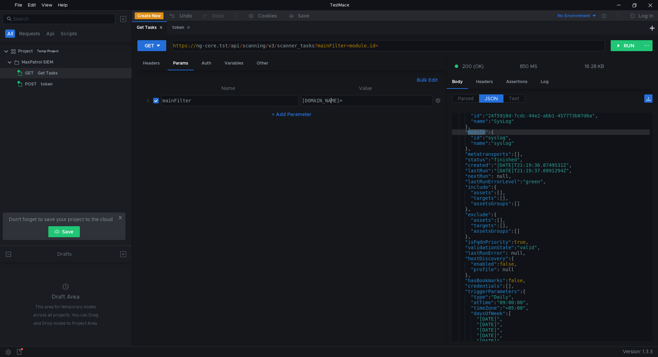
scroll to position [0, 2]
type textarea "module.id="
type textarea ""id": "syslog","
click at [500, 139] on div ""id" : "24f5918d-7cdc-44e2-abb1-457773b07d6a" , "name" : "SysLog" } , "module" …" at bounding box center [551, 232] width 198 height 239
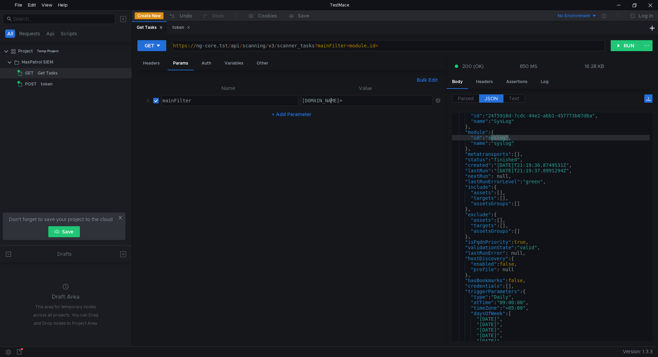
click at [382, 98] on div "module.id=" at bounding box center [367, 106] width 133 height 16
paste textarea "syslog"
click at [627, 45] on button "RUN" at bounding box center [626, 45] width 31 height 11
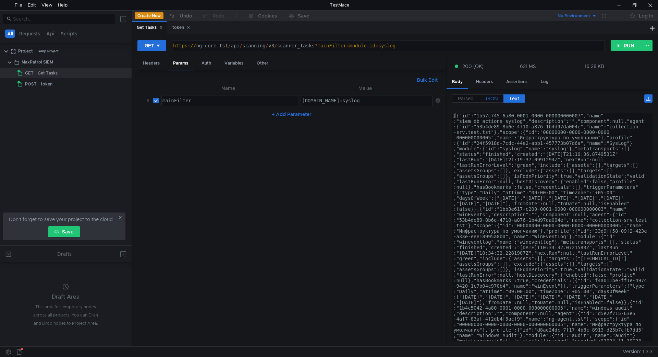
click at [491, 98] on span "JSON" at bounding box center [491, 98] width 13 height 6
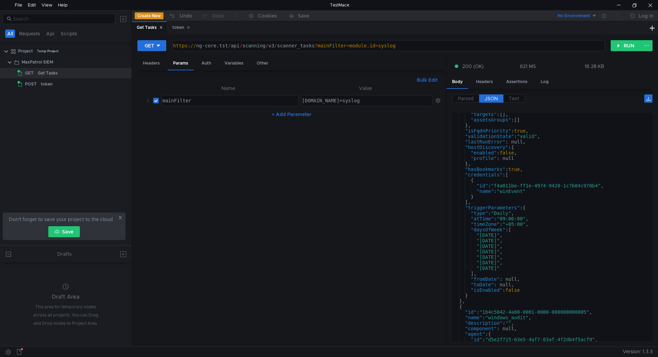
scroll to position [617, 0]
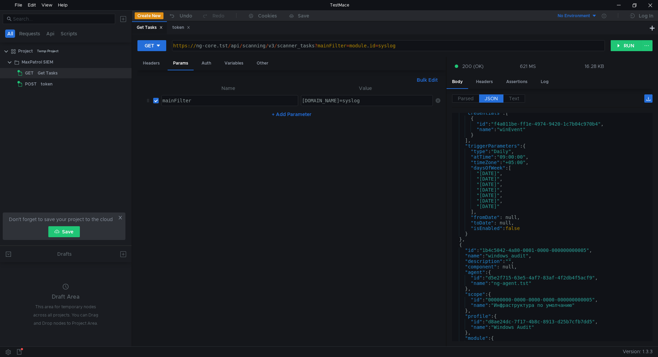
click at [333, 100] on div "module.id=syslog" at bounding box center [367, 106] width 133 height 16
click at [627, 48] on button "RUN" at bounding box center [626, 45] width 31 height 11
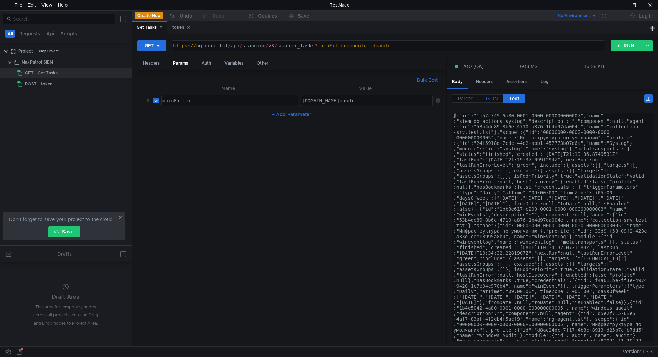
click at [496, 96] on span "JSON" at bounding box center [491, 98] width 13 height 6
click at [487, 100] on span "JSON" at bounding box center [491, 98] width 13 height 6
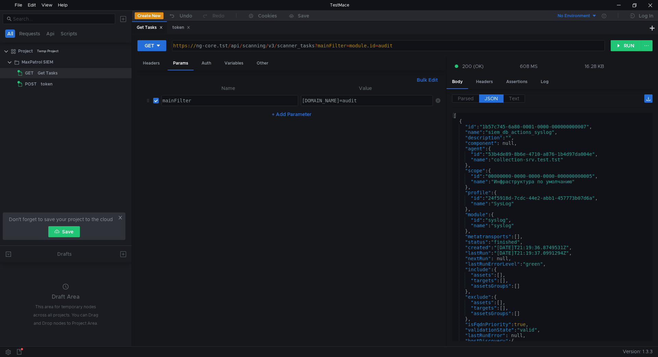
click at [322, 100] on div "module.id=audit" at bounding box center [367, 106] width 133 height 16
drag, startPoint x: 318, startPoint y: 100, endPoint x: 277, endPoint y: 101, distance: 41.2
click at [278, 101] on tr "mainFilter mainFilter ההההההההההההההההההההההההההההההההההההההההההההההההההההההההה…" at bounding box center [292, 100] width 298 height 16
type textarea "id=audit"
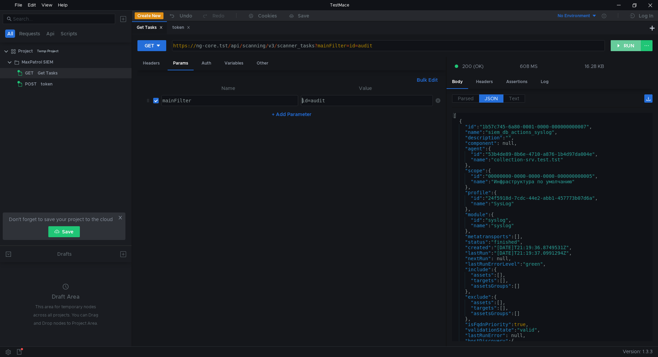
click at [625, 42] on button "RUN" at bounding box center [626, 45] width 31 height 11
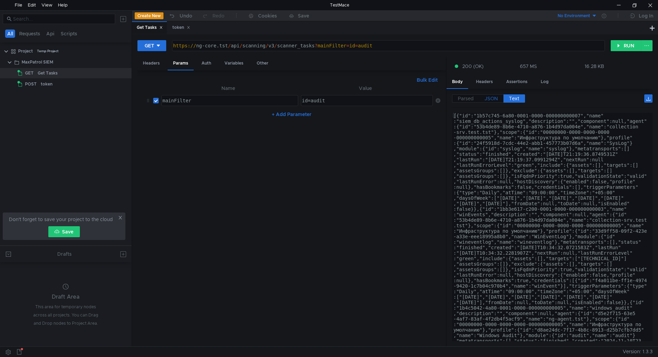
click at [486, 97] on span "JSON" at bounding box center [491, 98] width 13 height 6
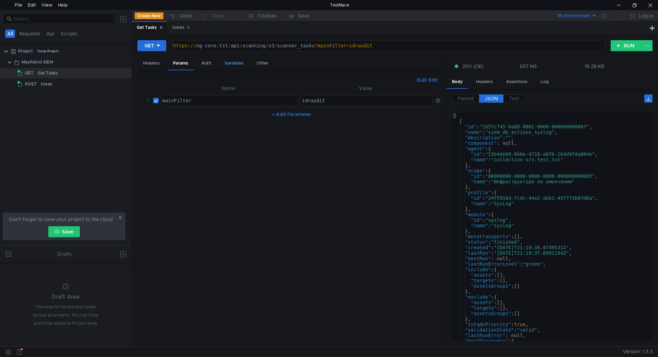
click at [228, 63] on div "Variables" at bounding box center [234, 63] width 30 height 13
click at [179, 64] on div "Params" at bounding box center [181, 63] width 26 height 13
click at [507, 200] on div "[ { "id" : "1b57c745-6a80-0001-0000-000000000007" , "name" : "siem_db_actions_s…" at bounding box center [551, 232] width 198 height 239
click at [505, 204] on div "[ { "id" : "1b57c745-6a80-0001-0000-000000000007" , "name" : "siem_db_actions_s…" at bounding box center [551, 232] width 198 height 239
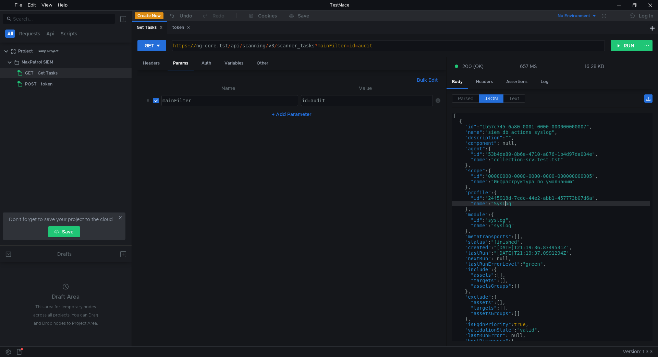
click at [505, 204] on div "[ { "id" : "1b57c745-6a80-0001-0000-000000000007" , "name" : "siem_db_actions_s…" at bounding box center [551, 232] width 198 height 239
drag, startPoint x: 505, startPoint y: 204, endPoint x: 488, endPoint y: 204, distance: 16.8
click at [488, 204] on div "[ { "id" : "1b57c745-6a80-0001-0000-000000000007" , "name" : "siem_db_actions_s…" at bounding box center [551, 232] width 198 height 239
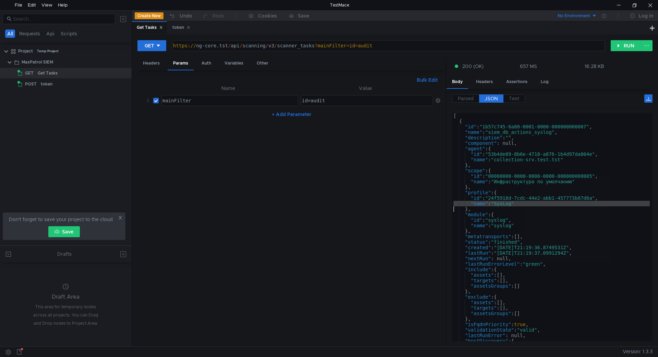
click at [511, 204] on div "[ { "id" : "1b57c745-6a80-0001-0000-000000000007" , "name" : "siem_db_actions_s…" at bounding box center [551, 227] width 198 height 228
type textarea ""name": "SysLog""
click at [464, 100] on span "Parsed" at bounding box center [466, 98] width 16 height 6
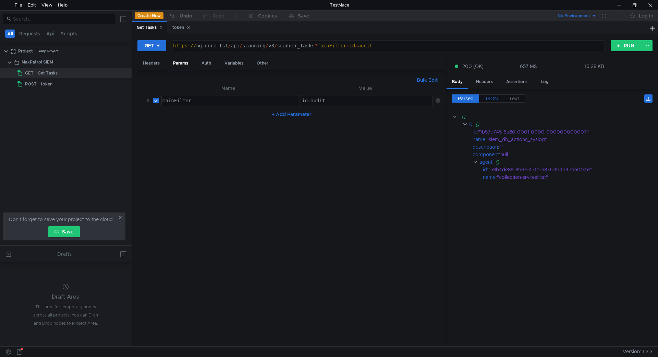
click at [490, 99] on span "JSON" at bounding box center [491, 98] width 13 height 6
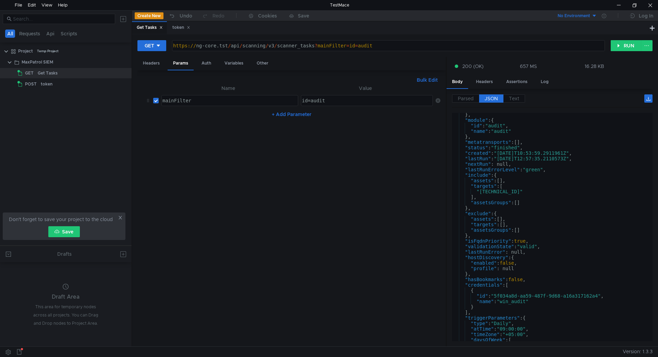
scroll to position [1608, 0]
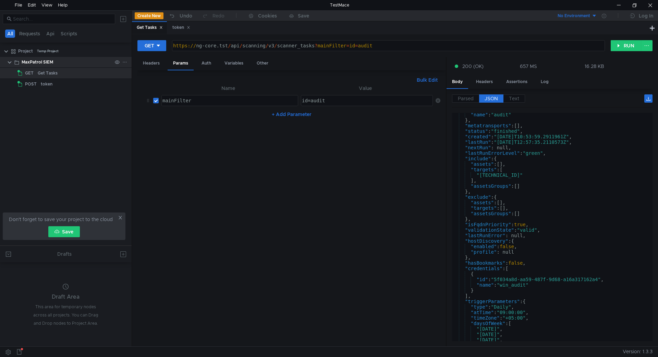
click at [124, 60] on icon at bounding box center [124, 62] width 5 height 5
click at [546, 189] on div at bounding box center [329, 178] width 658 height 357
type textarea ""status": "finished","
click at [477, 132] on div ""name" : "audit" } , "metatransports" : [ ] , "status" : "finished" , "created"…" at bounding box center [551, 231] width 198 height 239
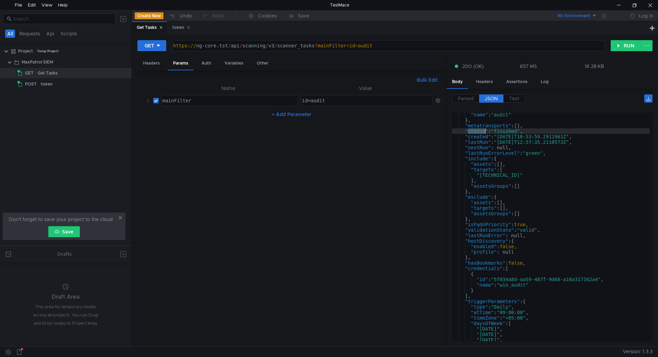
click at [302, 100] on div "id=audit" at bounding box center [367, 106] width 133 height 16
paste textarea "status"
type textarea "status=audit"
click at [510, 128] on div ""name" : "audit" } , "metatransports" : [ ] , "status" : "finished" , "created"…" at bounding box center [551, 231] width 198 height 239
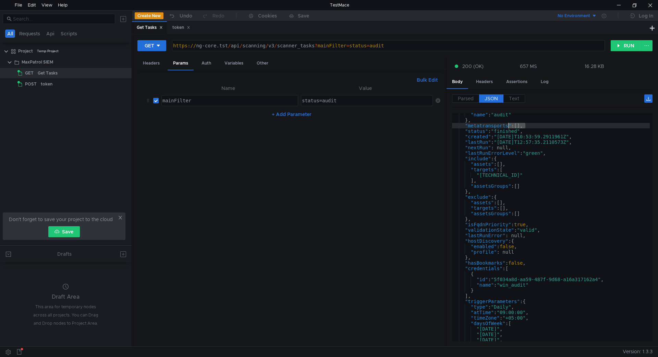
click at [510, 128] on div ""name" : "audit" } , "metatransports" : [ ] , "status" : "finished" , "created"…" at bounding box center [551, 231] width 198 height 239
click at [509, 133] on div ""name" : "audit" } , "metatransports" : [ ] , "status" : "finished" , "created"…" at bounding box center [551, 231] width 198 height 239
type textarea ""status": "finished","
click at [509, 133] on div ""name" : "audit" } , "metatransports" : [ ] , "status" : "finished" , "created"…" at bounding box center [551, 231] width 198 height 239
click at [328, 103] on div "status=audit" at bounding box center [367, 106] width 133 height 16
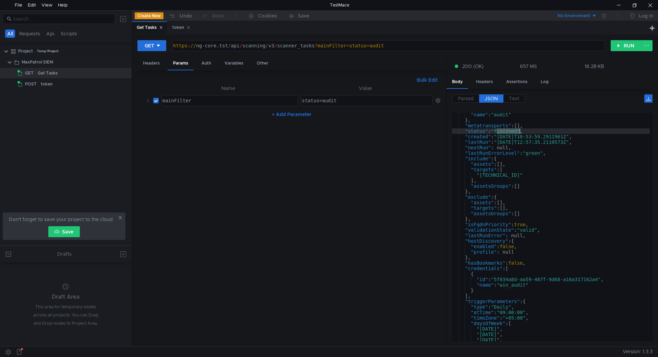
click at [328, 103] on div "status=audit" at bounding box center [367, 106] width 133 height 16
paste textarea "finished"
type textarea "status=finished"
click at [622, 46] on button "RUN" at bounding box center [626, 45] width 31 height 11
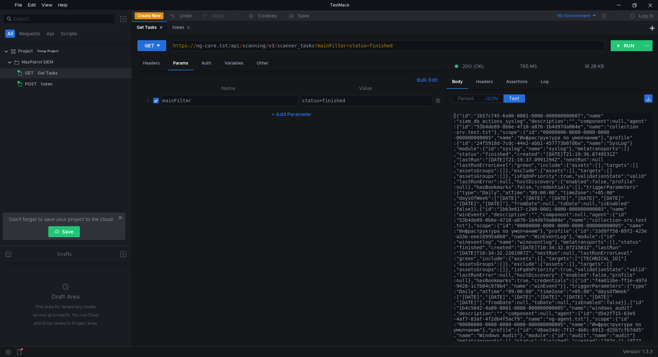
click at [497, 99] on span "JSON" at bounding box center [491, 98] width 13 height 6
click at [496, 99] on span "JSON" at bounding box center [491, 98] width 13 height 6
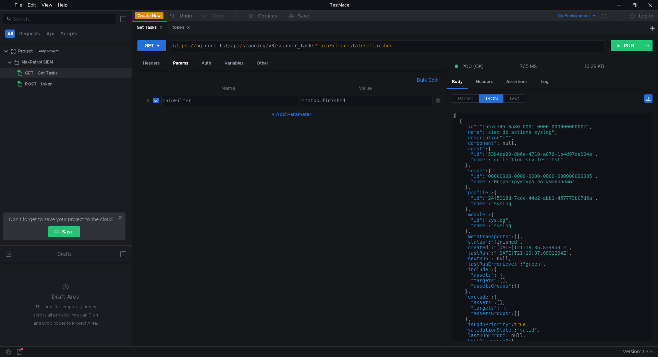
click at [642, 39] on div "GET [URL] https:// ng-core.tst / api / scanning / v3 / scanner_tasks ? mainFilt…" at bounding box center [395, 190] width 526 height 312
click at [637, 44] on button "RUN" at bounding box center [626, 45] width 31 height 11
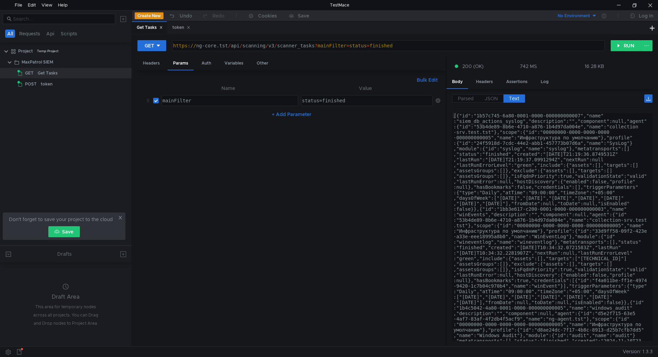
click at [154, 99] on input "checkbox" at bounding box center [155, 100] width 5 height 5
click at [625, 46] on button "RUN" at bounding box center [626, 45] width 31 height 11
click at [153, 103] on input "checkbox" at bounding box center [155, 100] width 5 height 5
checkbox input "true"
click at [624, 43] on button "RUN" at bounding box center [626, 45] width 31 height 11
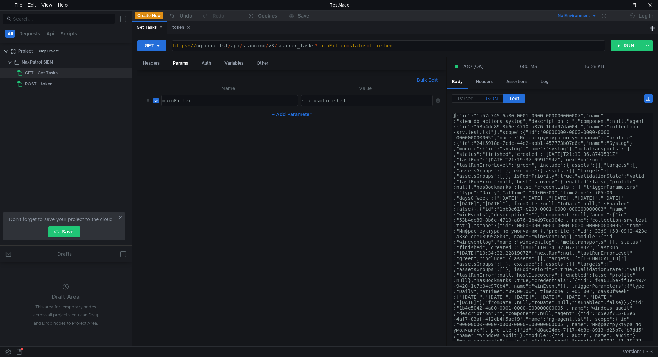
click at [484, 98] on label "JSON" at bounding box center [491, 98] width 24 height 8
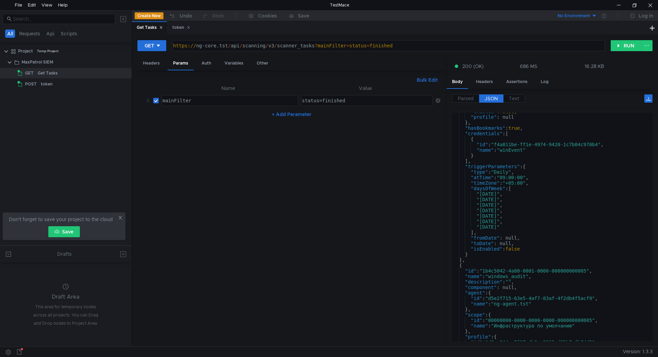
scroll to position [617, 0]
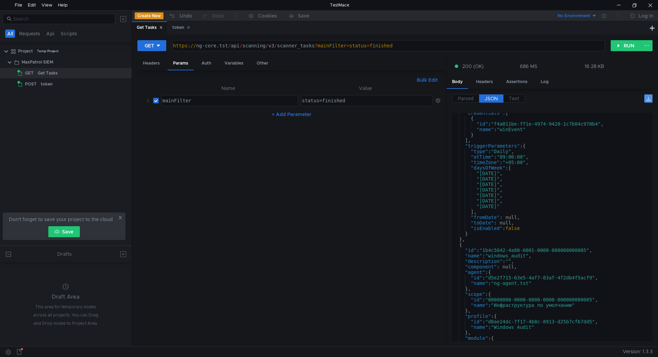
click at [645, 95] on button at bounding box center [649, 98] width 8 height 8
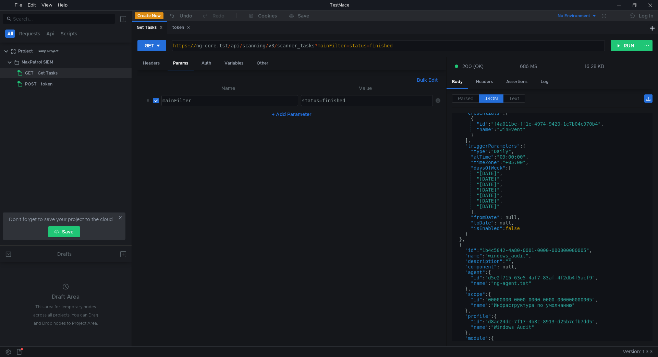
click at [318, 100] on div "status=finished" at bounding box center [367, 106] width 133 height 16
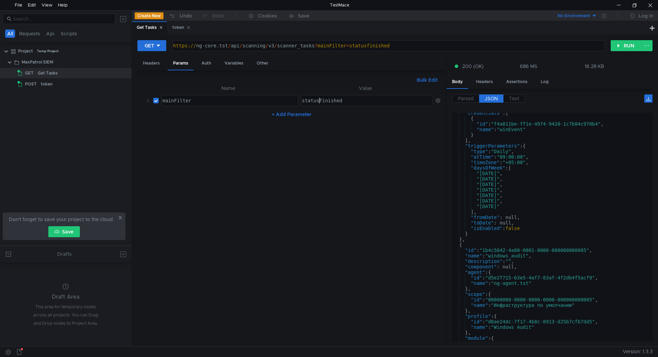
scroll to position [0, 1]
type textarea "status:finished"
click at [624, 44] on button "RUN" at bounding box center [626, 45] width 31 height 11
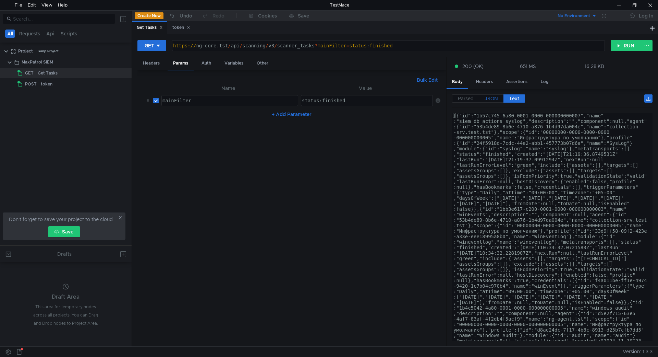
click at [496, 96] on span "JSON" at bounding box center [491, 98] width 13 height 6
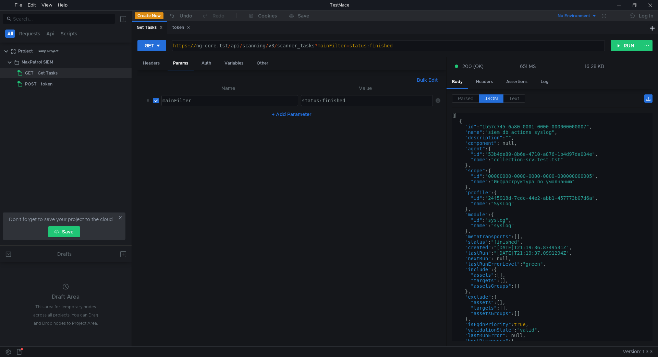
scroll to position [0, 1]
drag, startPoint x: 317, startPoint y: 45, endPoint x: 314, endPoint y: 47, distance: 3.5
click at [317, 45] on div "https:// ng-core.tst / api / scanning / v3 / scanner_tasks ? mainFilter = statu…" at bounding box center [388, 51] width 432 height 16
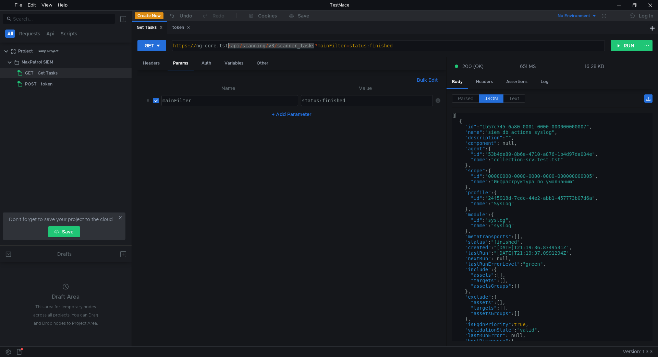
drag, startPoint x: 315, startPoint y: 45, endPoint x: 229, endPoint y: 46, distance: 86.1
click at [229, 46] on div "https:// ng-core.tst / api / scanning / v3 / scanner_tasks ? mainFilter = statu…" at bounding box center [388, 51] width 432 height 16
paste textarea "4"
type textarea "[URL]"
click at [158, 46] on icon at bounding box center [158, 45] width 5 height 5
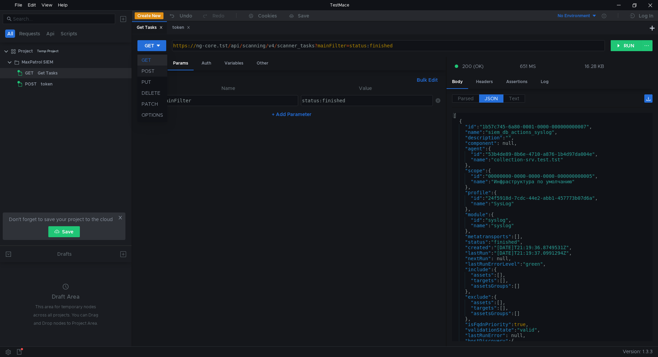
click at [156, 73] on li "POST" at bounding box center [152, 70] width 30 height 11
click at [617, 48] on button "RUN" at bounding box center [626, 45] width 31 height 11
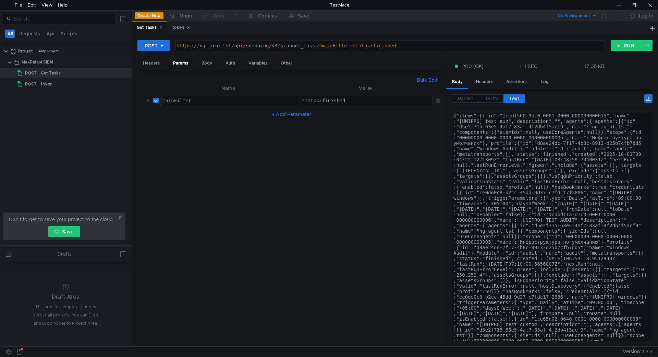
click at [488, 96] on span "JSON" at bounding box center [491, 98] width 13 height 6
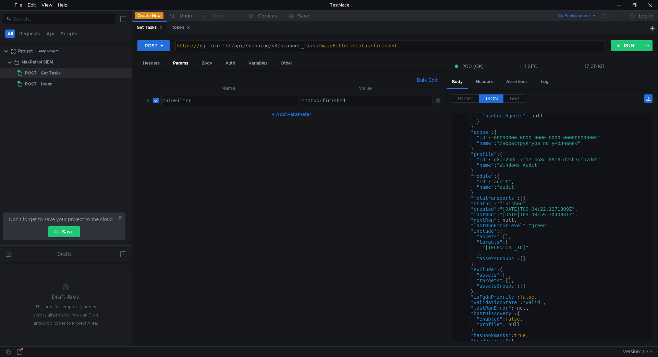
scroll to position [82, 0]
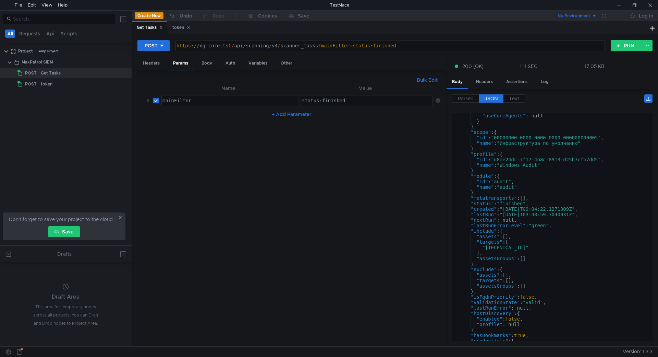
click at [200, 96] on div "mainFilter" at bounding box center [230, 100] width 136 height 10
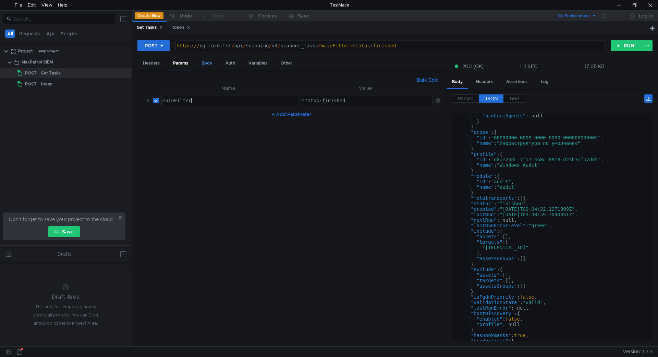
click at [203, 62] on div "Body" at bounding box center [207, 63] width 22 height 13
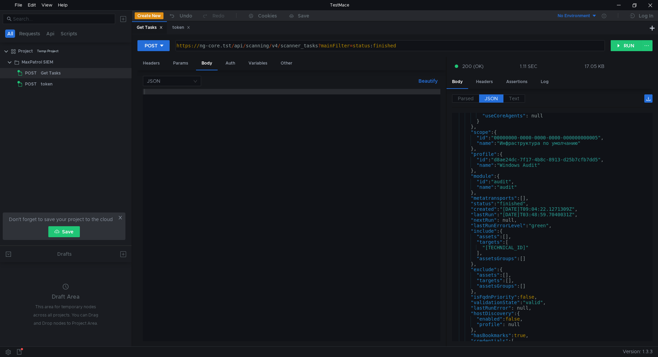
click at [188, 92] on div at bounding box center [292, 220] width 298 height 263
paste textarea "limit"
type textarea "limit"
click at [184, 79] on input at bounding box center [169, 81] width 45 height 10
click at [181, 114] on div "Form URL encoded" at bounding box center [172, 116] width 50 height 8
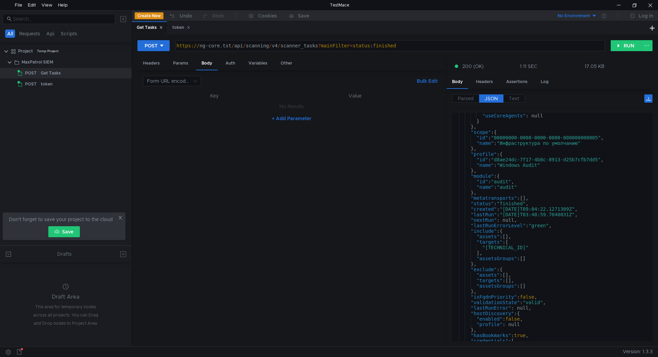
click at [286, 115] on button "+ Add Parameter" at bounding box center [291, 118] width 45 height 8
click at [202, 109] on div at bounding box center [204, 113] width 86 height 16
paste textarea "limit"
type textarea "limit"
click at [269, 108] on div at bounding box center [341, 113] width 182 height 16
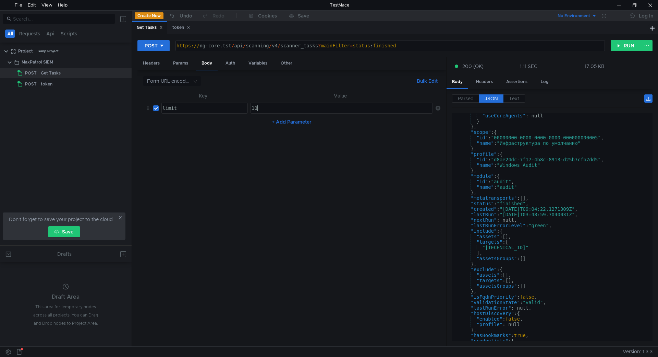
scroll to position [0, 0]
drag, startPoint x: 272, startPoint y: 107, endPoint x: 256, endPoint y: 109, distance: 15.6
click at [256, 109] on div "100" at bounding box center [341, 113] width 182 height 16
click at [625, 39] on div "POST https://ng-core.tst/api/scanning/v4/scanner_tasks?mainFilter=status:finish…" at bounding box center [395, 190] width 526 height 312
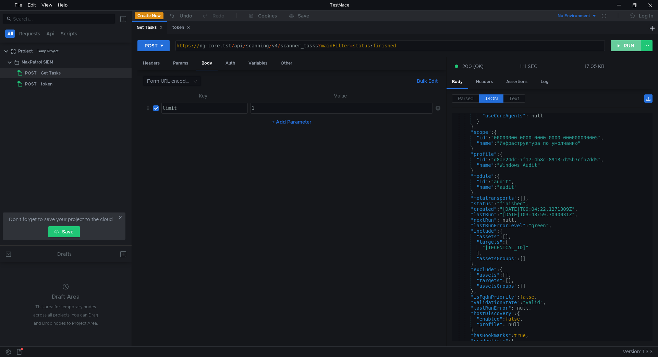
click at [624, 46] on button "RUN" at bounding box center [626, 45] width 31 height 11
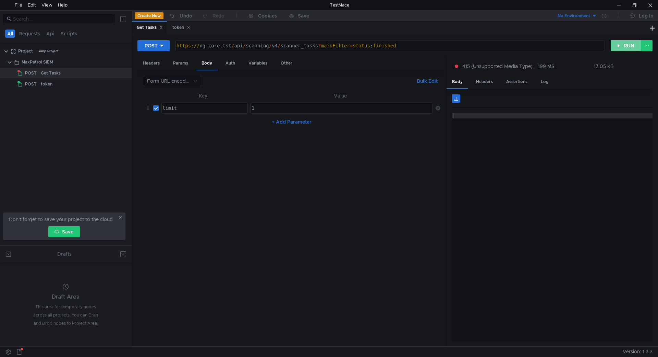
click at [624, 46] on button "RUN" at bounding box center [626, 45] width 31 height 11
click at [280, 104] on div "1" at bounding box center [342, 108] width 182 height 10
type textarea "10"
click at [623, 48] on button "RUN" at bounding box center [626, 45] width 31 height 11
click at [180, 62] on div "Params" at bounding box center [181, 63] width 26 height 13
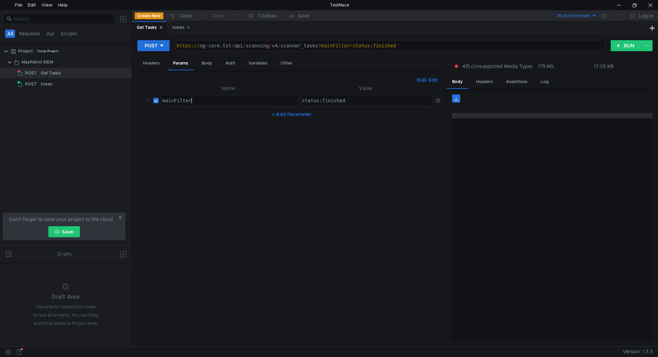
click at [197, 101] on div "mainFilter" at bounding box center [229, 106] width 136 height 16
type textarea "limit"
click at [315, 102] on div "status:finished" at bounding box center [367, 106] width 133 height 16
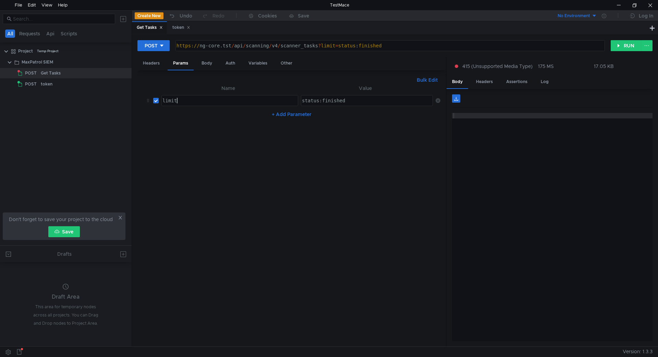
click at [315, 102] on div "status:finished" at bounding box center [367, 106] width 133 height 16
type textarea "1"
click at [211, 62] on div "Body" at bounding box center [207, 63] width 22 height 13
click at [155, 109] on input "checkbox" at bounding box center [155, 107] width 5 height 5
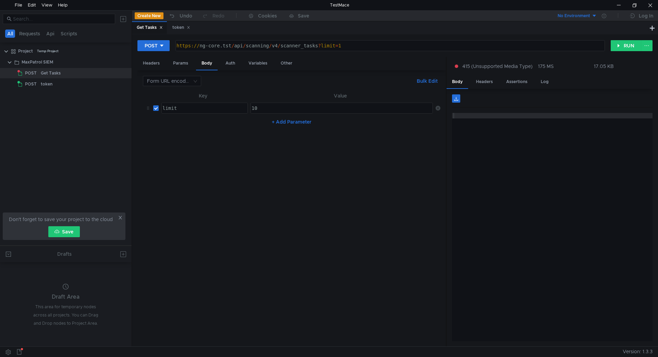
checkbox input "false"
click at [620, 44] on button "RUN" at bounding box center [626, 45] width 31 height 11
click at [624, 43] on button "RUN" at bounding box center [626, 45] width 31 height 11
click at [269, 108] on div "10" at bounding box center [341, 113] width 182 height 16
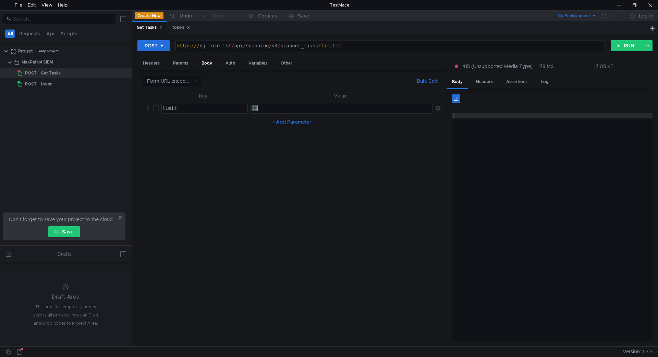
click at [269, 108] on div "10" at bounding box center [341, 113] width 182 height 16
click at [437, 106] on icon at bounding box center [438, 108] width 5 height 5
click at [627, 44] on button "RUN" at bounding box center [626, 45] width 31 height 11
click at [184, 62] on div "Params" at bounding box center [181, 63] width 26 height 13
click at [307, 98] on div "1" at bounding box center [367, 106] width 133 height 16
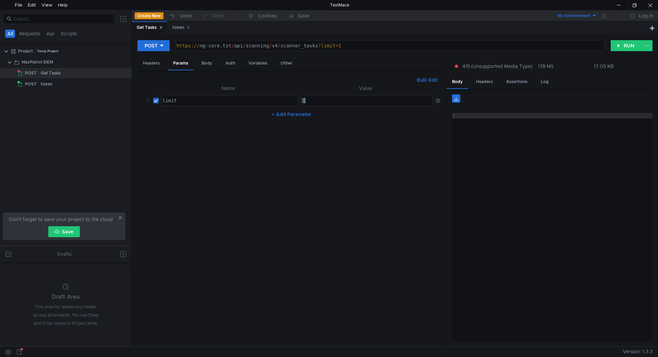
click at [307, 98] on div "1" at bounding box center [367, 106] width 133 height 16
click at [203, 98] on div "limit" at bounding box center [229, 106] width 136 height 16
click at [310, 100] on div "1" at bounding box center [366, 100] width 131 height 10
click at [310, 100] on div "1" at bounding box center [367, 106] width 133 height 16
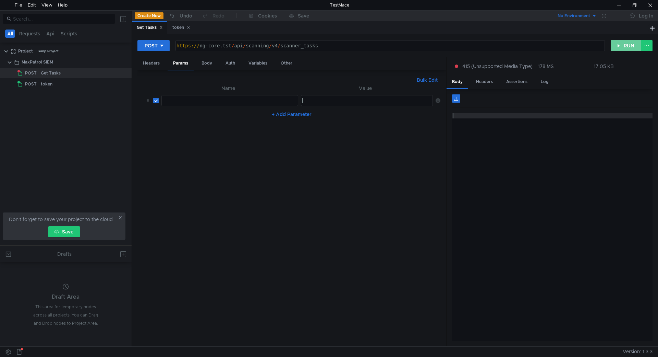
click at [625, 44] on button "RUN" at bounding box center [626, 45] width 31 height 11
click at [207, 62] on div "Body" at bounding box center [207, 63] width 22 height 13
click at [229, 61] on div "Auth" at bounding box center [230, 63] width 21 height 13
click at [621, 48] on button "RUN" at bounding box center [626, 45] width 31 height 11
click at [484, 81] on div "Headers" at bounding box center [485, 81] width 28 height 13
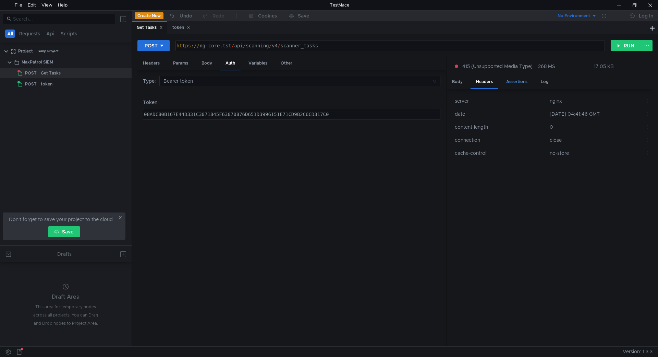
click at [521, 82] on div "Assertions" at bounding box center [517, 81] width 32 height 13
click at [554, 84] on div "Body Headers Assertions Log" at bounding box center [550, 81] width 206 height 13
click at [456, 80] on div "Body" at bounding box center [458, 81] width 22 height 13
click at [180, 64] on div "Params" at bounding box center [181, 63] width 26 height 13
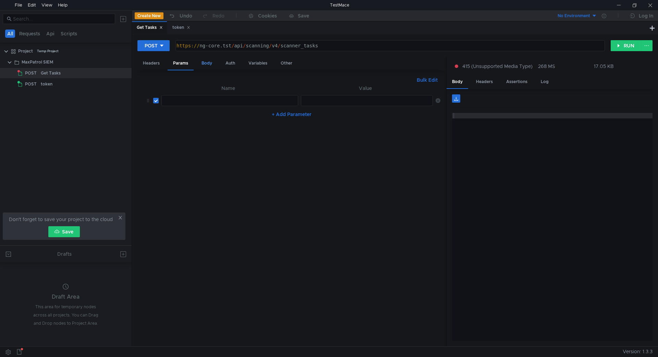
drag, startPoint x: 204, startPoint y: 65, endPoint x: 214, endPoint y: 65, distance: 10.6
click at [204, 65] on div "Body" at bounding box center [207, 63] width 22 height 13
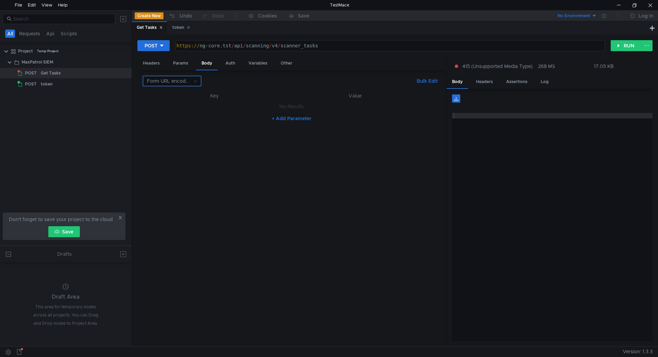
click at [160, 86] on input at bounding box center [169, 81] width 45 height 10
click at [163, 95] on div "JSON" at bounding box center [172, 95] width 50 height 8
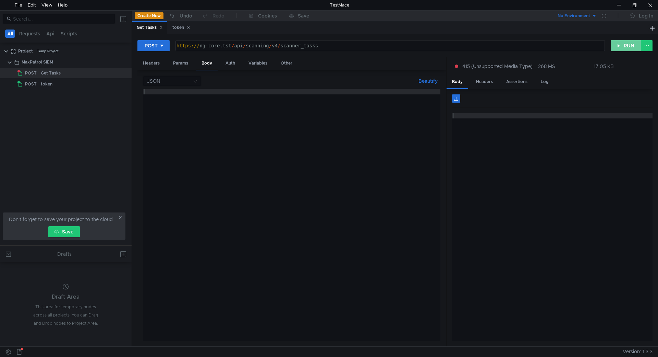
click at [625, 49] on button "RUN" at bounding box center [626, 45] width 31 height 11
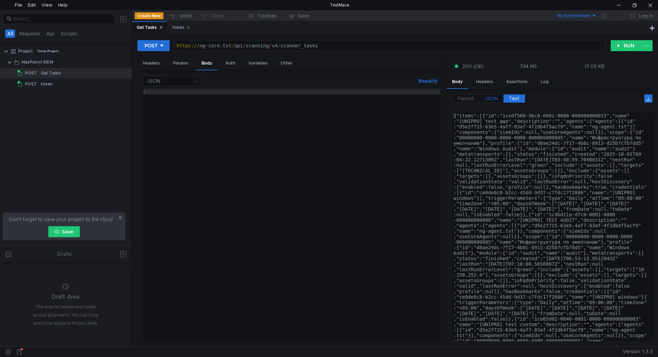
click at [492, 101] on span "JSON" at bounding box center [491, 98] width 13 height 6
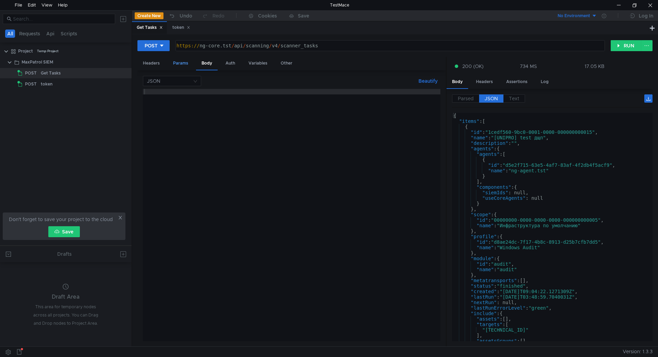
click at [186, 62] on div "Params" at bounding box center [181, 63] width 26 height 13
click at [195, 99] on div at bounding box center [229, 106] width 136 height 16
type textarea "limit"
click at [366, 106] on div "ההההההההההההההההההההההההההההההההההההההההההההההההההההההההההההההההההההההההההההההה…" at bounding box center [367, 100] width 132 height 11
click at [370, 101] on div at bounding box center [367, 106] width 133 height 16
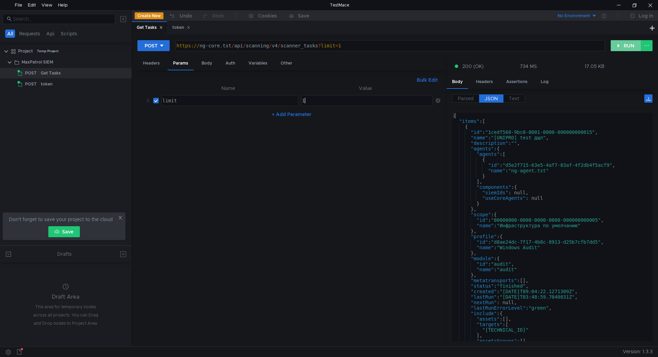
type textarea "1"
click at [635, 47] on button "RUN" at bounding box center [626, 45] width 31 height 11
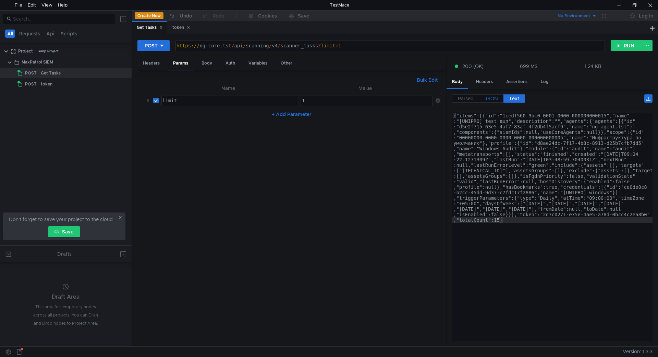
click at [492, 97] on span "JSON" at bounding box center [491, 98] width 13 height 6
click at [492, 103] on label "JSON" at bounding box center [491, 98] width 24 height 8
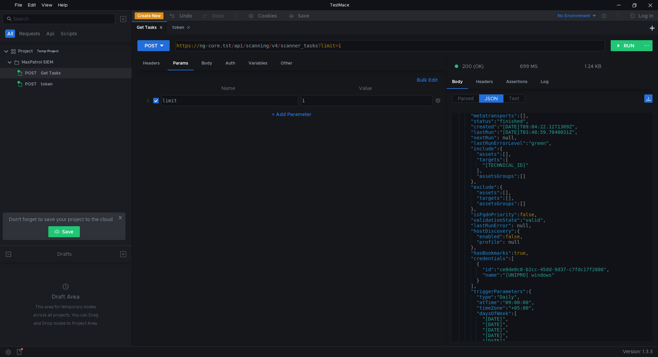
scroll to position [233, 0]
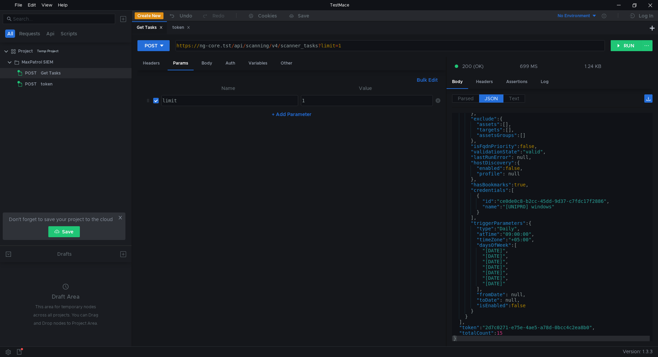
click at [284, 115] on button "+ Add Parameter" at bounding box center [291, 114] width 45 height 8
click at [284, 115] on div at bounding box center [229, 122] width 136 height 16
click at [203, 118] on div at bounding box center [229, 122] width 136 height 16
paste textarea "mainFilter"
type textarea "mainFilter"
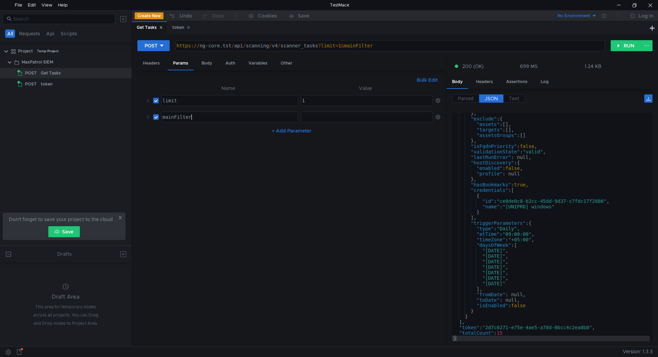
click at [316, 118] on div at bounding box center [367, 122] width 133 height 16
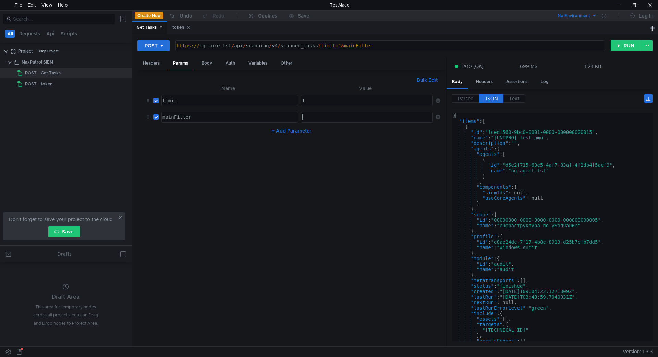
scroll to position [41, 0]
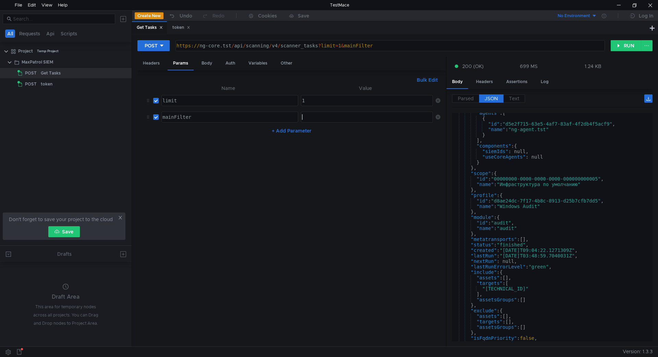
type textarea ""id": "audit","
click at [504, 223] on div ""agents" : [ { "id" : "d5e2f715-63e5-4af7-83af-4f2db4f5acf9" , "name" : "ng-age…" at bounding box center [551, 229] width 198 height 239
click at [332, 118] on div at bounding box center [367, 122] width 133 height 16
paste textarea "audit"
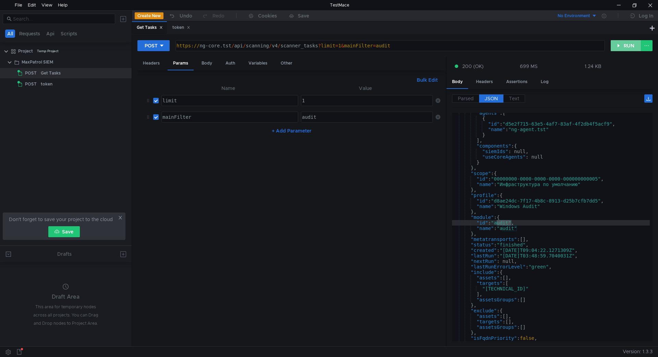
click at [621, 45] on button "RUN" at bounding box center [626, 45] width 31 height 11
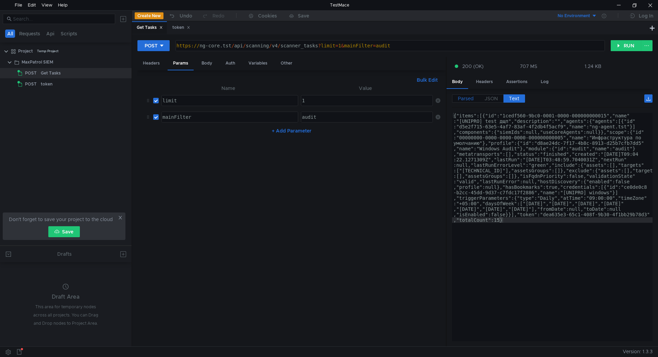
click at [468, 97] on span "Parsed" at bounding box center [466, 98] width 16 height 6
click at [487, 97] on span "JSON" at bounding box center [491, 98] width 13 height 6
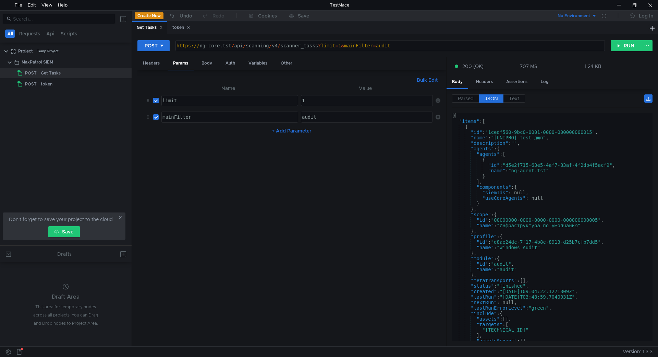
click at [317, 117] on div "audit" at bounding box center [367, 122] width 133 height 16
click at [620, 47] on button "RUN" at bounding box center [626, 45] width 31 height 11
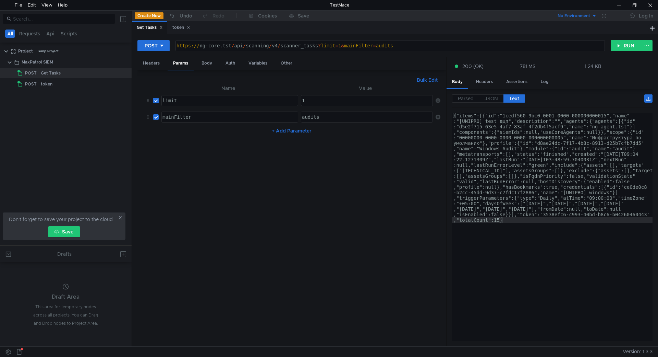
click at [321, 119] on div "audits" at bounding box center [367, 122] width 133 height 16
type textarea "a"
type textarea "event"
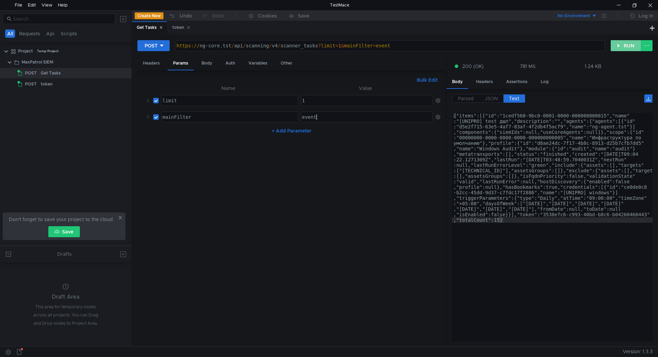
click at [631, 45] on button "RUN" at bounding box center [626, 45] width 31 height 11
click at [318, 122] on div "event" at bounding box center [367, 122] width 133 height 16
click at [318, 121] on div "event" at bounding box center [367, 122] width 133 height 16
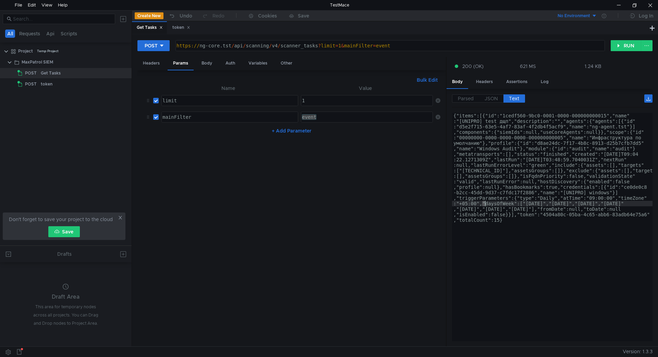
drag, startPoint x: 482, startPoint y: 202, endPoint x: 487, endPoint y: 203, distance: 4.9
click at [487, 203] on div "{"items":[{"id":"1cedf560-9bc0-0001-0000-000000000015","name" :"[UNIPRO] test д…" at bounding box center [552, 336] width 201 height 447
click at [488, 203] on div "{"items":[{"id":"1cedf560-9bc0-0001-0000-000000000015","name" :"[UNIPRO] test д…" at bounding box center [552, 227] width 201 height 228
drag, startPoint x: 484, startPoint y: 204, endPoint x: 634, endPoint y: 205, distance: 150.2
click at [634, 205] on div "{"items":[{"id":"1cedf560-9bc0-0001-0000-000000000015","name" :"[UNIPRO] test д…" at bounding box center [552, 336] width 201 height 447
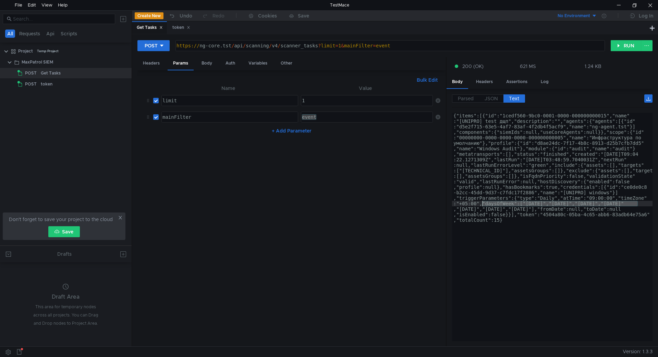
drag, startPoint x: 645, startPoint y: 203, endPoint x: 482, endPoint y: 203, distance: 162.5
click at [482, 203] on div "{"items":[{"id":"1cedf560-9bc0-0001-0000-000000000015","name" :"[UNIPRO] test д…" at bounding box center [552, 336] width 201 height 447
click at [319, 118] on div "event" at bounding box center [366, 117] width 131 height 10
click at [319, 118] on div "event" at bounding box center [367, 122] width 133 height 16
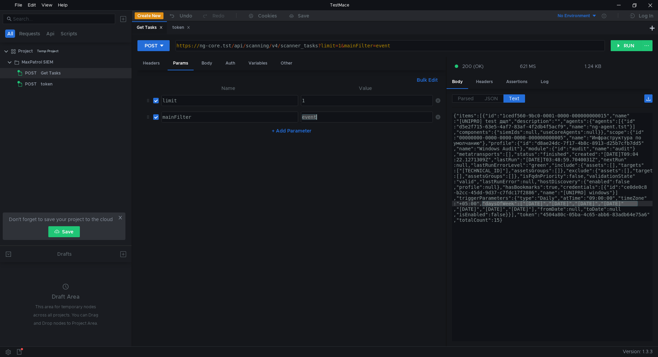
paste textarea ""daysOfWeek":["monday","tuesday","wednesday","thursday"
click at [327, 118] on div ""daysOfWeek":["monday","tuesday","wednesday","thursday" at bounding box center [354, 122] width 158 height 16
drag, startPoint x: 343, startPoint y: 116, endPoint x: 316, endPoint y: 118, distance: 27.2
click at [316, 118] on div ""daysOfWeek":["monday","tuesday","wednesday","thursday" at bounding box center [354, 122] width 158 height 16
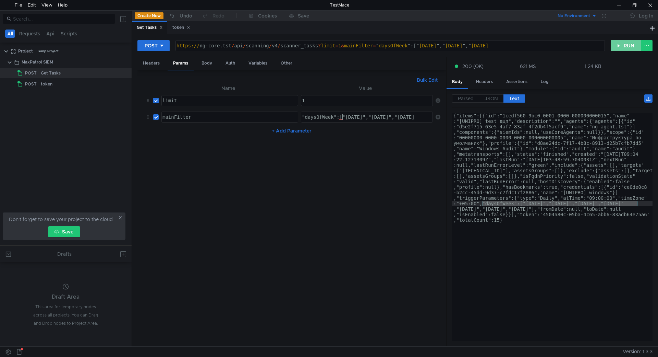
click at [619, 45] on button "RUN" at bounding box center [626, 45] width 31 height 11
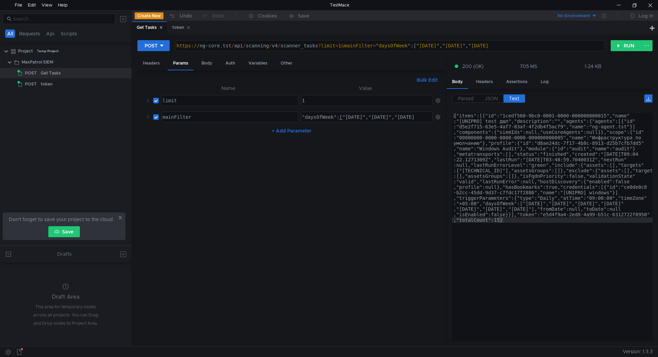
click at [339, 117] on div ""daysOfWeek":["tuesday","wednesday","thursday" at bounding box center [367, 122] width 133 height 16
click at [333, 117] on div ""daysOfWeek":["tuesday","wednesday","thursday" at bounding box center [367, 122] width 133 height 16
click at [375, 147] on nz-table "Name Value limit limit הההההההההההההההההההההההההההההההההההההההההההההההההההההההה…" at bounding box center [292, 212] width 298 height 257
click at [331, 117] on div ""daysOfWeek":["tuesday","wednesday","thursday" at bounding box center [367, 122] width 133 height 16
click at [334, 116] on div ""daysOfWeek":["tuesday","wednesday","thursday" at bounding box center [367, 122] width 133 height 16
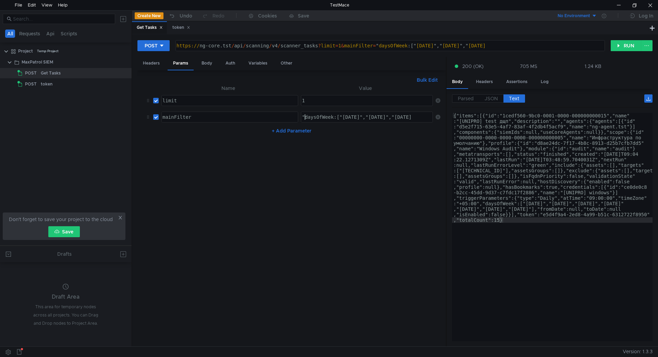
click at [303, 117] on div ""daysOfWeek:["tuesday","wednesday","thursday" at bounding box center [367, 122] width 133 height 16
click at [633, 42] on button "RUN" at bounding box center [626, 45] width 31 height 11
click at [330, 119] on div "daysOfWeek:["tuesday","wednesday","thursday" at bounding box center [367, 122] width 133 height 16
click at [625, 41] on button "RUN" at bounding box center [626, 45] width 31 height 11
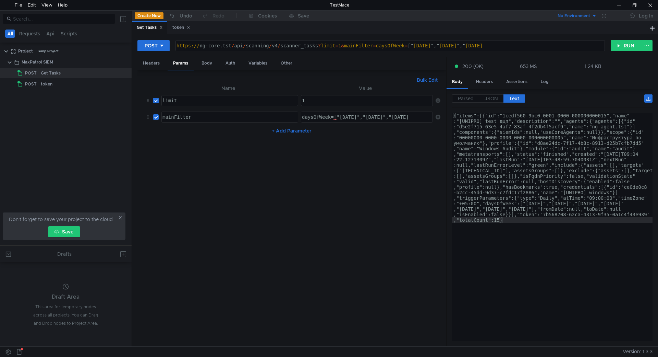
click at [532, 217] on div "{"items":[{"id":"1cedf560-9bc0-0001-0000-000000000015","name" :"[UNIPRO] test д…" at bounding box center [552, 336] width 201 height 447
drag, startPoint x: 457, startPoint y: 220, endPoint x: 489, endPoint y: 218, distance: 32.3
click at [499, 220] on div "{"items":[{"id":"1cedf560-9bc0-0001-0000-000000000015","name" :"[UNIPRO] test д…" at bounding box center [552, 336] width 201 height 447
click at [327, 119] on div "daysOfWeek=["tuesday","wednesday","thursday" at bounding box center [367, 122] width 133 height 16
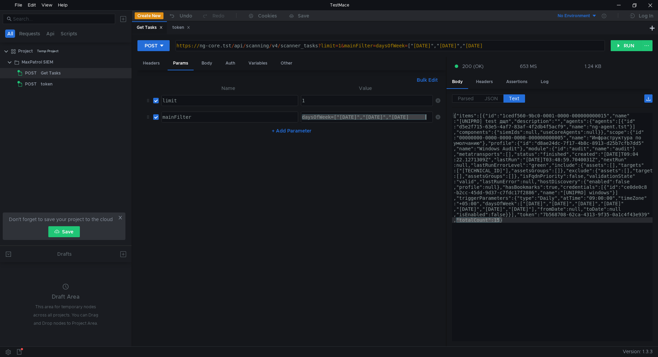
click at [327, 119] on div "daysOfWeek=["tuesday","wednesday","thursday" at bounding box center [367, 122] width 133 height 16
paste textarea ""totalCount":15"
click at [617, 49] on button "RUN" at bounding box center [626, 45] width 31 height 11
click at [343, 115] on div ""totalCount":15" at bounding box center [367, 122] width 133 height 16
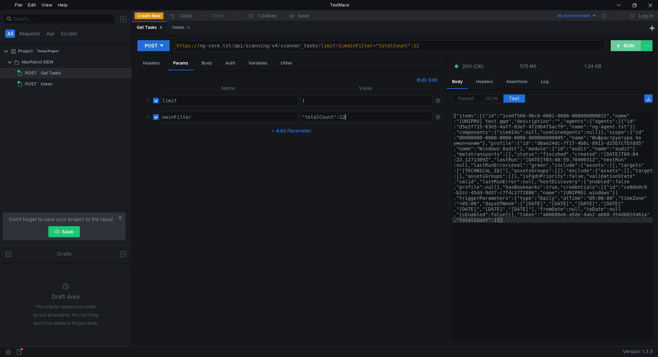
click at [632, 43] on button "RUN" at bounding box center [626, 45] width 31 height 11
click at [301, 119] on div ""totalCount":12" at bounding box center [367, 122] width 133 height 16
click at [335, 117] on div "totalCount":12" at bounding box center [367, 122] width 133 height 16
click at [333, 116] on div "totalCount":12" at bounding box center [367, 122] width 133 height 16
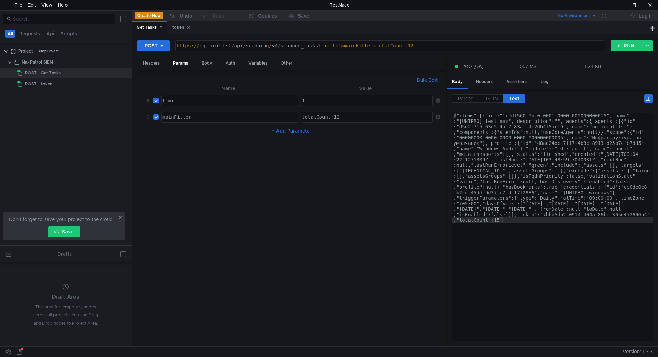
click at [333, 119] on div "totalCount:12" at bounding box center [367, 122] width 133 height 16
type textarea "totalCount=12"
click at [634, 43] on button "RUN" at bounding box center [626, 45] width 31 height 11
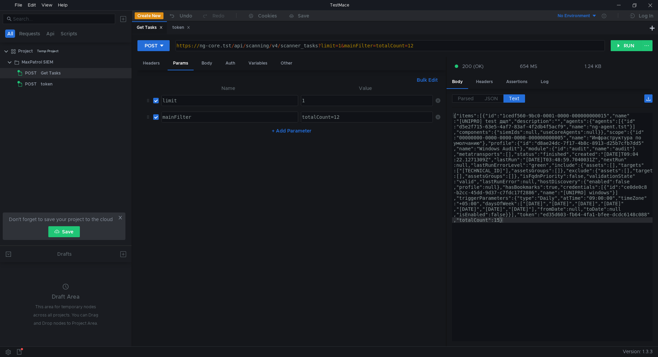
click at [181, 119] on div "mainFilter" at bounding box center [229, 122] width 136 height 16
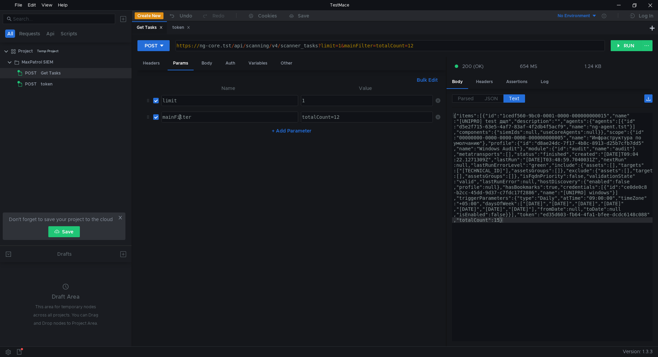
click at [181, 119] on div "mainFilter" at bounding box center [229, 122] width 136 height 16
click at [436, 117] on icon at bounding box center [438, 117] width 5 height 5
click at [622, 44] on button "RUN" at bounding box center [626, 45] width 31 height 11
click at [201, 62] on div "Body" at bounding box center [207, 63] width 22 height 13
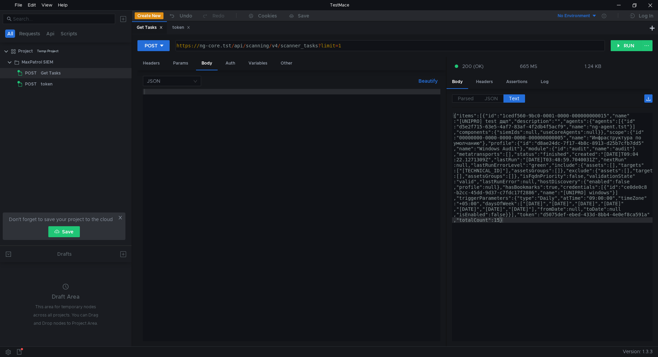
click at [187, 92] on div at bounding box center [292, 220] width 298 height 263
click at [582, 220] on div "{"items":[{"id":"1cedf560-9bc0-0001-0000-000000000015","name" :"[UNIPRO] test д…" at bounding box center [552, 336] width 201 height 447
click at [494, 97] on span "JSON" at bounding box center [491, 98] width 13 height 6
click at [493, 98] on span "JSON" at bounding box center [491, 98] width 13 height 6
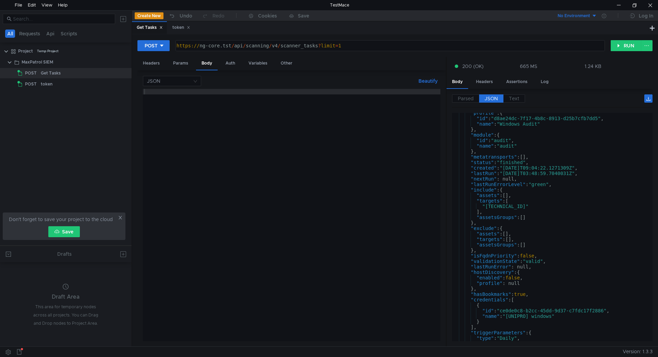
scroll to position [82, 0]
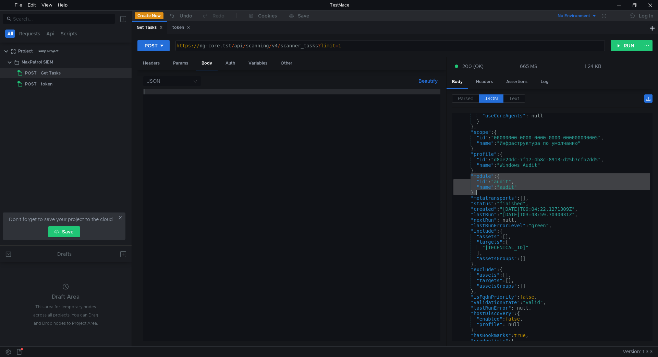
drag, startPoint x: 470, startPoint y: 175, endPoint x: 481, endPoint y: 191, distance: 19.3
click at [481, 191] on div ""useCoreAgents" : null } } , "scope" : { "id" : "00000000-0000-0000-0000-000000…" at bounding box center [551, 232] width 198 height 239
click at [481, 177] on div ""useCoreAgents" : null } } , "scope" : { "id" : "00000000-0000-0000-0000-000000…" at bounding box center [551, 227] width 198 height 228
type textarea ""module": {"
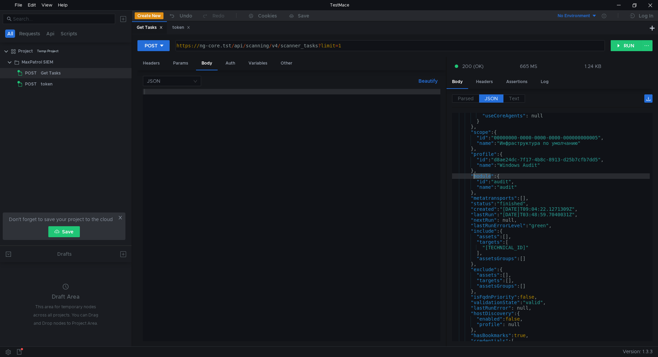
click at [481, 177] on div ""useCoreAgents" : null } } , "scope" : { "id" : "00000000-0000-0000-0000-000000…" at bounding box center [551, 232] width 198 height 239
click at [239, 106] on div at bounding box center [292, 220] width 298 height 263
paste textarea "module"
click at [616, 45] on button "RUN" at bounding box center [626, 45] width 31 height 11
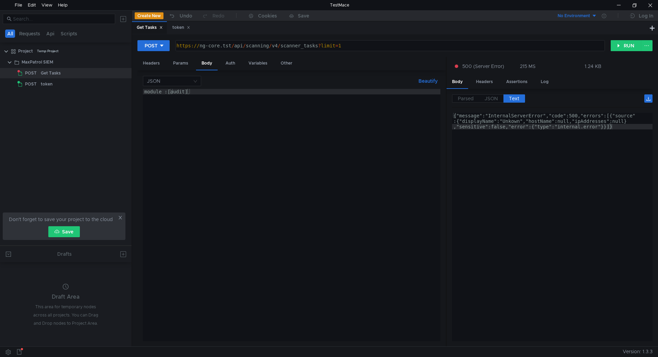
click at [175, 88] on div "JSON Beautify module : [audit] module : [ audit ] ההההההההההההההההההההההההההההה…" at bounding box center [292, 208] width 298 height 265
click at [172, 91] on div "module : [ audit ]" at bounding box center [292, 220] width 298 height 263
click at [617, 48] on button "RUN" at bounding box center [626, 45] width 31 height 11
click at [164, 90] on div "modules : [ audit ]" at bounding box center [292, 220] width 298 height 263
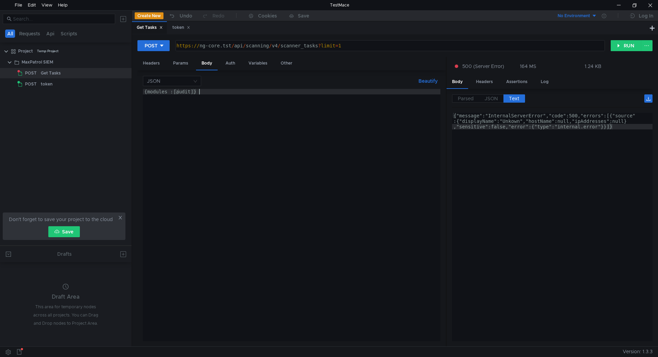
scroll to position [0, 3]
click at [622, 46] on button "RUN" at bounding box center [626, 45] width 31 height 11
click at [146, 91] on div "{ modules : [ audit ]}" at bounding box center [292, 220] width 298 height 263
type textarea "{"modules" : ["audit"]}"
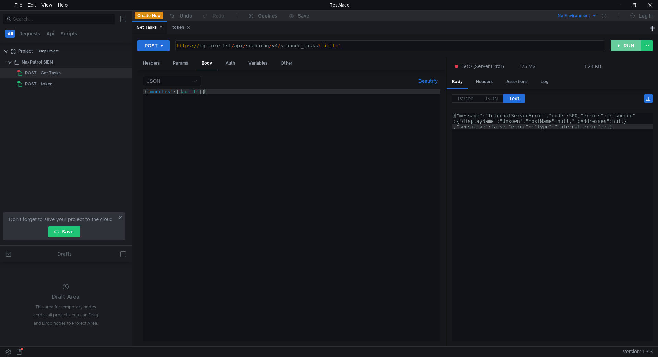
click at [620, 43] on button "RUN" at bounding box center [626, 45] width 31 height 11
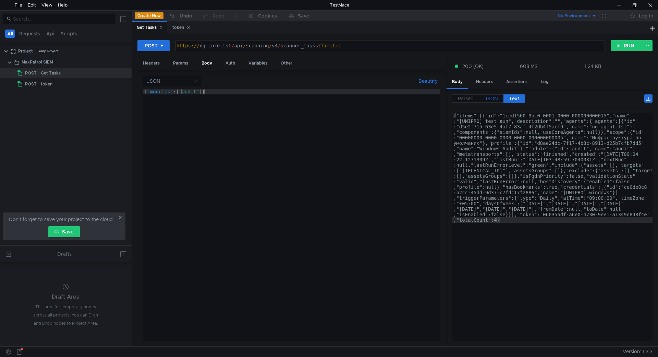
click at [489, 101] on span "JSON" at bounding box center [491, 98] width 13 height 6
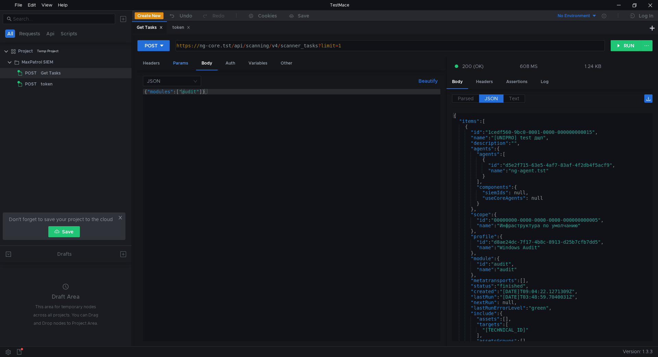
click at [184, 65] on div "Params" at bounding box center [181, 63] width 26 height 13
click at [336, 97] on div "1" at bounding box center [366, 100] width 131 height 10
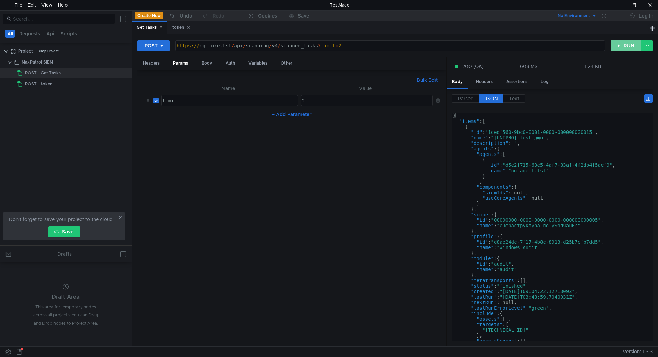
type textarea "2"
click at [622, 45] on button "RUN" at bounding box center [626, 45] width 31 height 11
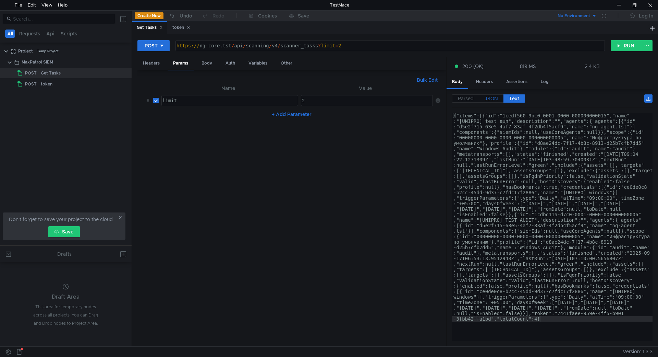
click at [496, 99] on span "JSON" at bounding box center [491, 98] width 13 height 6
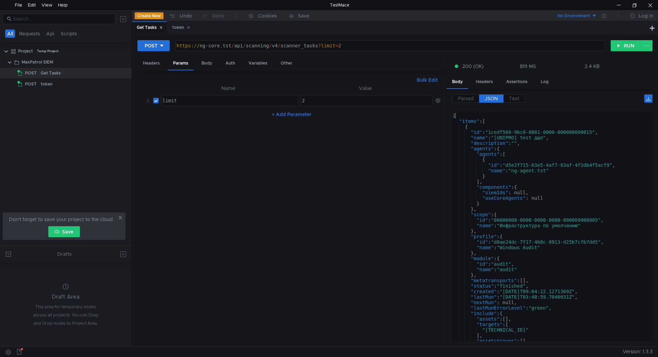
scroll to position [0, 0]
click at [201, 59] on div "Body" at bounding box center [207, 63] width 22 height 13
click at [432, 75] on div "JSON Beautify {"modules" : ["audit"]} { "modules" : [ "audit" ]} הההההההההההההה…" at bounding box center [291, 208] width 309 height 276
click at [432, 78] on button "Beautify" at bounding box center [428, 81] width 25 height 8
click at [187, 63] on div "Params" at bounding box center [181, 63] width 26 height 13
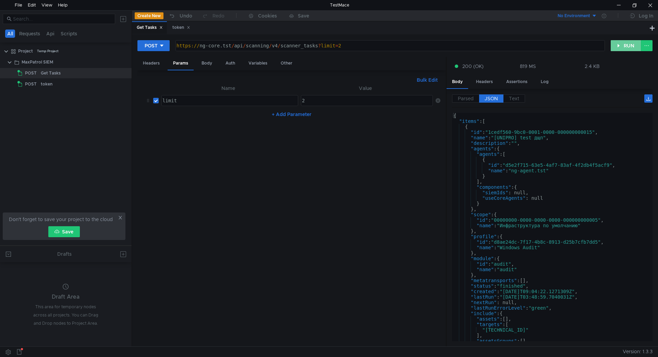
click at [630, 44] on button "RUN" at bounding box center [626, 45] width 31 height 11
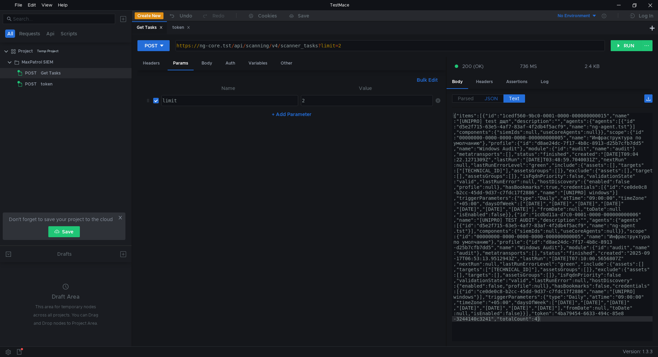
click at [500, 97] on label "JSON" at bounding box center [491, 98] width 24 height 8
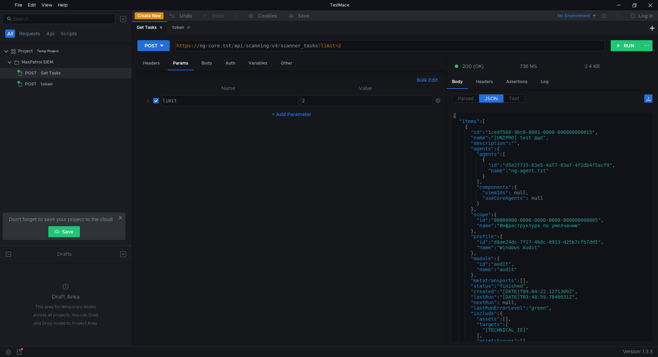
click at [494, 98] on span "JSON" at bounding box center [491, 98] width 13 height 6
click at [203, 67] on div "Body" at bounding box center [207, 63] width 22 height 13
click at [168, 118] on div "{ "modules" : [ "audit" ] }" at bounding box center [292, 220] width 298 height 263
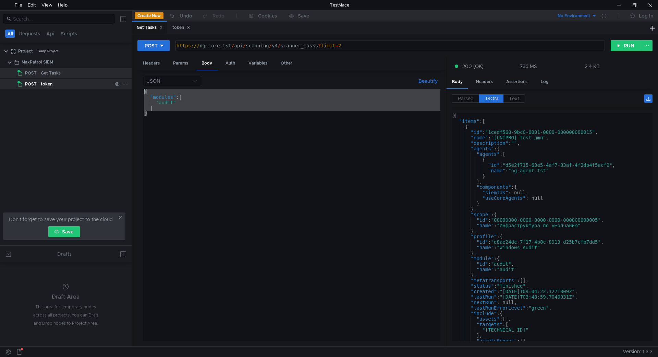
drag, startPoint x: 166, startPoint y: 117, endPoint x: 129, endPoint y: 86, distance: 48.2
click at [129, 86] on as-split "All Requests Api Scripts Project Temp Project MaxPatrol SIEM POST Get Tasks POS…" at bounding box center [329, 178] width 658 height 336
click at [168, 131] on div "{ "modules" : [ "audit" ] }" at bounding box center [292, 215] width 298 height 252
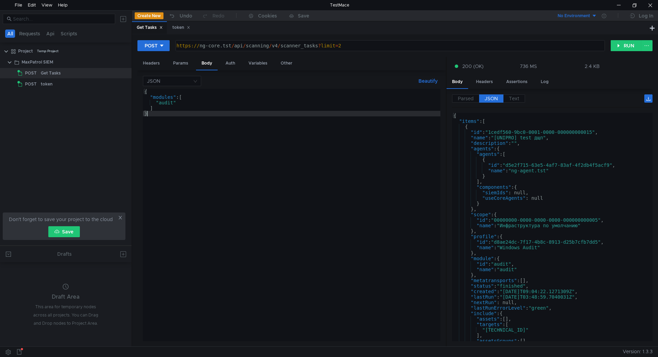
click at [174, 108] on div "{ "modules" : [ "audit" ] }" at bounding box center [292, 220] width 298 height 263
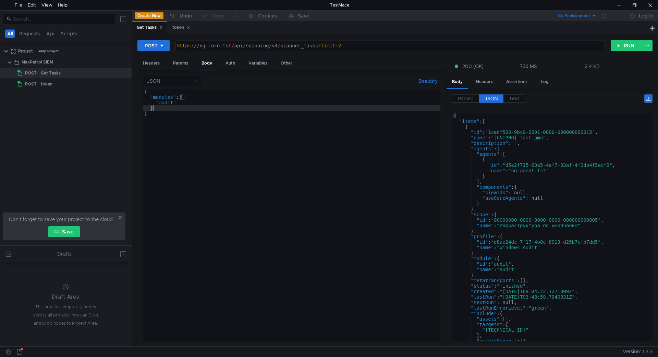
type textarea "],"
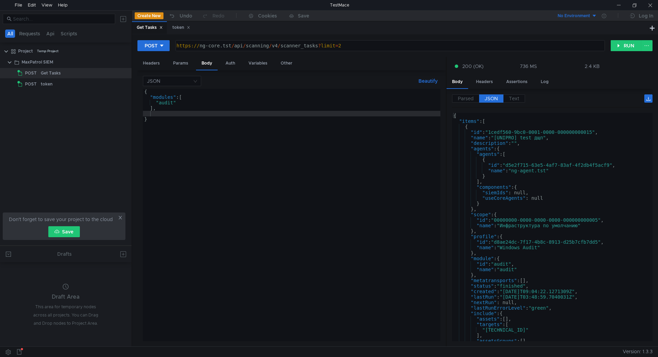
click at [158, 116] on div "{ "modules" : [ "audit" ] , }" at bounding box center [292, 220] width 298 height 263
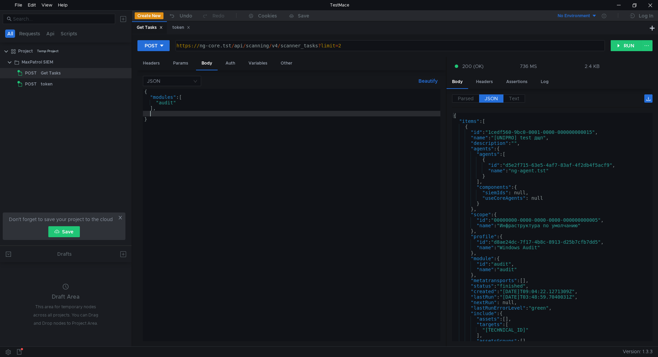
paste textarea "statuses"
click at [149, 114] on div "{ "modules" : [ "audit" ] , statuses " }" at bounding box center [292, 220] width 298 height 263
click at [191, 117] on div "{ "modules" : [ "audit" ] , "statuses" }" at bounding box center [292, 220] width 298 height 263
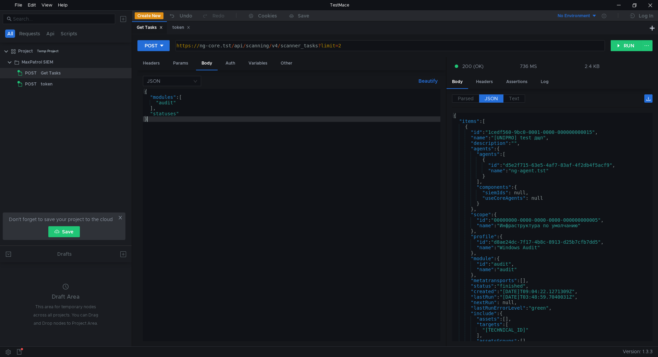
scroll to position [0, 0]
click at [194, 113] on div "{ "modules" : [ "audit" ] , "statuses" }" at bounding box center [292, 220] width 298 height 263
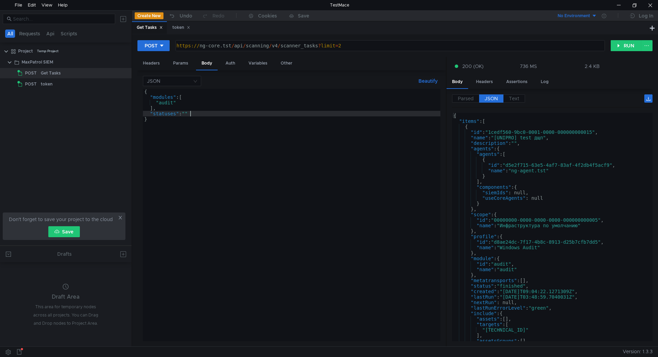
scroll to position [0, 3]
click at [189, 112] on div "{ "modules" : [ "audit" ] , "statuses" : "" }" at bounding box center [292, 220] width 298 height 263
paste textarea "finished"
click at [632, 46] on button "RUN" at bounding box center [626, 45] width 31 height 11
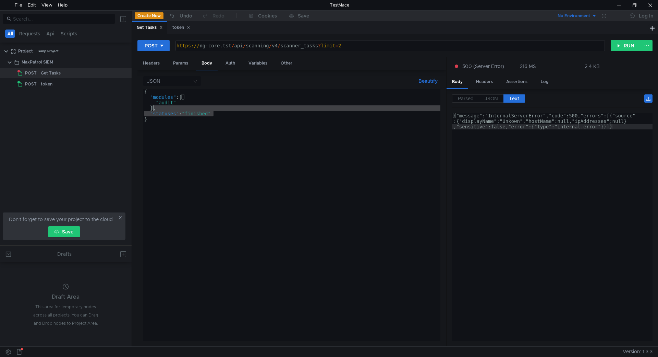
drag, startPoint x: 248, startPoint y: 112, endPoint x: 152, endPoint y: 109, distance: 96.4
click at [152, 109] on div "{ "modules" : [ "audit" ] , "statuses" : "finished" }" at bounding box center [292, 220] width 298 height 263
click at [630, 48] on button "RUN" at bounding box center [626, 45] width 31 height 11
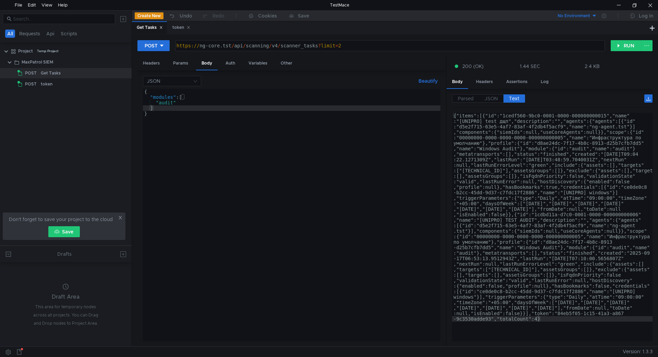
type textarea "}"
click at [205, 131] on div "{ "modules" : [ "audit" ] }" at bounding box center [292, 220] width 298 height 263
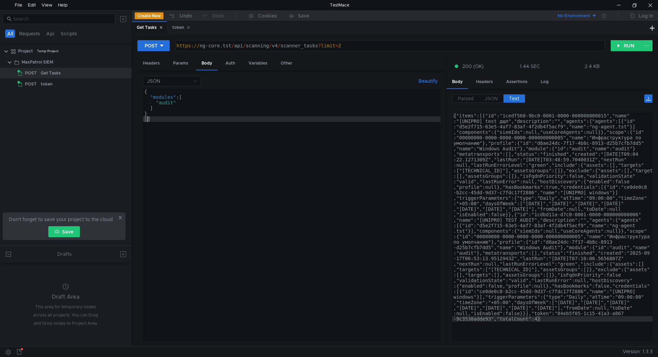
paste textarea ""statuses": "finished""
click at [166, 117] on div "{ "modules" : [ "audit" ] } [ , "statuses" : "finished" ]" at bounding box center [292, 220] width 298 height 263
type textarea "["
type textarea "P"
type textarea "Х"
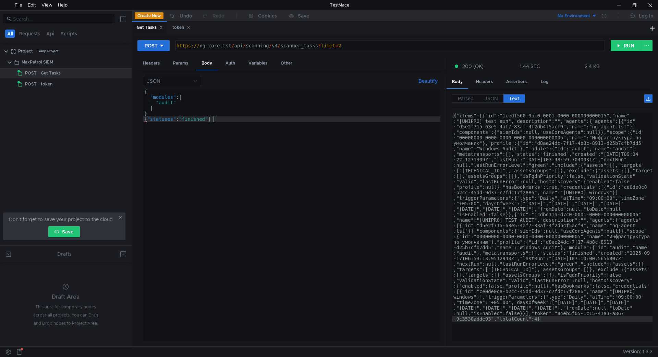
click at [247, 118] on div "{ "modules" : [ "audit" ] } { "statuses" : "finished" ]" at bounding box center [292, 220] width 298 height 263
click at [623, 45] on button "RUN" at bounding box center [626, 45] width 31 height 11
click at [491, 97] on span "JSON" at bounding box center [491, 98] width 13 height 6
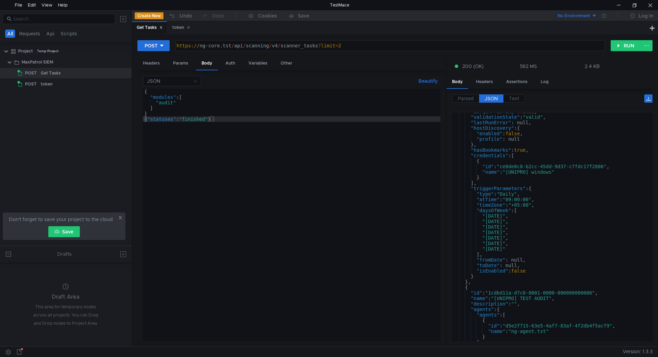
scroll to position [350, 0]
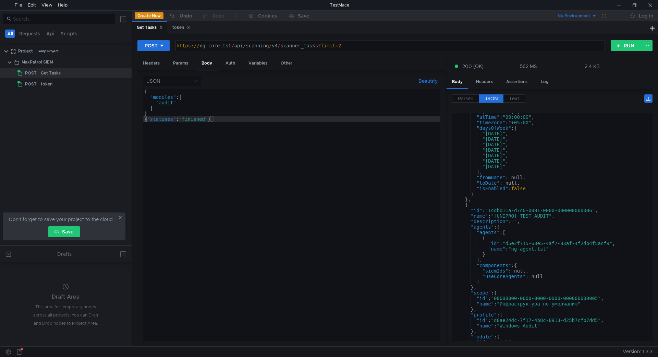
click at [194, 120] on div "{ "modules" : [ "audit" ] } { "statuses" : "finished" }" at bounding box center [292, 220] width 298 height 263
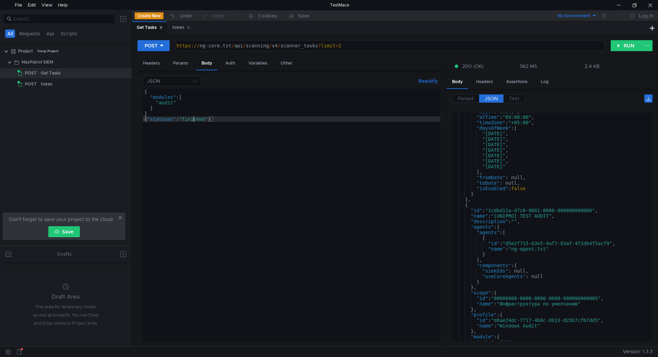
click at [194, 120] on div "{ "modules" : [ "audit" ] } { "statuses" : "finished" }" at bounding box center [292, 220] width 298 height 263
paste textarea "waiting"
click at [621, 46] on button "RUN" at bounding box center [626, 45] width 31 height 11
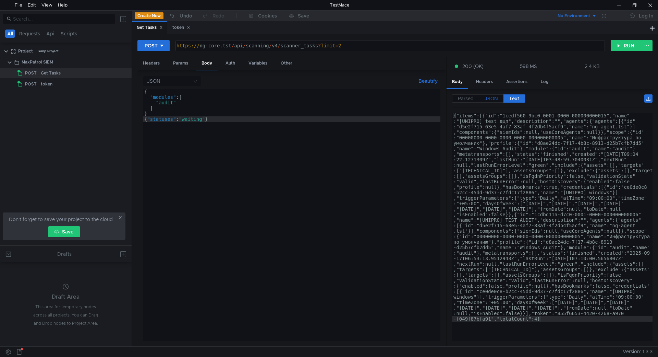
click at [490, 97] on span "JSON" at bounding box center [491, 98] width 13 height 6
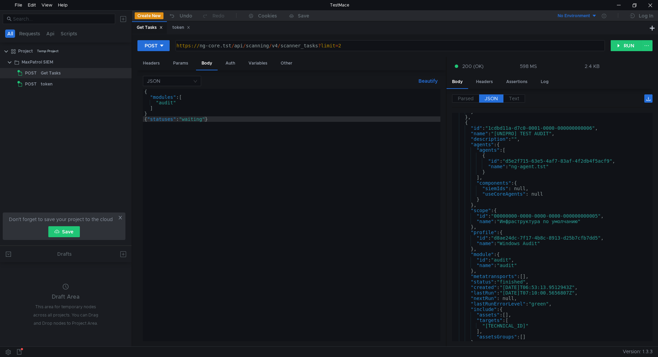
scroll to position [453, 0]
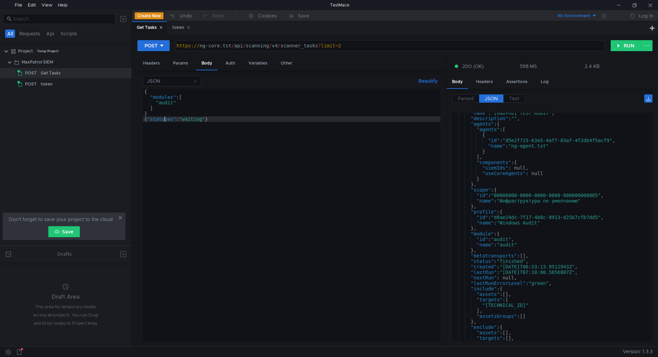
click at [164, 117] on div "{ "modules" : [ "audit" ] } { "statuses" : "waiting" }" at bounding box center [292, 220] width 298 height 263
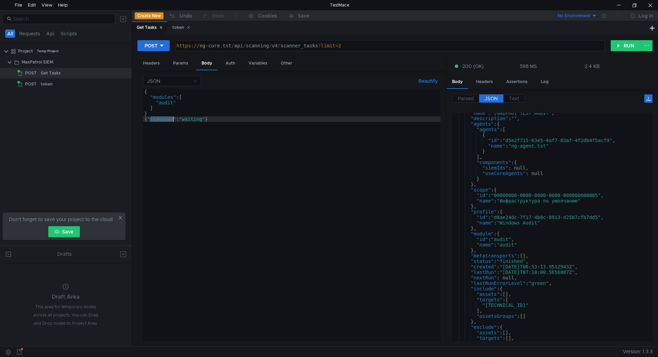
paste textarea
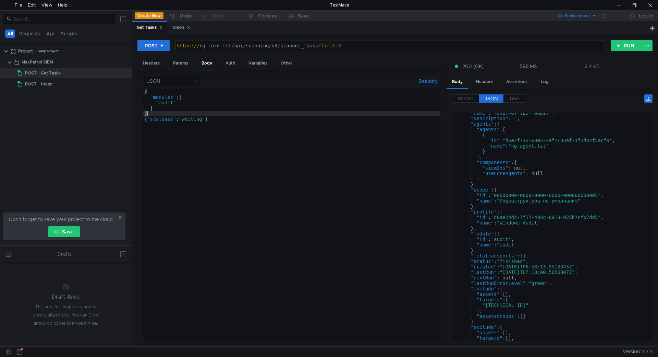
click at [152, 112] on div "{ "modules" : [ "audit" ] } { "statuses" : "waiting" }" at bounding box center [292, 220] width 298 height 263
drag, startPoint x: 147, startPoint y: 119, endPoint x: 144, endPoint y: 114, distance: 5.6
click at [144, 114] on div "{ "modules" : [ "audit" ] } { "statuses" : "waiting" }" at bounding box center [292, 220] width 298 height 263
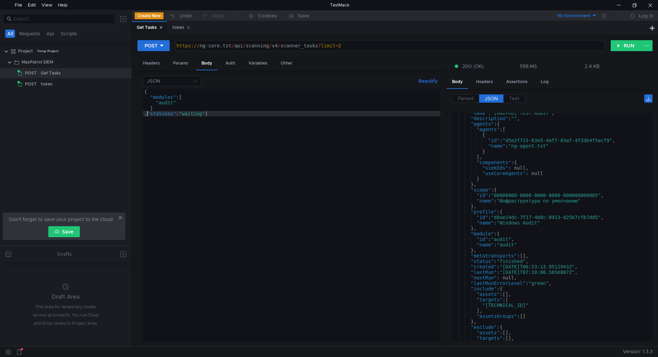
click at [426, 84] on button "Beautify" at bounding box center [428, 81] width 25 height 8
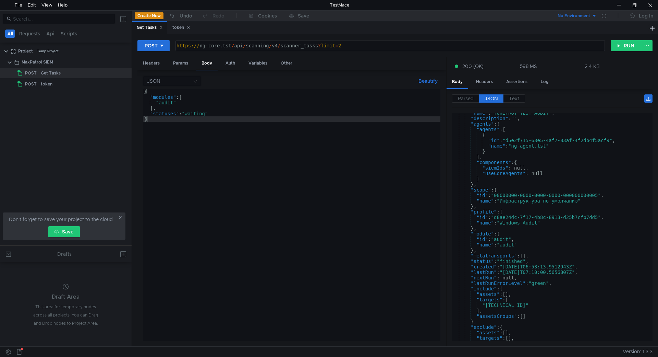
click at [340, 134] on div "{ "modules" : [ "audit" ] , "statuses" : "waiting" }" at bounding box center [292, 220] width 298 height 263
click at [331, 143] on div "{ "modules" : [ "audit" ] , "statuses" : "waiting" }" at bounding box center [292, 220] width 298 height 263
click at [625, 44] on button "RUN" at bounding box center [626, 45] width 31 height 11
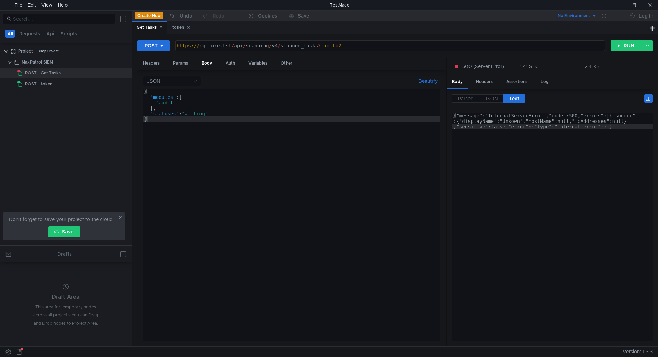
click at [195, 117] on div "{ "modules" : [ "audit" ] , "statuses" : "waiting" }" at bounding box center [292, 220] width 298 height 263
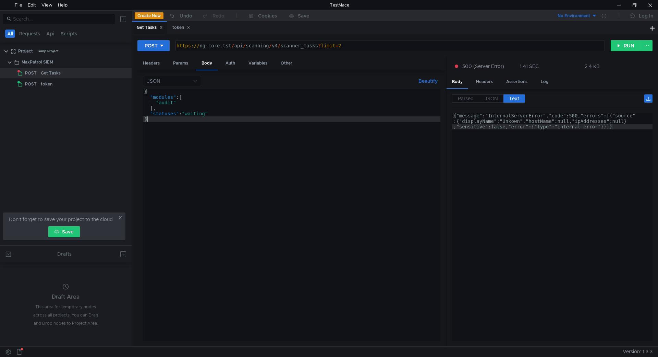
click at [195, 117] on div "{ "modules" : [ "audit" ] , "statuses" : "waiting" }" at bounding box center [292, 220] width 298 height 263
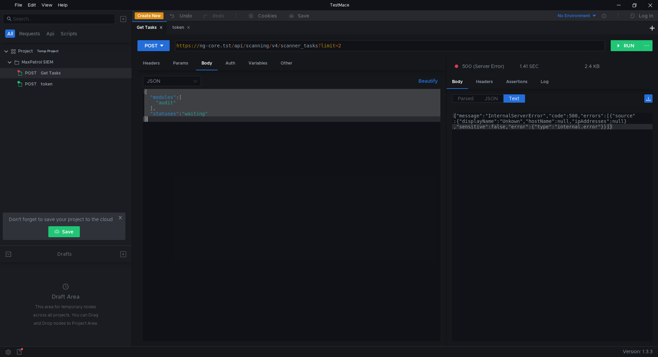
click at [199, 113] on div "{ "modules" : [ "audit" ] , "statuses" : "waiting" }" at bounding box center [292, 215] width 298 height 252
click at [199, 113] on div "{ "modules" : [ "audit" ] , "statuses" : "waiting" }" at bounding box center [292, 220] width 298 height 263
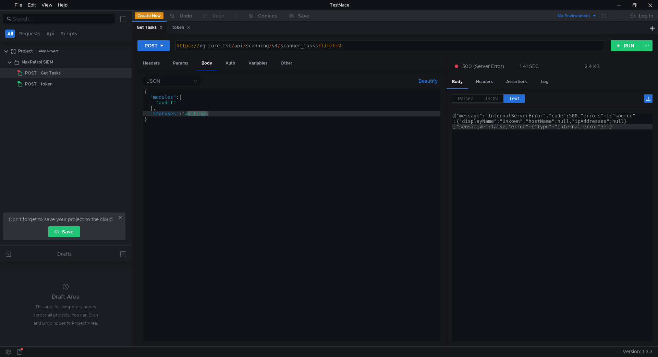
paste textarea "finished"
click at [624, 44] on button "RUN" at bounding box center [626, 45] width 31 height 11
click at [220, 120] on div "{ "modules" : [ "audit" ] , "statuses" : "finished" }" at bounding box center [292, 220] width 298 height 263
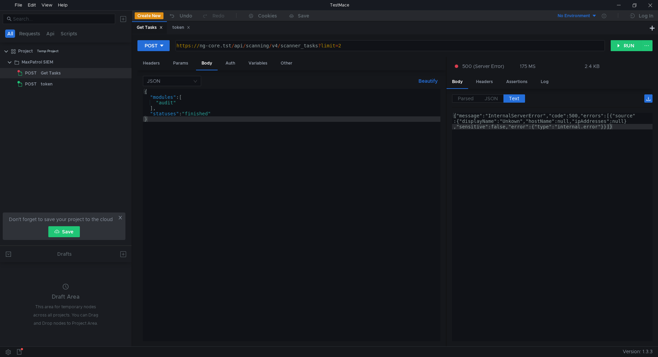
click at [199, 114] on div "{ "modules" : [ "audit" ] , "statuses" : "finished" }" at bounding box center [292, 220] width 298 height 263
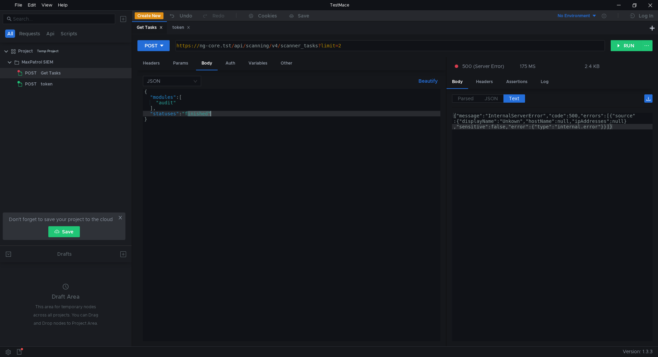
paste textarea "running"
click at [630, 44] on button "RUN" at bounding box center [626, 45] width 31 height 11
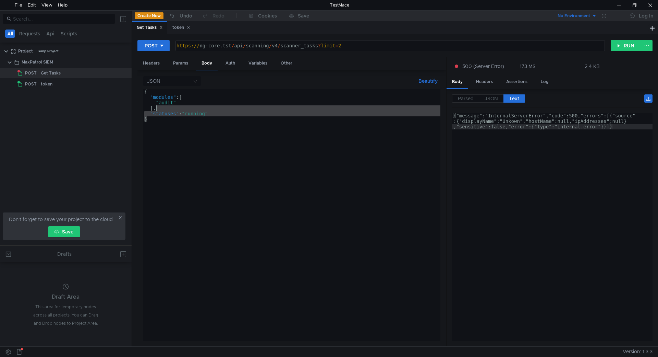
drag, startPoint x: 195, startPoint y: 124, endPoint x: 155, endPoint y: 109, distance: 42.7
click at [155, 109] on div "{ "modules" : [ "audit" ] , "statuses" : "running" }" at bounding box center [292, 220] width 298 height 263
click at [156, 111] on div "{ "modules" : [ "audit" ] , "statuses" : "running" }" at bounding box center [292, 215] width 298 height 252
drag, startPoint x: 226, startPoint y: 115, endPoint x: 153, endPoint y: 107, distance: 73.5
click at [153, 107] on div "{ "modules" : [ "audit" ] , "statuses" : "running" }" at bounding box center [292, 220] width 298 height 263
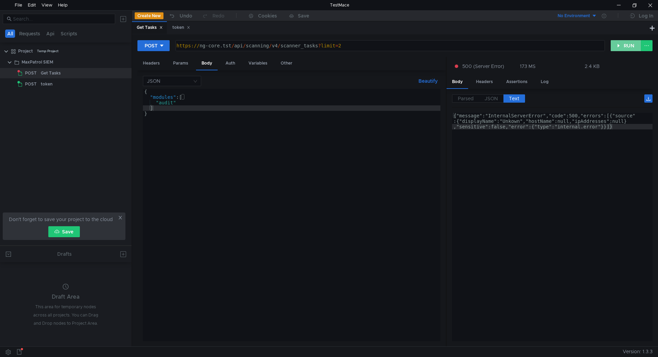
click at [631, 41] on button "RUN" at bounding box center [626, 45] width 31 height 11
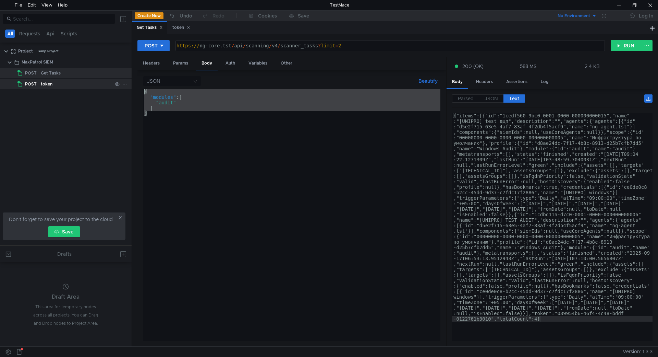
drag, startPoint x: 221, startPoint y: 125, endPoint x: 95, endPoint y: 81, distance: 133.3
click at [95, 81] on as-split "All Requests Api Scripts Project Temp Project MaxPatrol SIEM POST Get Tasks POS…" at bounding box center [329, 178] width 658 height 336
type textarea "{ "modules": ["
click at [171, 58] on div "Params" at bounding box center [181, 63] width 26 height 13
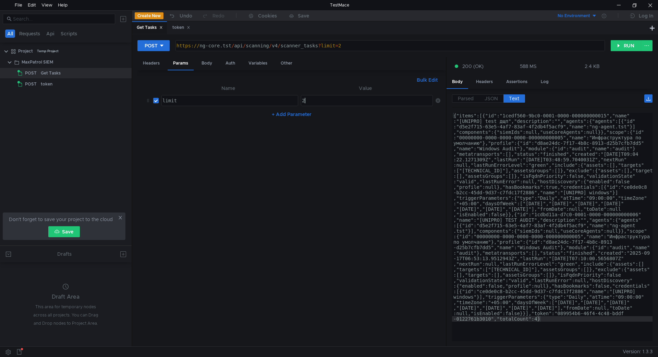
click at [322, 98] on div "2" at bounding box center [367, 106] width 133 height 16
type textarea "100"
click at [633, 47] on button "RUN" at bounding box center [626, 45] width 31 height 11
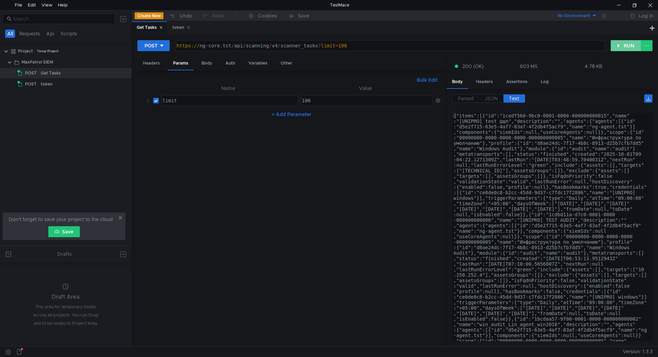
click at [633, 47] on button "RUN" at bounding box center [626, 45] width 31 height 11
click at [205, 63] on div "Body" at bounding box center [207, 63] width 22 height 13
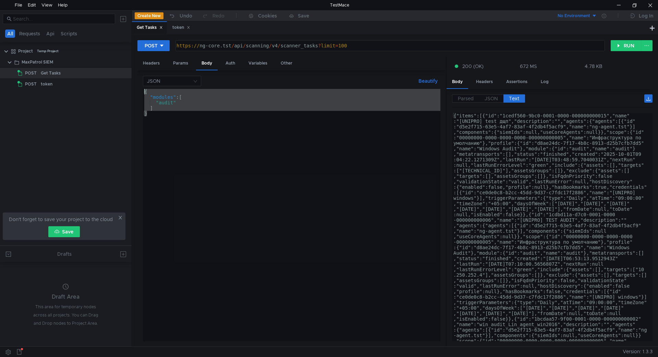
click at [206, 110] on div "{ "modules" : [ "audit" ] }" at bounding box center [292, 215] width 298 height 252
drag, startPoint x: 206, startPoint y: 114, endPoint x: 123, endPoint y: 79, distance: 89.9
click at [123, 79] on as-split "All Requests Api Scripts Project Temp Project MaxPatrol SIEM POST Get Tasks POS…" at bounding box center [329, 178] width 658 height 336
type textarea "{ "modules": ["
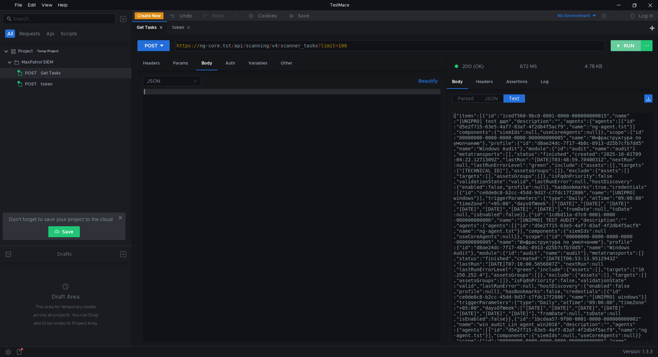
click at [630, 45] on button "RUN" at bounding box center [626, 45] width 31 height 11
click at [316, 101] on div at bounding box center [292, 220] width 298 height 263
type textarea "}"
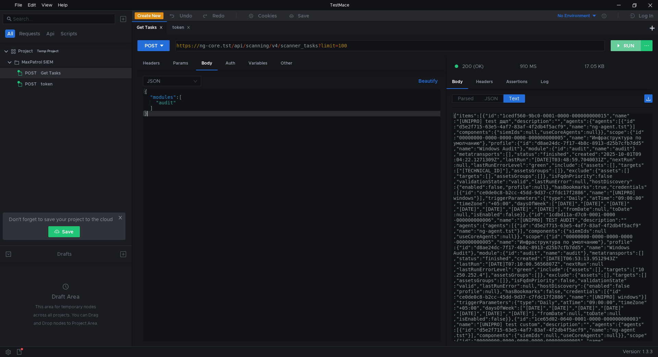
click at [623, 46] on button "RUN" at bounding box center [626, 45] width 31 height 11
click at [493, 96] on span "JSON" at bounding box center [491, 98] width 13 height 6
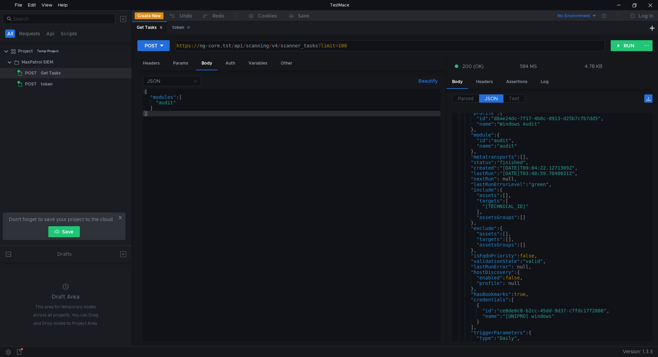
scroll to position [123, 0]
click at [55, 84] on div "token" at bounding box center [76, 84] width 71 height 10
click at [59, 74] on div "Get Tasks" at bounding box center [51, 73] width 20 height 10
click at [121, 61] on div at bounding box center [121, 62] width 18 height 10
click at [124, 61] on icon at bounding box center [124, 62] width 5 height 5
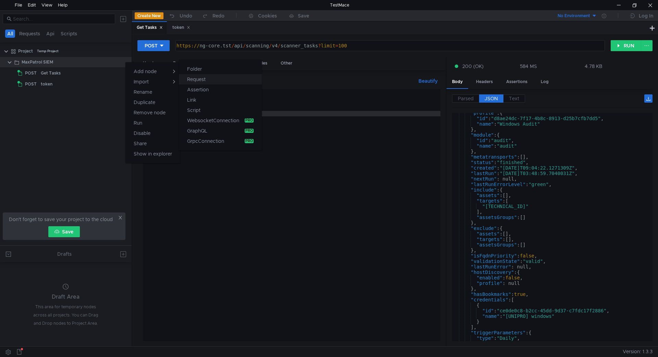
click at [219, 82] on button "Request" at bounding box center [220, 79] width 83 height 10
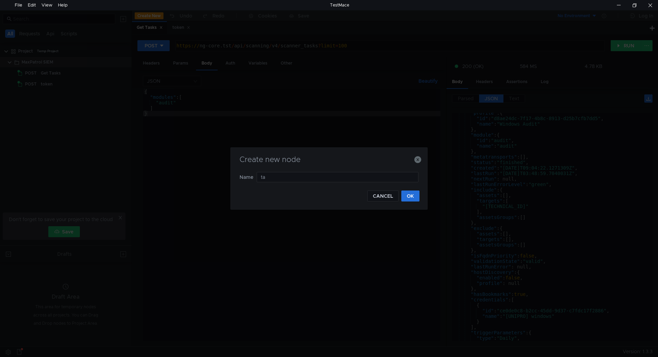
type input "t"
type input "get TaskRunID"
click at [410, 197] on button "OK" at bounding box center [411, 195] width 18 height 11
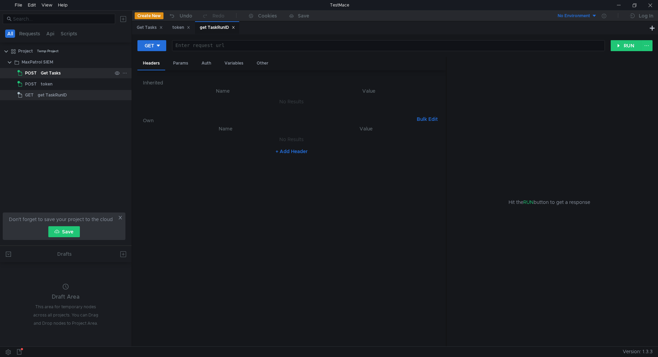
drag, startPoint x: 76, startPoint y: 75, endPoint x: 95, endPoint y: 72, distance: 18.5
click at [76, 75] on div "Get Tasks" at bounding box center [76, 73] width 71 height 10
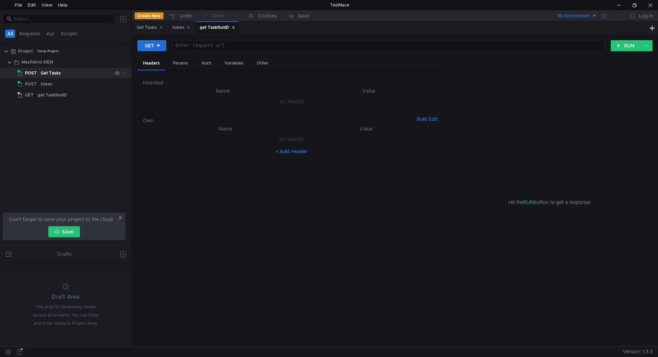
click at [62, 70] on div "Get Tasks" at bounding box center [76, 73] width 71 height 10
click at [148, 27] on div "Get Tasks" at bounding box center [150, 27] width 26 height 7
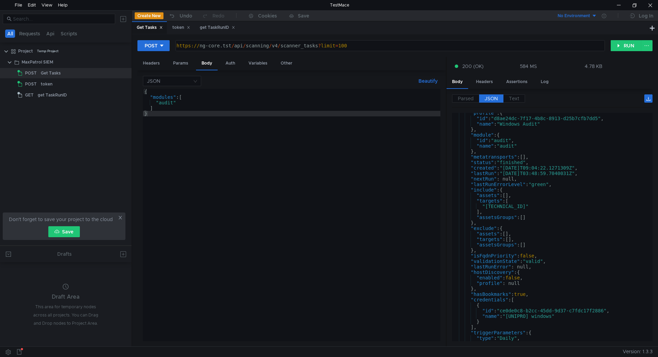
type textarea "[URL]"
click at [218, 45] on div "https:// ng-core.tst / api / scanning / v4 / scanner_tasks ? limit = 100" at bounding box center [389, 51] width 429 height 16
click at [213, 26] on div "get TaskRunID" at bounding box center [217, 27] width 35 height 7
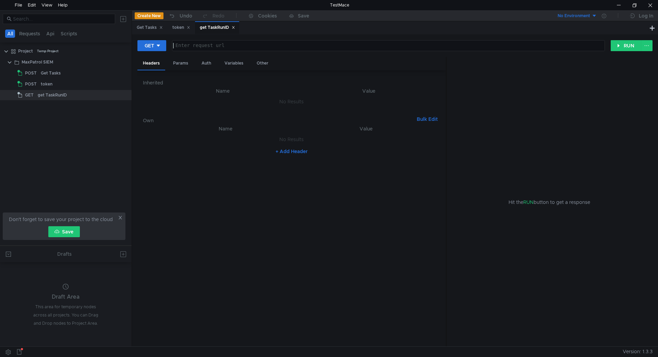
click at [206, 47] on div at bounding box center [388, 51] width 432 height 16
paste textarea "[URL]"
drag, startPoint x: 363, startPoint y: 48, endPoint x: 230, endPoint y: 51, distance: 133.8
click at [230, 51] on div "https://ng-core.tst/api/scanning/v4/scanner_tasks?limit=100 https:// ng-core.ts…" at bounding box center [389, 46] width 434 height 12
paste textarea "2/scanner_tasks/{taskId}/runs"
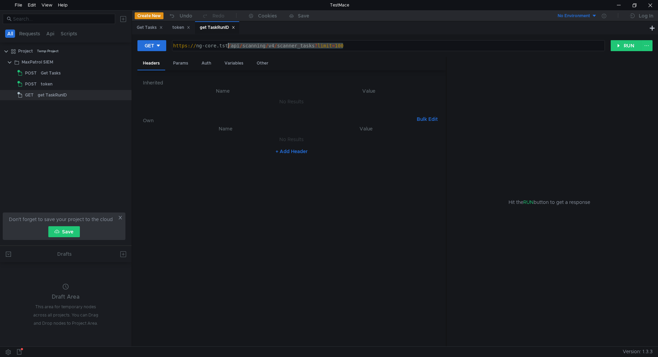
type textarea "https://ng-core.tst/api/scanning/v2/scanner_tasks/{taskId}/runs"
click at [177, 27] on div "token" at bounding box center [181, 27] width 18 height 7
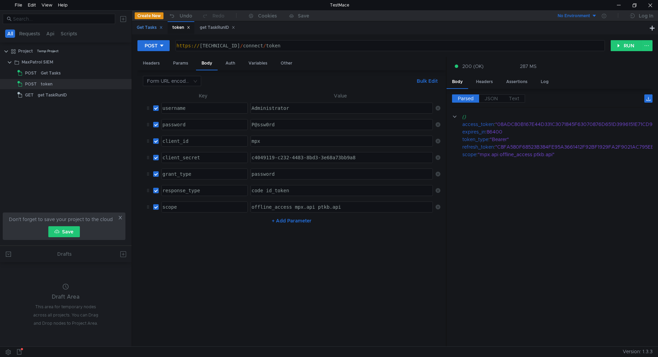
click at [148, 28] on div "Get Tasks" at bounding box center [150, 27] width 26 height 7
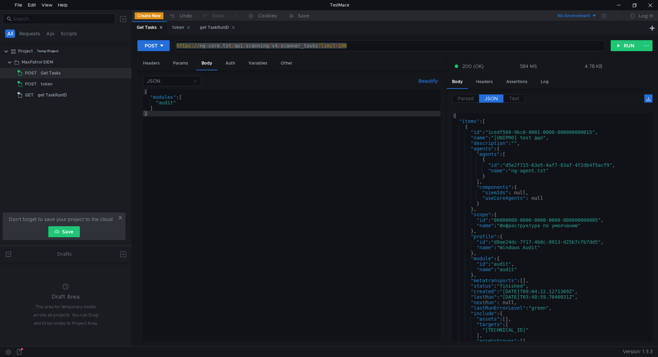
scroll to position [0, 0]
type textarea ""id": "1cedf560-9bc0-0001-0000-000000000015","
click at [538, 131] on div "{ "items" : [ { "id" : "1cedf560-9bc0-0001-0000-000000000015" , "name" : "[UNIP…" at bounding box center [551, 232] width 198 height 239
click at [538, 134] on div "{ "items" : [ { "id" : "1cedf560-9bc0-0001-0000-000000000015" , "name" : "[UNIP…" at bounding box center [551, 227] width 198 height 228
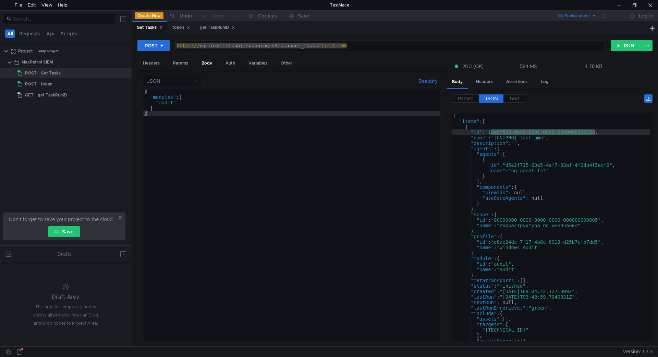
drag, startPoint x: 490, startPoint y: 133, endPoint x: 594, endPoint y: 133, distance: 103.2
click at [594, 133] on div "{ "items" : [ { "id" : "1cedf560-9bc0-0001-0000-000000000015" , "name" : "[UNIP…" at bounding box center [551, 232] width 198 height 239
click at [217, 31] on div "get TaskRunID" at bounding box center [217, 27] width 35 height 7
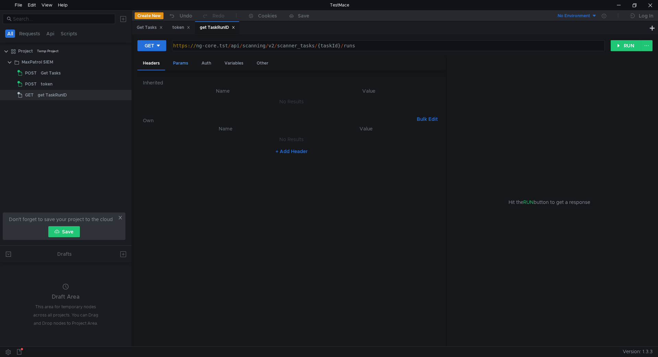
click at [187, 59] on div "Params" at bounding box center [181, 63] width 26 height 13
click at [218, 61] on div "Headers Params Auth Variables Other" at bounding box center [291, 63] width 309 height 13
click at [208, 63] on div "Auth" at bounding box center [206, 63] width 21 height 13
click at [237, 62] on div "Variables" at bounding box center [234, 63] width 30 height 13
click at [185, 62] on div "Params" at bounding box center [181, 63] width 26 height 13
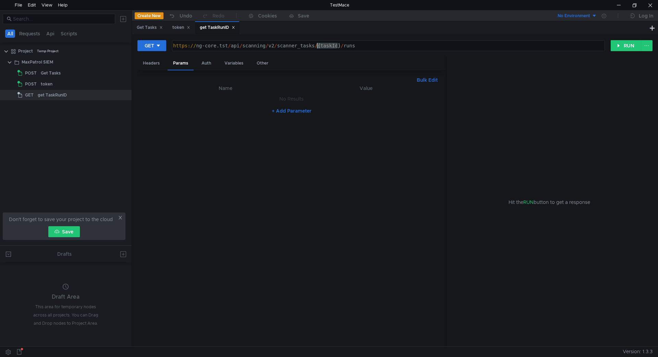
drag, startPoint x: 339, startPoint y: 45, endPoint x: 319, endPoint y: 45, distance: 20.2
click at [319, 45] on div "https:// ng-core.tst / api / scanning / v2 / scanner_tasks / {taskId} / runs" at bounding box center [388, 51] width 432 height 16
click at [260, 87] on th "Name" at bounding box center [225, 88] width 143 height 8
click at [265, 77] on div "Bulk Edit" at bounding box center [292, 80] width 298 height 8
click at [233, 62] on div "Variables" at bounding box center [234, 63] width 30 height 13
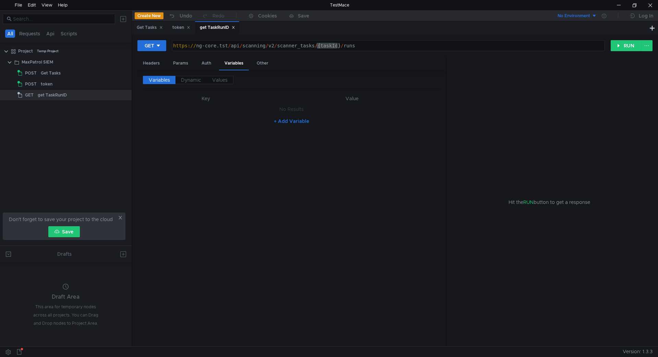
click at [291, 120] on button "+ Add Variable" at bounding box center [291, 121] width 46 height 11
click at [217, 108] on div at bounding box center [202, 116] width 115 height 16
paste textarea "1cedf560-9bc0-0001-0000-000000000015"
type textarea "1cedf560-9bc0-0001-0000-000000000015"
click at [303, 110] on div at bounding box center [351, 116] width 161 height 16
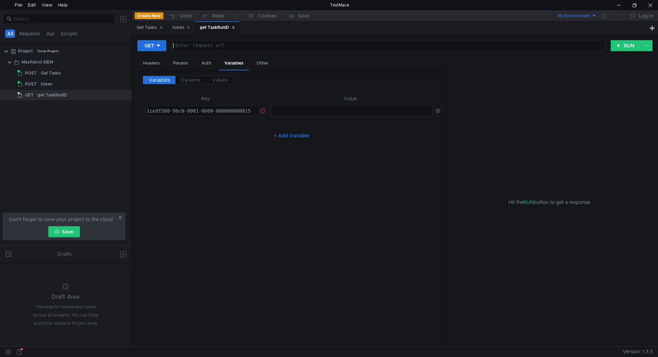
click at [344, 46] on div at bounding box center [388, 51] width 432 height 16
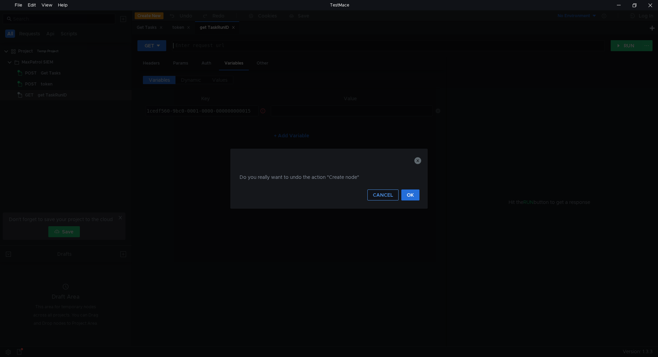
click at [380, 199] on button "CANCEL" at bounding box center [383, 194] width 31 height 11
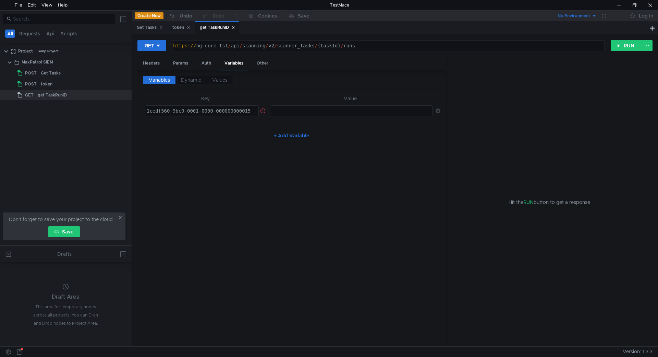
click at [314, 105] on td "ההההההההההההההההההההההההההההההההההההההההההההההההההההההההההההההההההההההההההההההה…" at bounding box center [350, 111] width 165 height 16
click at [312, 111] on div at bounding box center [351, 116] width 161 height 16
paste textarea "1cedf560-9bc0-0001-0000-000000000015"
type textarea "1cedf560-9bc0-0001-0000-000000000015"
type textarea "https://ng-core.tst/api/scanning/v2/scanner_tasks/{taskId}/runs"
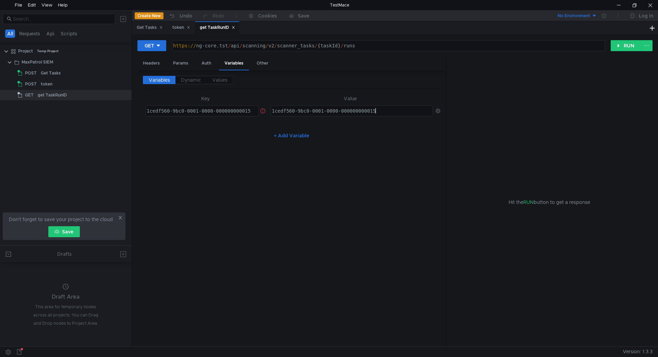
click at [329, 43] on div "https:// ng-core.tst / api / scanning / v2 / scanner_tasks / {taskId} / runs" at bounding box center [388, 51] width 432 height 16
click at [240, 110] on div "1cedf560-9bc0-0001-0000-000000000015" at bounding box center [202, 116] width 115 height 16
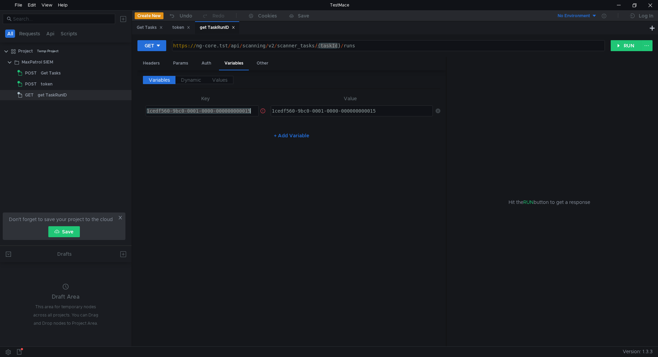
paste textarea "taskId"
type textarea "taskId"
click at [336, 97] on th "Value" at bounding box center [350, 98] width 165 height 8
click at [627, 44] on button "RUN" at bounding box center [626, 45] width 31 height 11
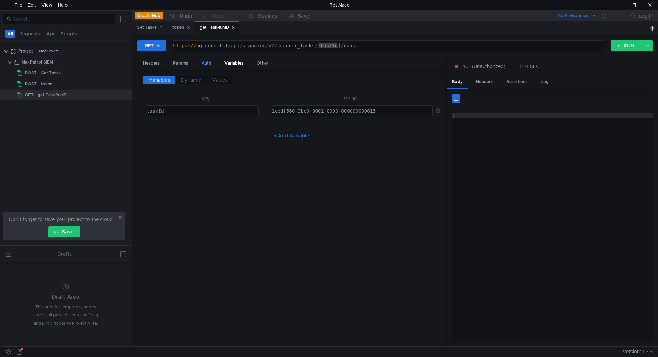
click at [201, 64] on div "Auth" at bounding box center [206, 63] width 21 height 13
click at [202, 80] on input at bounding box center [298, 81] width 268 height 10
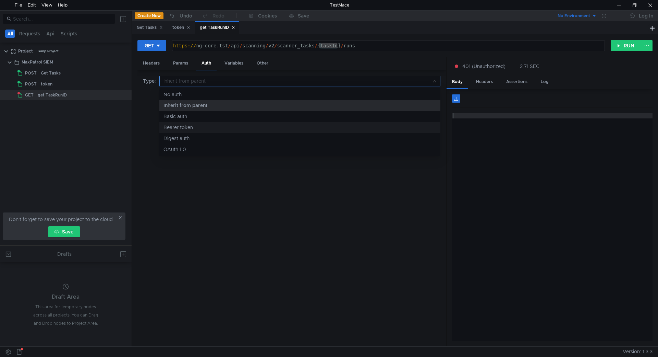
click at [199, 123] on div "Bearer token" at bounding box center [300, 127] width 273 height 8
click at [183, 29] on div "token" at bounding box center [181, 27] width 18 height 7
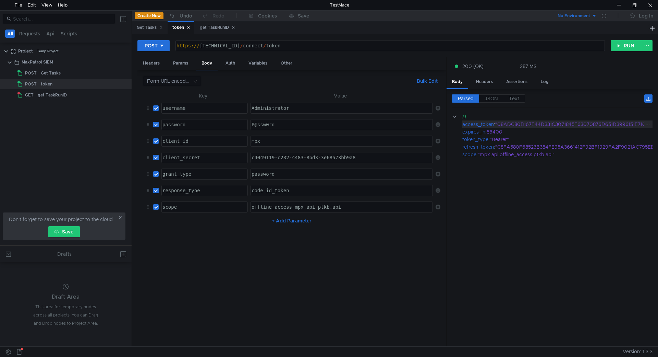
click at [503, 123] on div ""08ADC80B167E44D331C3071845F63070876D651D3996151E71CD9B2C6CD317C0"" at bounding box center [593, 124] width 196 height 8
click at [509, 123] on div ""08ADC80B167E44D331C3071845F63070876D651D3996151E71CD9B2C6CD317C0"" at bounding box center [593, 124] width 196 height 8
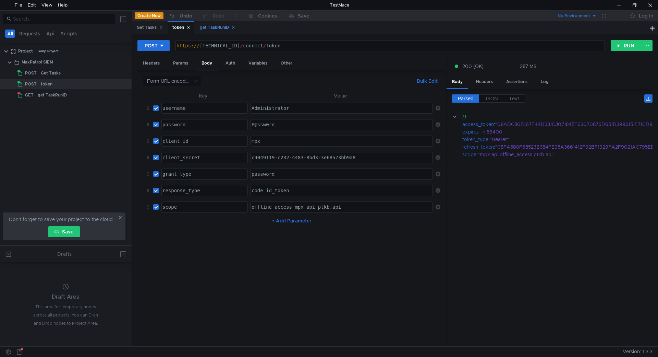
click at [209, 24] on div "get TaskRunID" at bounding box center [217, 27] width 35 height 7
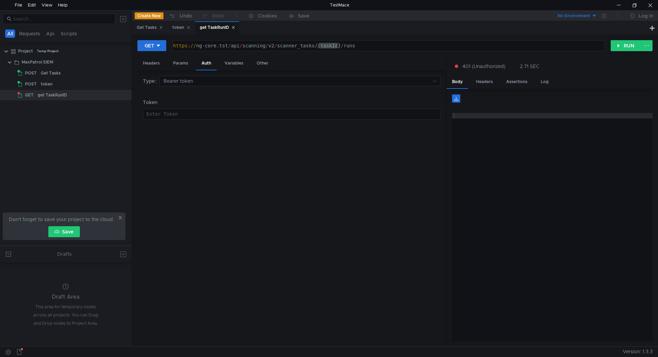
click at [198, 113] on div at bounding box center [291, 119] width 297 height 16
paste textarea "08ADC80B167E44D331C3071845F63070876D651D3996151E71CD9B2C6CD317C0"
type textarea "08ADC80B167E44D331C3071845F63070876D651D3996151E71CD9B2C6CD317C0"
click at [619, 47] on button "RUN" at bounding box center [626, 45] width 31 height 11
click at [497, 96] on span "JSON" at bounding box center [491, 98] width 13 height 6
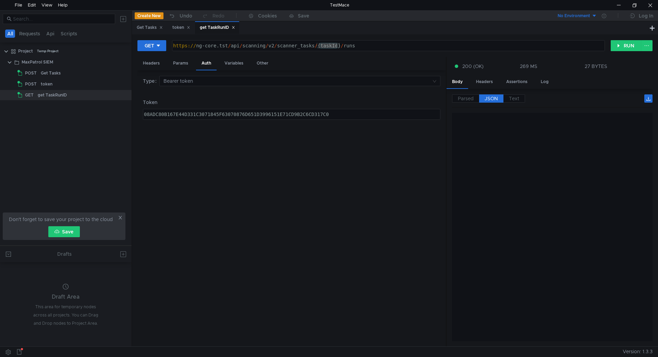
click at [492, 98] on span "JSON" at bounding box center [491, 98] width 13 height 6
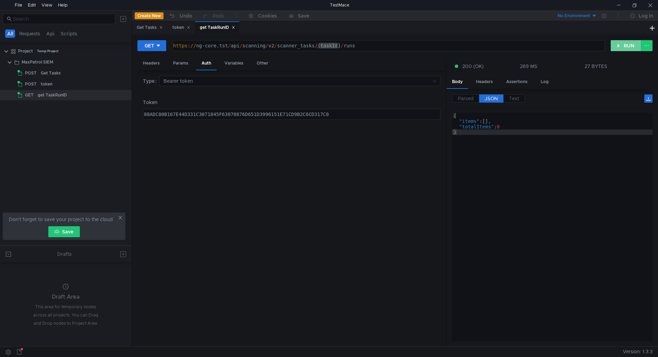
click at [620, 44] on button "RUN" at bounding box center [626, 45] width 31 height 11
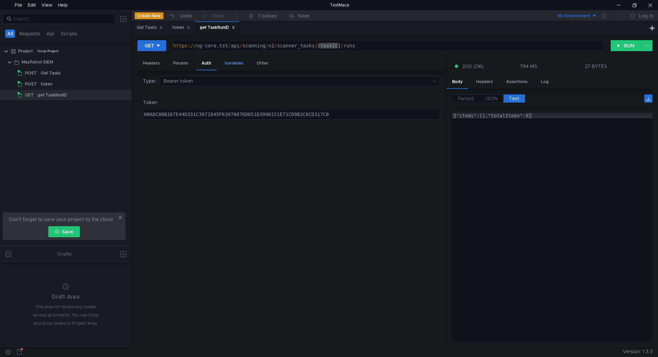
click at [238, 63] on div "Variables" at bounding box center [234, 63] width 30 height 13
click at [488, 77] on div "Headers" at bounding box center [485, 81] width 28 height 13
click at [547, 84] on div "Log" at bounding box center [545, 81] width 19 height 13
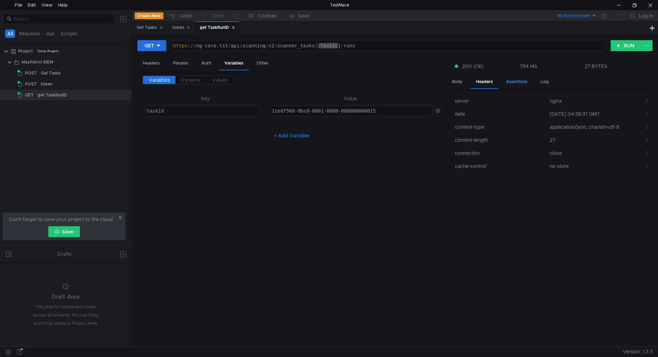
click at [517, 81] on div "Assertions" at bounding box center [517, 81] width 32 height 13
click at [541, 83] on div "Log" at bounding box center [545, 81] width 19 height 13
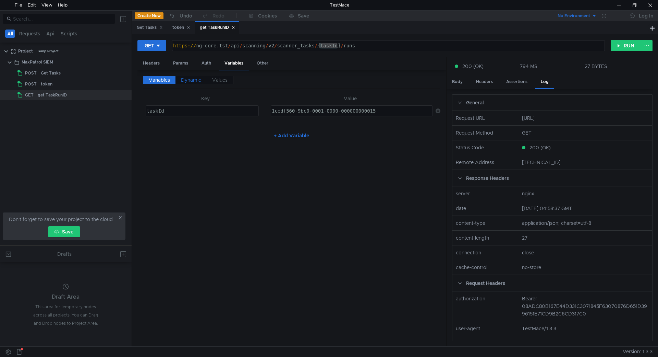
click at [190, 78] on span "Dynamic" at bounding box center [191, 80] width 20 height 6
click at [219, 77] on span "Values" at bounding box center [219, 80] width 15 height 6
click at [165, 79] on span "Variables" at bounding box center [159, 80] width 21 height 6
type textarea "taskId"
click at [187, 112] on div "taskId" at bounding box center [202, 116] width 115 height 16
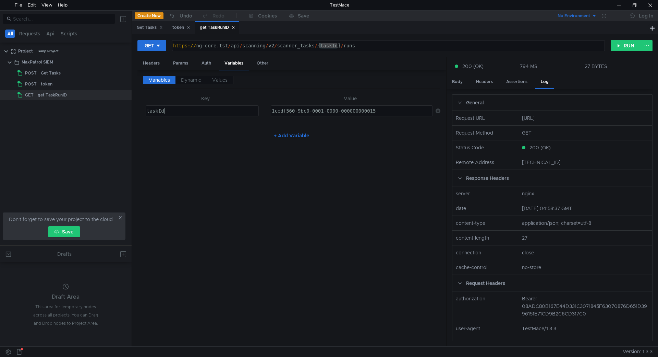
click at [187, 112] on div "taskId" at bounding box center [202, 116] width 115 height 16
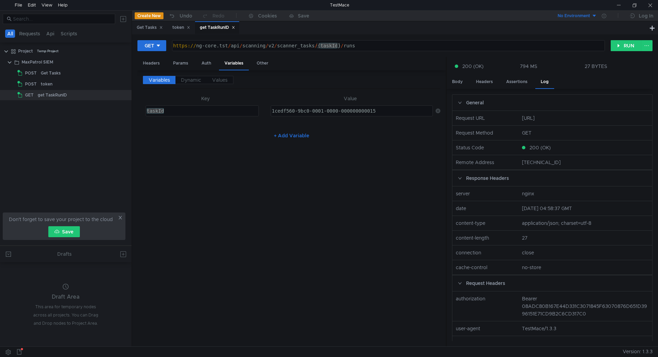
click at [319, 45] on div "https:// ng-core.tst / api / scanning / v2 / scanner_tasks / {taskId} / runs" at bounding box center [388, 51] width 432 height 16
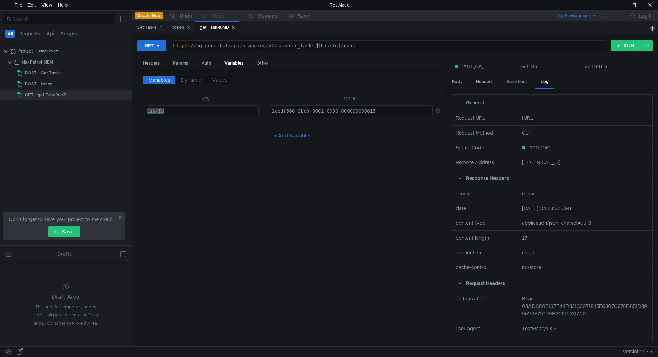
paste textarea "$"
type textarea "https://ng-core.tst/api/scanning/v2/scanner_tasks/${taskId}/runs"
click at [618, 46] on button "RUN" at bounding box center [626, 45] width 31 height 11
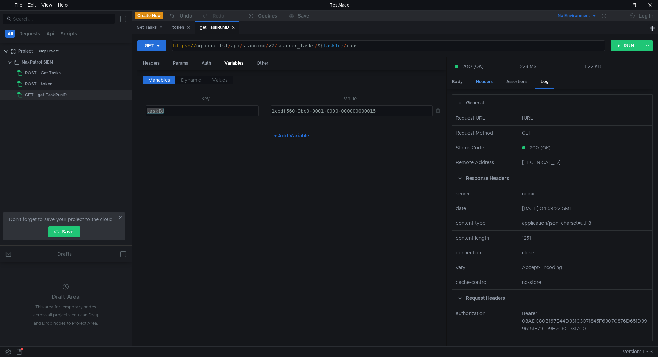
click at [481, 81] on div "Headers" at bounding box center [485, 81] width 28 height 13
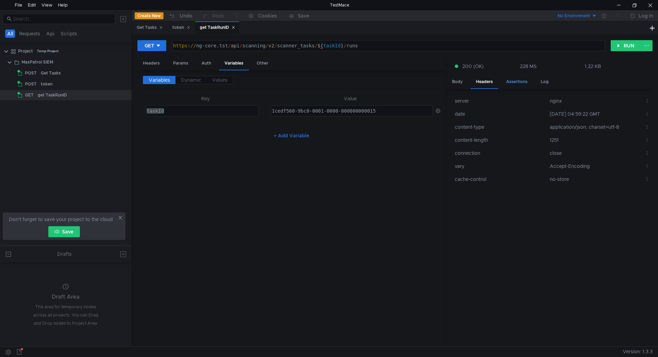
click at [520, 80] on div "Assertions" at bounding box center [517, 81] width 32 height 13
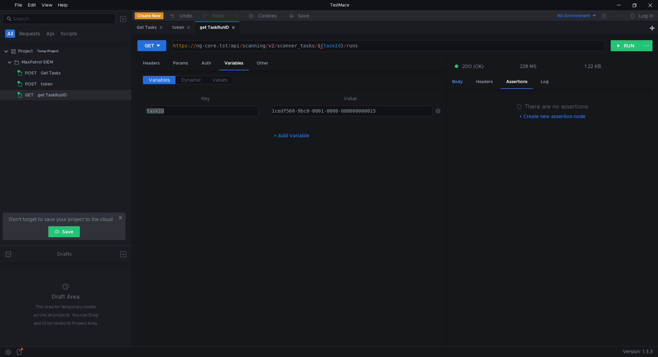
click at [458, 83] on div "Body" at bounding box center [458, 81] width 22 height 13
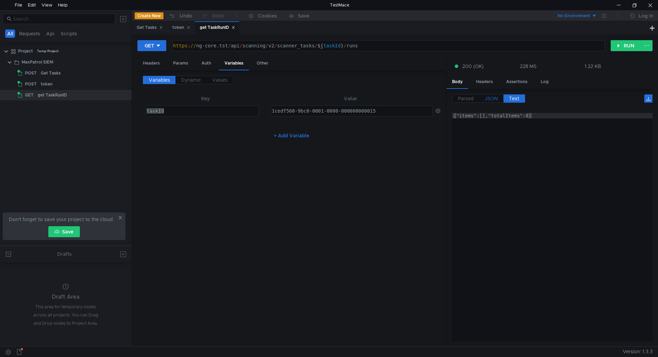
click at [486, 95] on label "JSON" at bounding box center [491, 98] width 24 height 8
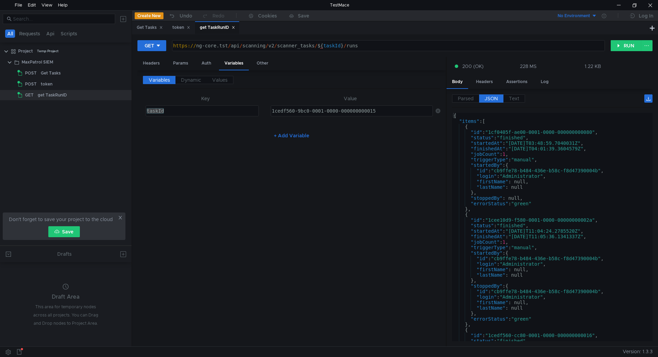
type textarea ""id": "1cf0405f-ae00-0001-0000-000000000080","
click at [505, 132] on div "{ "items" : [ { "id" : "1cf0405f-ae00-0001-0000-000000000080" , "status" : "fin…" at bounding box center [551, 232] width 198 height 239
click at [126, 62] on icon at bounding box center [124, 62] width 5 height 5
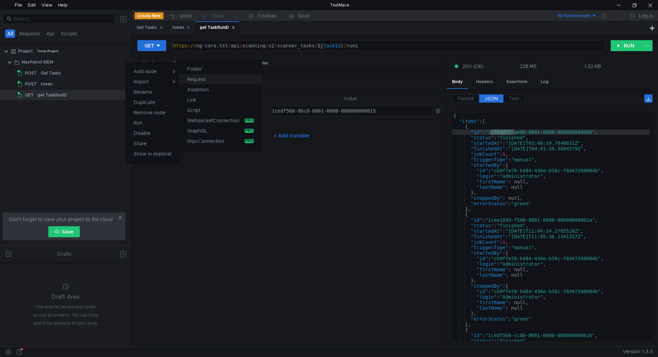
click at [203, 79] on app-tour-anchor "Request" at bounding box center [196, 79] width 19 height 8
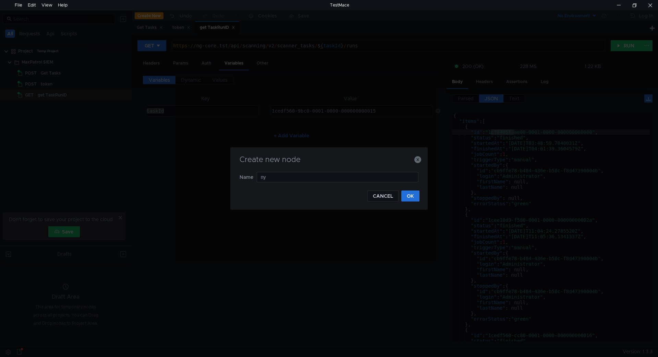
type input "п"
type input "g"
type input "export"
click at [414, 196] on button "OK" at bounding box center [411, 195] width 18 height 11
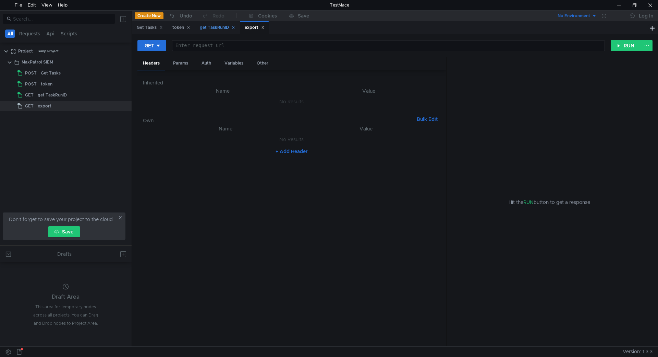
click at [219, 24] on div "get TaskRunID" at bounding box center [217, 27] width 35 height 7
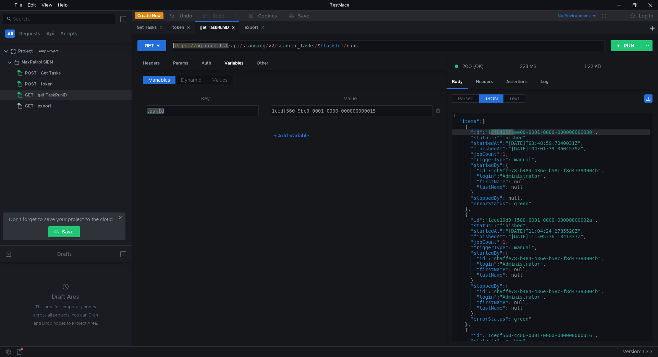
drag, startPoint x: 229, startPoint y: 44, endPoint x: 171, endPoint y: 44, distance: 58.3
click at [171, 44] on div "GET https://ng-core.tst/api/scanning/v2/scanner_tasks/${taskId}/runs https:// n…" at bounding box center [374, 46] width 474 height 12
click at [253, 27] on div "export" at bounding box center [255, 27] width 20 height 7
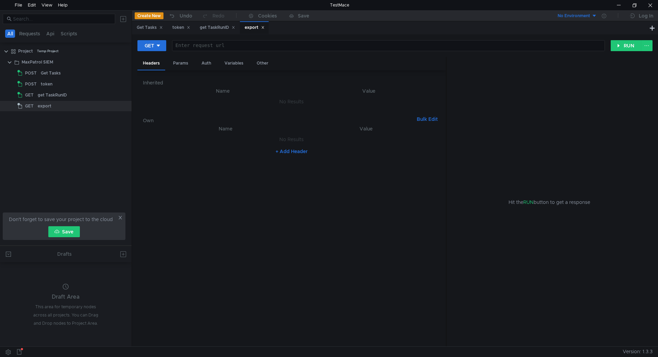
click at [216, 52] on div "GET Enter request url ההההההההההההההההההההההההההההההההההההההההההההההההההההההההה…" at bounding box center [394, 48] width 515 height 17
click at [221, 45] on div at bounding box center [388, 51] width 432 height 16
paste textarea "https://ng-core.tst"
type textarea "https://ng-core.tst"
drag, startPoint x: 56, startPoint y: 100, endPoint x: 40, endPoint y: 108, distance: 17.5
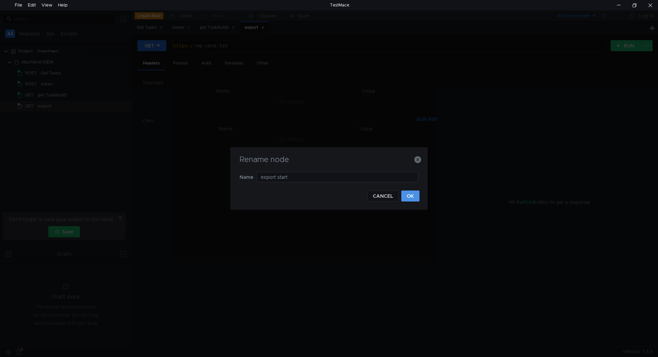
type input "export start"
click at [412, 197] on button "OK" at bounding box center [411, 195] width 18 height 11
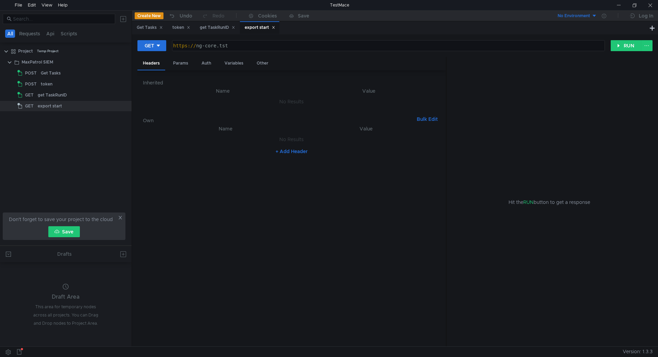
click at [248, 44] on div "https:// ng-core.tst" at bounding box center [388, 51] width 432 height 16
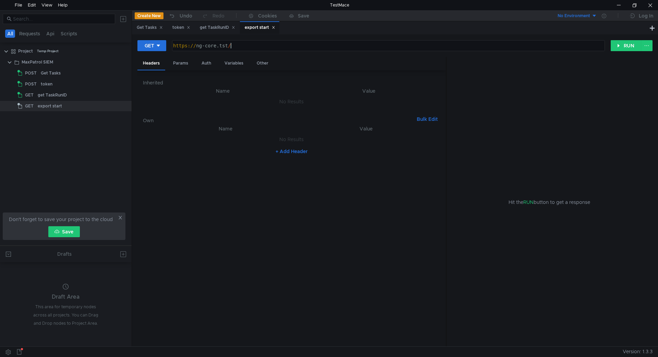
scroll to position [0, 4]
paste textarea "api/scanning/v1/export/start"
type textarea "https://ng-core.tst/api/scanning/v1/export/start"
click at [161, 45] on button "GET" at bounding box center [151, 45] width 29 height 11
click at [156, 71] on li "POST" at bounding box center [152, 70] width 30 height 11
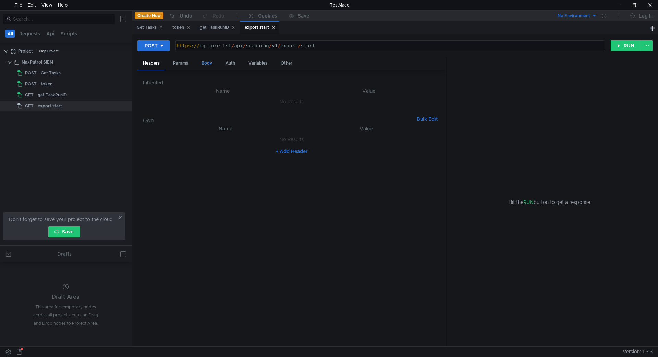
click at [205, 59] on div "Body" at bounding box center [207, 63] width 22 height 13
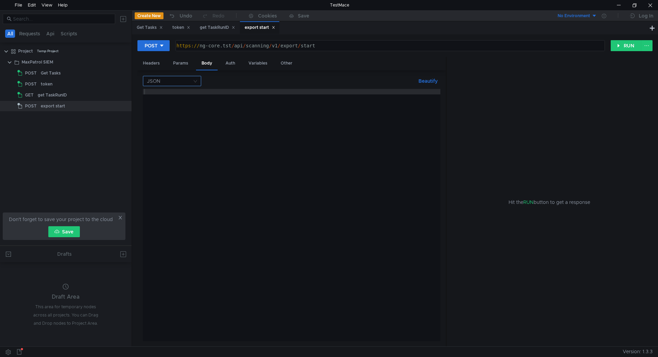
click at [188, 78] on input at bounding box center [169, 81] width 45 height 10
click at [180, 116] on div "Form URL encoded" at bounding box center [172, 116] width 50 height 8
click at [291, 116] on button "+ Add Parameter" at bounding box center [291, 118] width 45 height 8
click at [291, 116] on div "+ Add Parameter" at bounding box center [292, 118] width 298 height 11
click at [208, 109] on div at bounding box center [204, 113] width 86 height 16
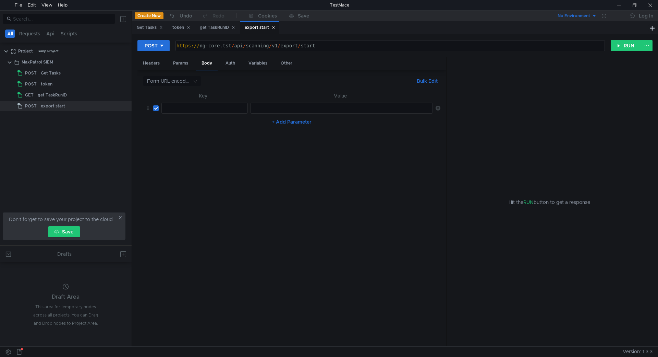
click at [198, 99] on th "Key" at bounding box center [203, 96] width 89 height 8
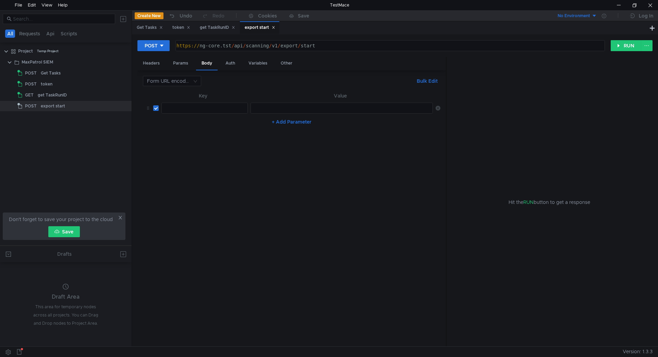
click at [198, 106] on div at bounding box center [204, 113] width 86 height 16
paste textarea "taskRunId"
type textarea "taskRunId"
click at [217, 29] on div "get TaskRunID" at bounding box center [217, 27] width 35 height 7
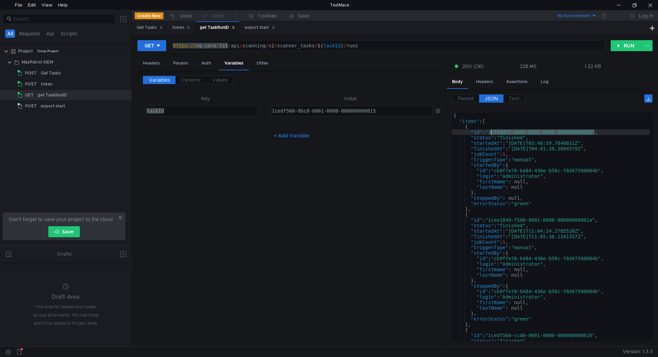
drag, startPoint x: 595, startPoint y: 131, endPoint x: 491, endPoint y: 131, distance: 103.5
click at [491, 131] on div "{ "items" : [ { "id" : "1cf0405f-ae00-0001-0000-000000000080" , "status" : "fin…" at bounding box center [551, 232] width 198 height 239
click at [256, 22] on div "export start" at bounding box center [259, 27] width 39 height 13
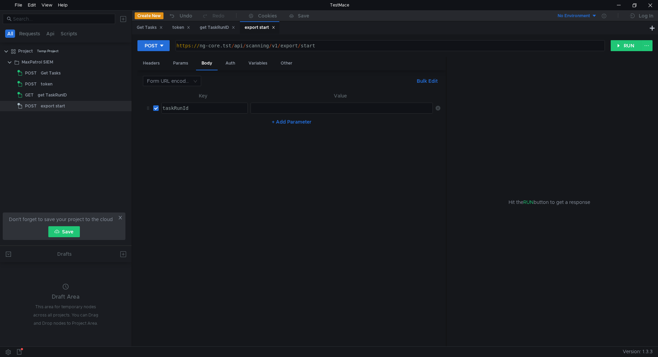
click at [275, 109] on div at bounding box center [341, 113] width 182 height 16
paste textarea "1cf0405f-ae00-0001-0000-000000000080"
type textarea "1cf0405f-ae00-0001-0000-000000000080"
click at [626, 48] on button "RUN" at bounding box center [626, 45] width 31 height 11
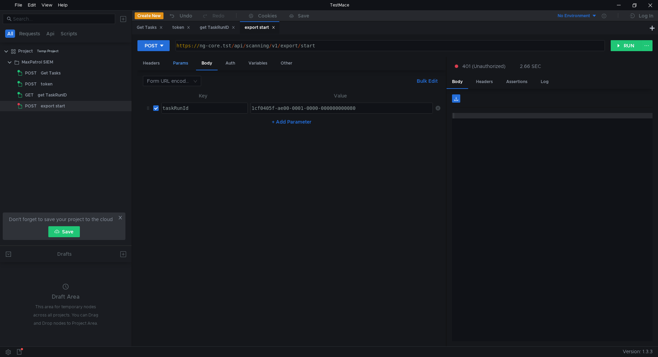
click at [189, 64] on div "Params" at bounding box center [181, 63] width 26 height 13
click at [232, 65] on div "Auth" at bounding box center [230, 63] width 21 height 13
click at [223, 82] on input at bounding box center [298, 81] width 268 height 10
click at [202, 128] on div "Bearer token" at bounding box center [300, 127] width 273 height 8
click at [202, 112] on div at bounding box center [291, 119] width 297 height 16
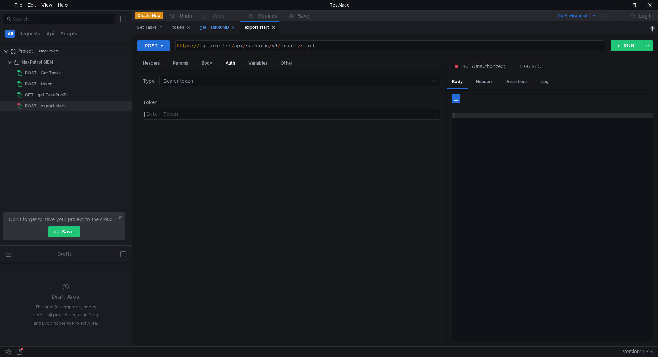
click at [220, 24] on div "get TaskRunID" at bounding box center [217, 27] width 35 height 7
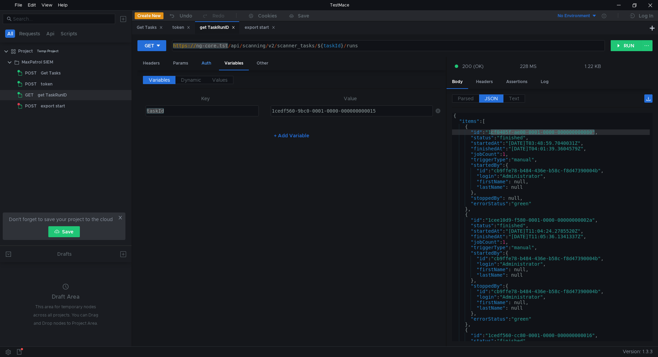
click at [204, 63] on div "Auth" at bounding box center [206, 63] width 21 height 13
click at [211, 115] on div "08ADC80B167E44D331C3071845F63070876D651D3996151E71CD9B2C6CD317C0" at bounding box center [291, 119] width 297 height 16
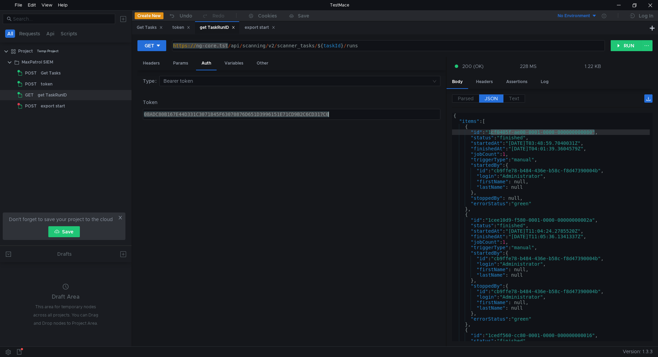
click at [211, 115] on div "08ADC80B167E44D331C3071845F63070876D651D3996151E71CD9B2C6CD317C0" at bounding box center [291, 119] width 297 height 16
click at [253, 26] on div "export start" at bounding box center [260, 27] width 31 height 7
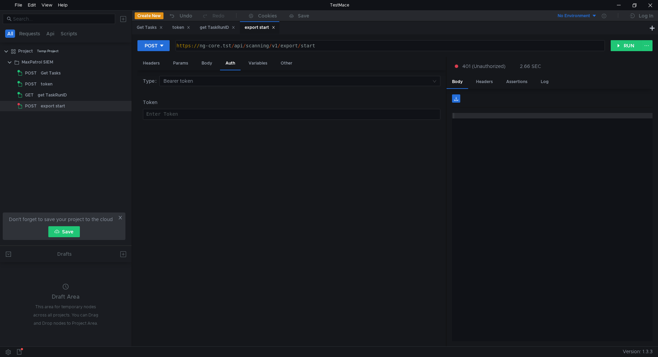
click at [209, 108] on div "Token Enter Token ההההההההההההההההההההההההההההההההההההההההההההההההההההההההההההה…" at bounding box center [292, 108] width 298 height 21
click at [209, 112] on div at bounding box center [291, 119] width 297 height 16
paste textarea "08ADC80B167E44D331C3071845F63070876D651D3996151E71CD9B2C6CD317C0"
type textarea "08ADC80B167E44D331C3071845F63070876D651D3996151E71CD9B2C6CD317C0"
click at [623, 47] on button "RUN" at bounding box center [626, 45] width 31 height 11
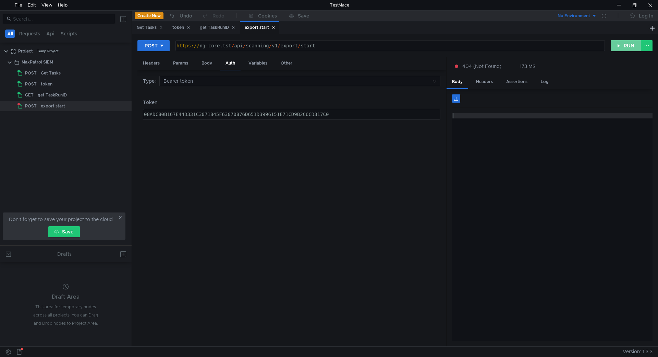
click at [631, 44] on button "RUN" at bounding box center [626, 45] width 31 height 11
click at [257, 64] on div "Variables" at bounding box center [258, 63] width 30 height 13
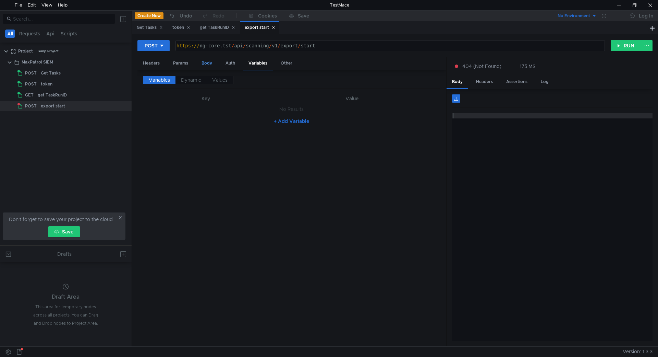
click at [200, 63] on div "Body" at bounding box center [207, 63] width 22 height 13
click at [187, 64] on div "Params" at bounding box center [181, 63] width 26 height 13
click at [203, 63] on div "Body" at bounding box center [207, 63] width 22 height 13
click at [176, 77] on input at bounding box center [169, 81] width 45 height 10
click at [278, 105] on div at bounding box center [329, 178] width 658 height 357
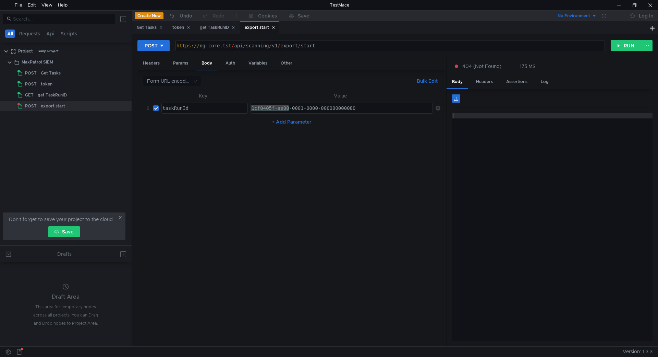
drag, startPoint x: 290, startPoint y: 106, endPoint x: 171, endPoint y: 105, distance: 119.0
click at [171, 105] on tr "taskRunId taskRunId ההההההההההההההההההההההההההההההההההההההההההההההההההההההההההה…" at bounding box center [292, 108] width 298 height 16
click at [185, 106] on div "taskRunId" at bounding box center [204, 113] width 86 height 16
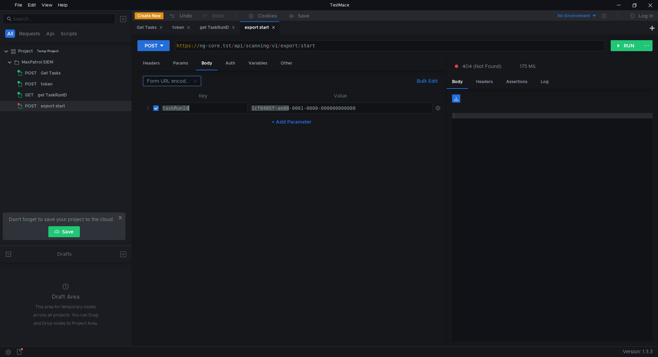
click at [178, 85] on input at bounding box center [169, 81] width 45 height 10
click at [287, 104] on div at bounding box center [329, 178] width 658 height 357
click at [287, 104] on div "1cf0405f-ae00-0001-0000-000000000080" at bounding box center [342, 108] width 182 height 10
click at [171, 82] on input at bounding box center [169, 81] width 45 height 10
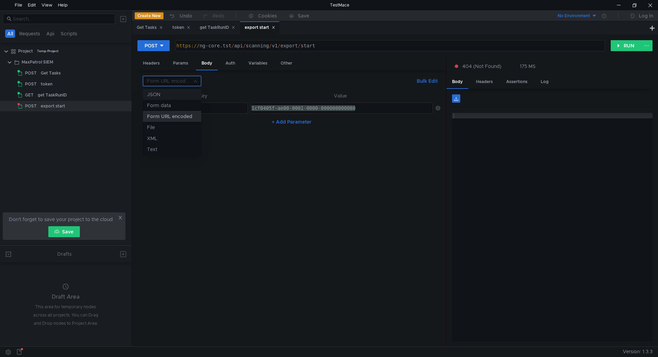
click at [166, 95] on div "JSON" at bounding box center [172, 95] width 50 height 8
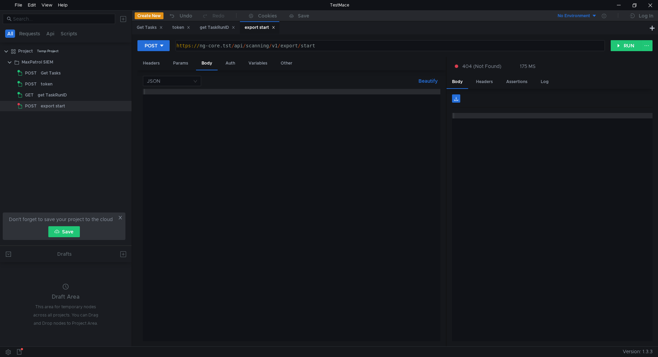
click at [194, 100] on div at bounding box center [292, 220] width 298 height 263
type textarea "{\}"
type textarea "{"
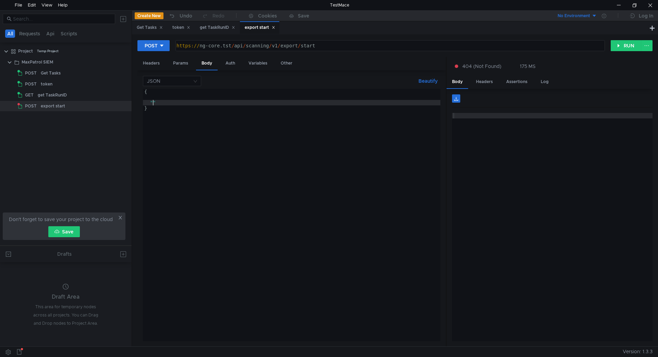
scroll to position [0, 0]
paste textarea "1cf0405f-ae00-0001-0000-000000000080""
type textarea ""1cf0405f-ae00-0001-0000-000000000080""
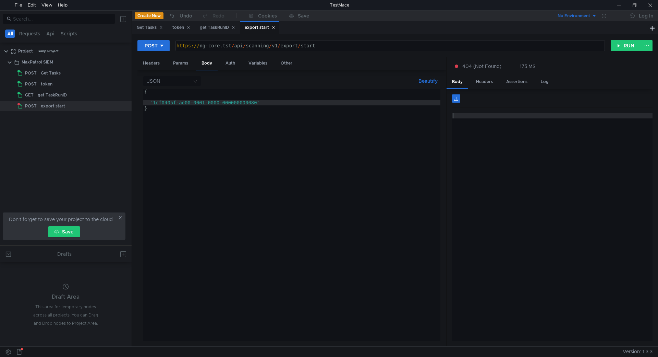
drag, startPoint x: 150, startPoint y: 102, endPoint x: 176, endPoint y: 108, distance: 26.4
click at [149, 102] on div "{ "1cf0405f-ae00-0001-0000-000000000080" }" at bounding box center [292, 220] width 298 height 263
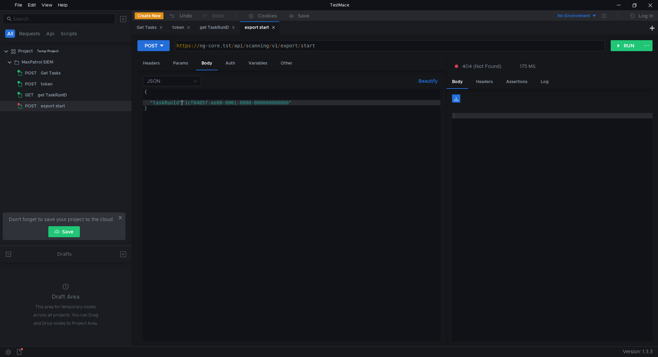
scroll to position [0, 3]
type textarea ""taskRunId":"1cf0405f-ae00-0001-0000-000000000080""
click at [628, 44] on button "RUN" at bounding box center [626, 45] width 31 height 11
click at [490, 76] on div "Headers" at bounding box center [485, 81] width 28 height 13
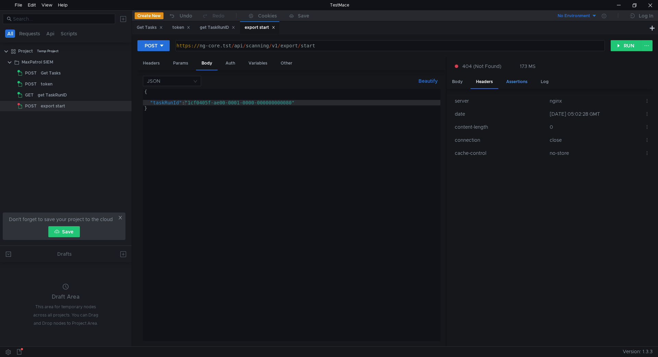
click at [514, 79] on div "Assertions" at bounding box center [517, 81] width 32 height 13
click at [540, 80] on div "Log" at bounding box center [545, 81] width 19 height 13
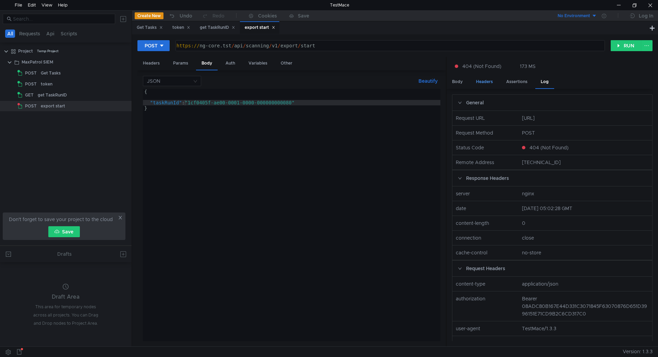
click at [483, 81] on div "Headers" at bounding box center [485, 81] width 28 height 13
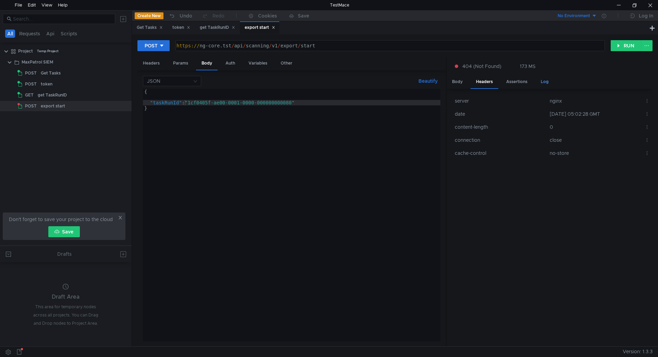
click at [547, 79] on div "Log" at bounding box center [545, 81] width 19 height 13
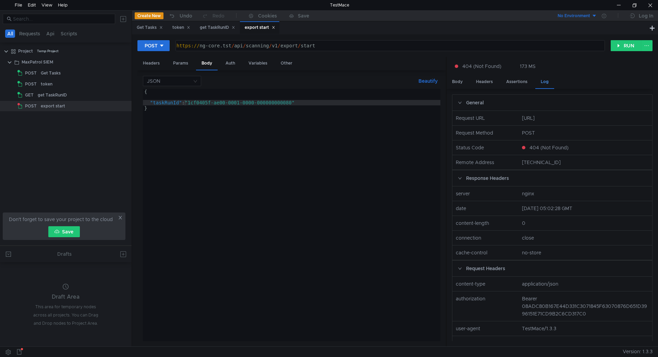
click at [545, 79] on div "Log" at bounding box center [545, 81] width 19 height 13
click at [554, 114] on nz-col "https://ng-core.tst/api/scanning/v1/export/start" at bounding box center [585, 118] width 132 height 8
click at [175, 76] on input at bounding box center [169, 81] width 45 height 10
click at [179, 114] on div "Form URL encoded" at bounding box center [172, 116] width 50 height 8
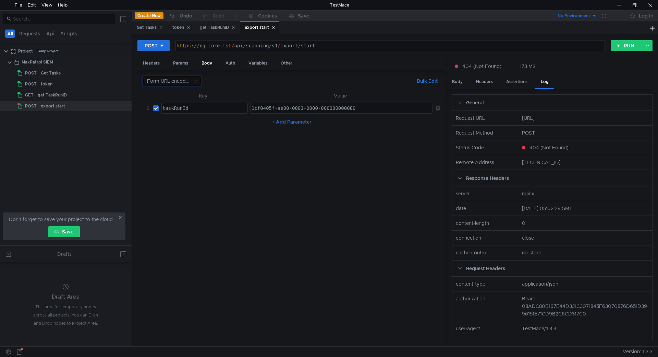
click at [185, 83] on input at bounding box center [169, 81] width 45 height 10
click at [180, 96] on div "JSON" at bounding box center [172, 95] width 50 height 8
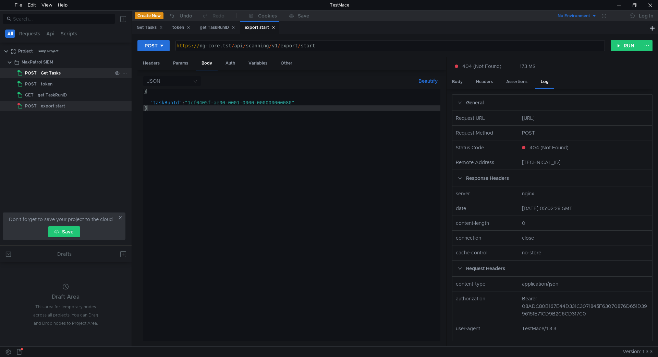
click at [61, 71] on div "Get Tasks" at bounding box center [76, 73] width 71 height 10
click at [61, 72] on div "Get Tasks" at bounding box center [76, 73] width 71 height 10
click at [124, 73] on icon at bounding box center [124, 73] width 5 height 5
click at [83, 75] on div at bounding box center [329, 178] width 658 height 357
drag, startPoint x: 83, startPoint y: 75, endPoint x: 75, endPoint y: 71, distance: 8.6
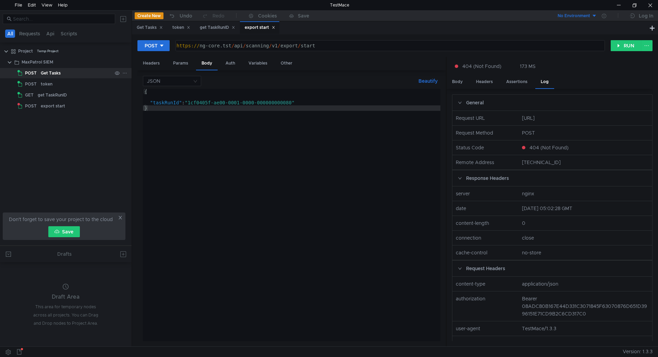
click at [75, 71] on div "Get Tasks" at bounding box center [76, 73] width 71 height 10
click at [144, 26] on div "Get Tasks" at bounding box center [150, 27] width 26 height 7
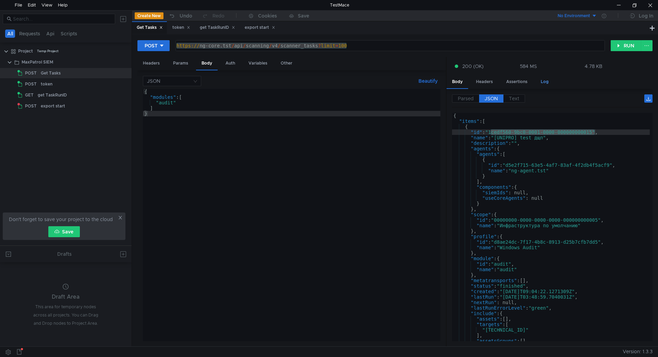
click at [546, 78] on div "Log" at bounding box center [545, 81] width 19 height 13
click at [545, 82] on div "Log" at bounding box center [545, 81] width 19 height 13
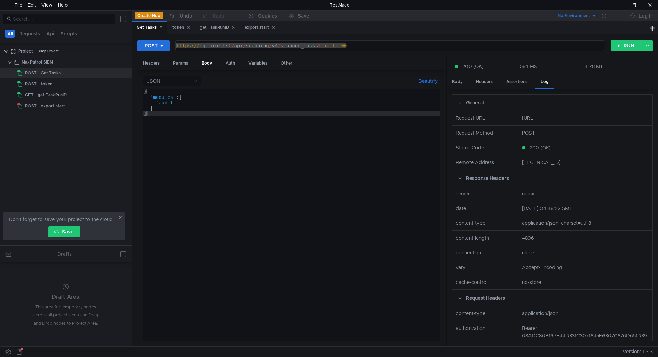
click at [458, 101] on icon at bounding box center [460, 102] width 4 height 4
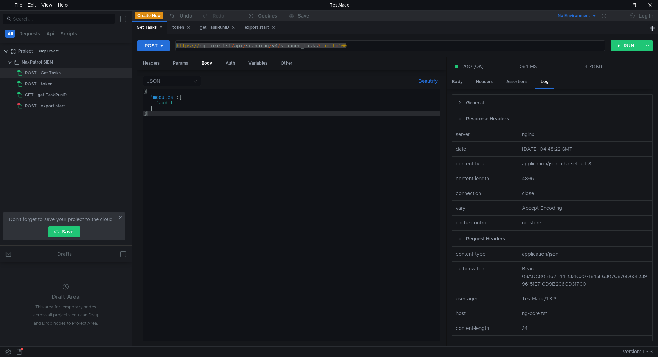
click at [458, 101] on icon at bounding box center [460, 102] width 4 height 4
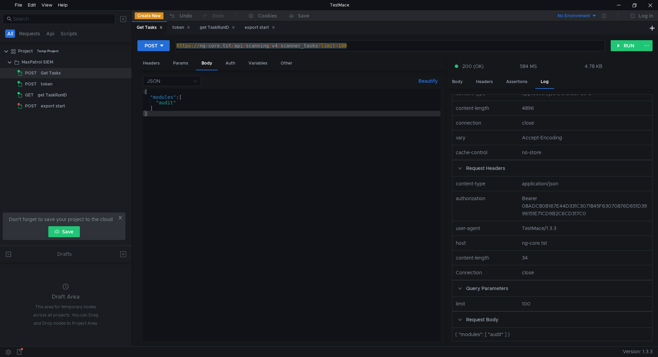
scroll to position [0, 0]
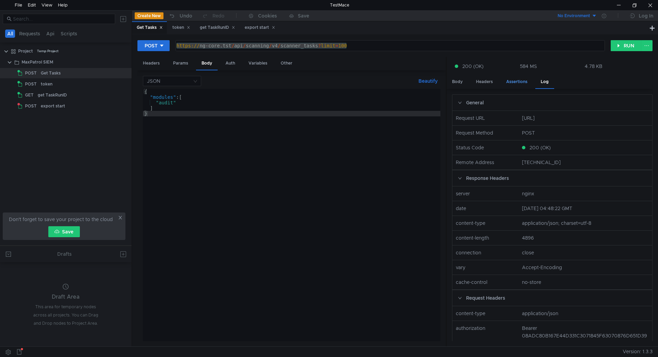
click at [523, 86] on div "Assertions" at bounding box center [517, 81] width 32 height 13
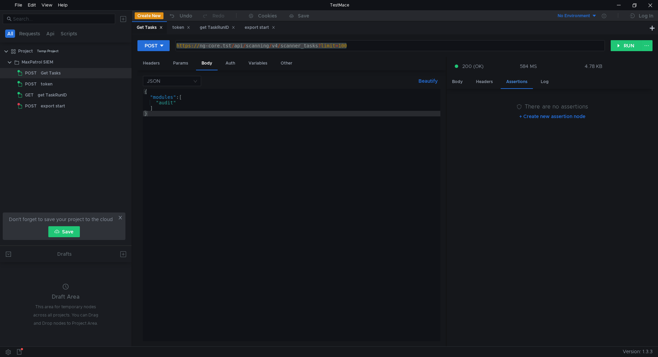
click at [515, 85] on div "Assertions" at bounding box center [517, 81] width 32 height 13
click at [553, 84] on div "Log" at bounding box center [545, 81] width 19 height 13
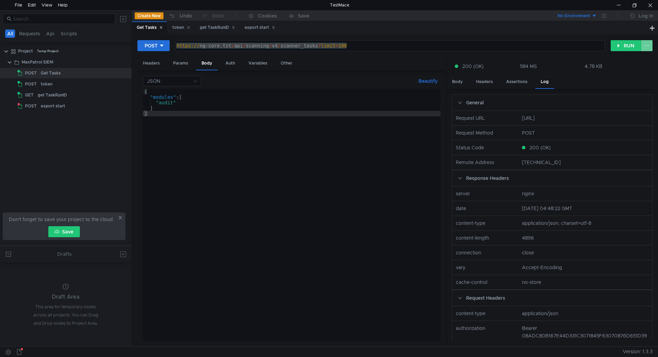
click at [649, 45] on button at bounding box center [647, 45] width 12 height 11
click at [455, 81] on div at bounding box center [329, 178] width 658 height 357
click at [455, 81] on div "Body" at bounding box center [458, 81] width 22 height 13
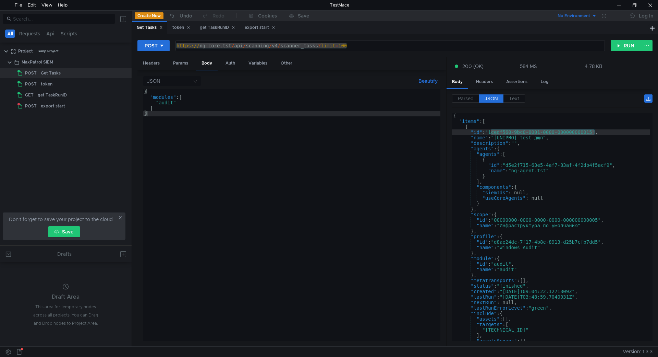
click at [455, 81] on div "Body" at bounding box center [458, 81] width 22 height 13
click at [507, 81] on div "Assertions" at bounding box center [517, 81] width 32 height 13
click at [488, 81] on div "Headers" at bounding box center [485, 81] width 28 height 13
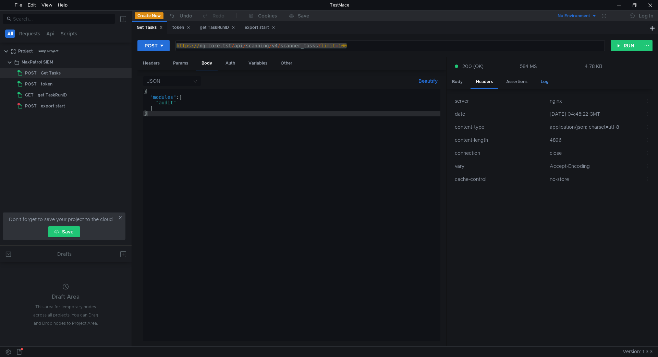
click at [552, 78] on div "Log" at bounding box center [545, 81] width 19 height 13
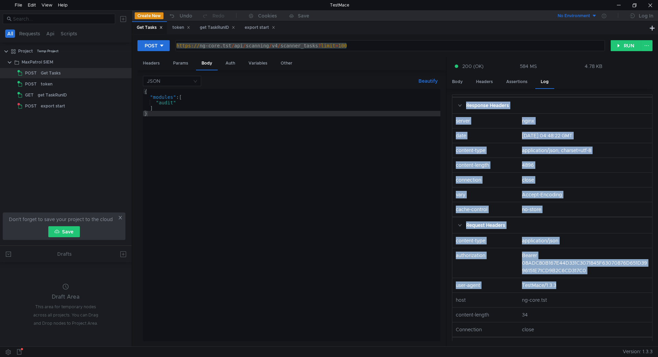
scroll to position [137, 0]
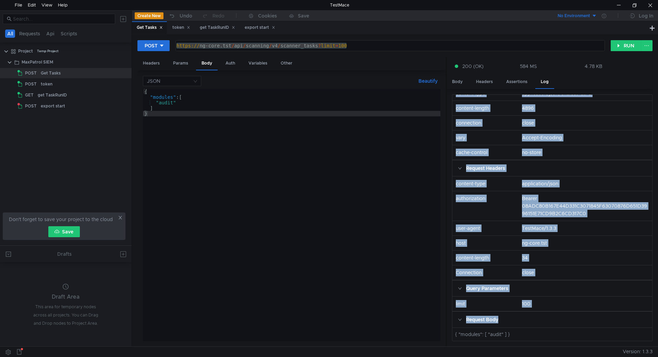
drag, startPoint x: 457, startPoint y: 116, endPoint x: 549, endPoint y: 285, distance: 191.8
click at [578, 322] on nz-collapse "General Request URL https://ng-core.tst/api/scanning/v4/scanner_tasks?limit=100…" at bounding box center [552, 217] width 201 height 247
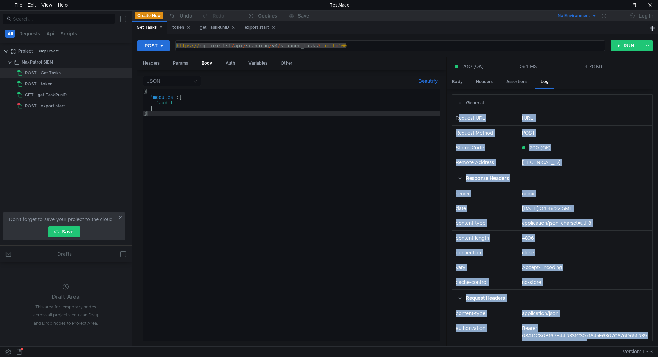
click at [562, 122] on nz-col "https://ng-core.tst/api/scanning/v4/scanner_tasks?limit=100" at bounding box center [585, 118] width 132 height 8
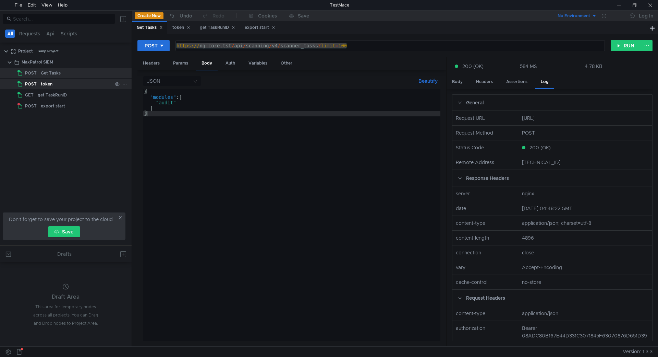
click at [68, 86] on div "token" at bounding box center [76, 84] width 71 height 10
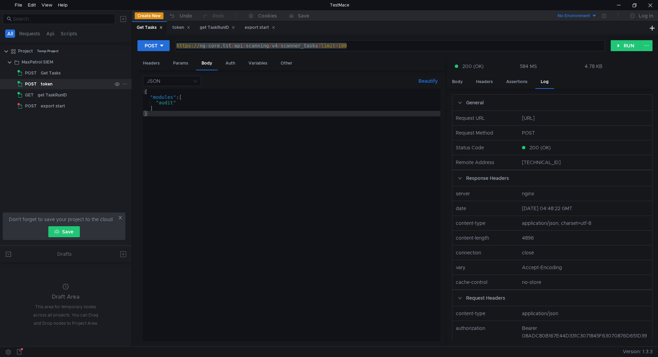
click at [68, 86] on div "token" at bounding box center [76, 84] width 71 height 10
click at [177, 59] on div "Params" at bounding box center [181, 63] width 26 height 13
click at [44, 84] on div "token" at bounding box center [47, 84] width 12 height 10
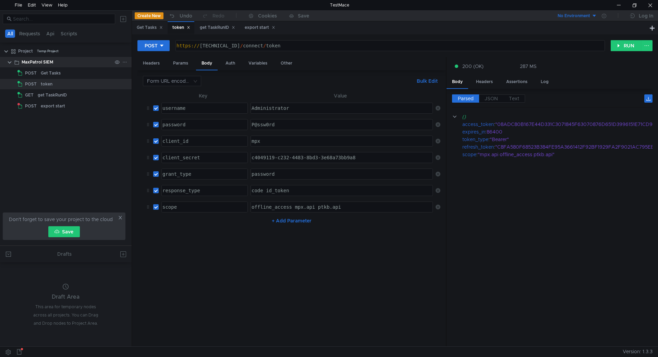
click at [122, 60] on icon at bounding box center [124, 62] width 5 height 5
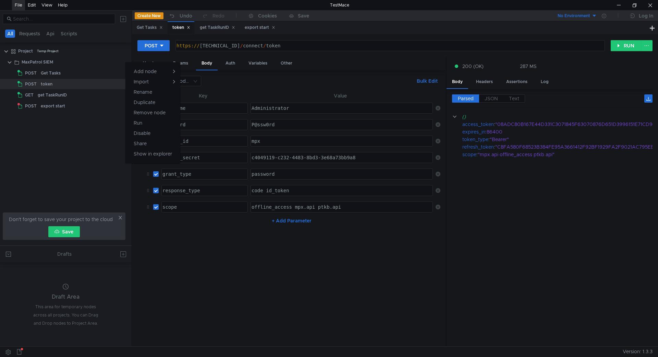
click at [17, 7] on div "File" at bounding box center [19, 5] width 8 height 10
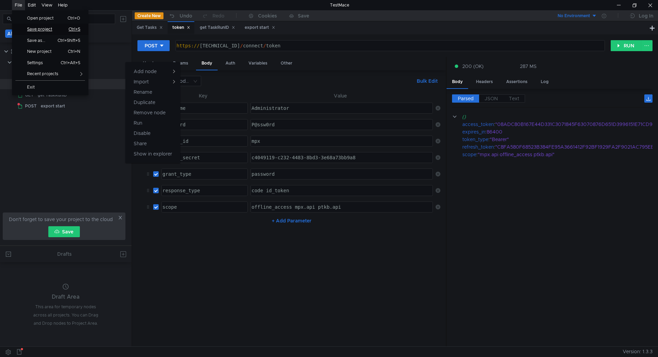
click at [33, 31] on span "Save project" at bounding box center [42, 29] width 39 height 4
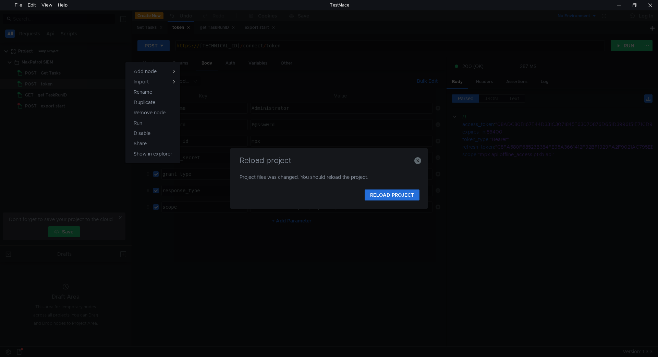
click at [444, 103] on div at bounding box center [329, 178] width 658 height 357
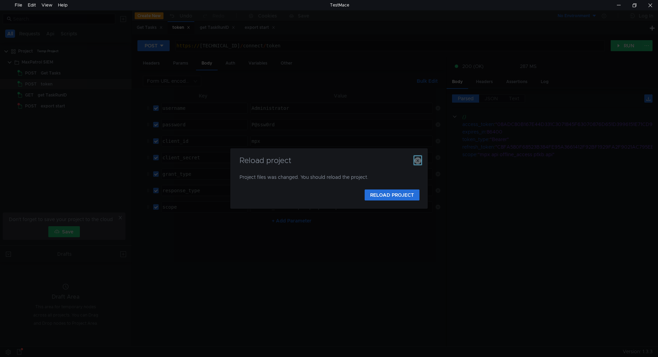
click at [417, 159] on icon "button" at bounding box center [418, 160] width 7 height 7
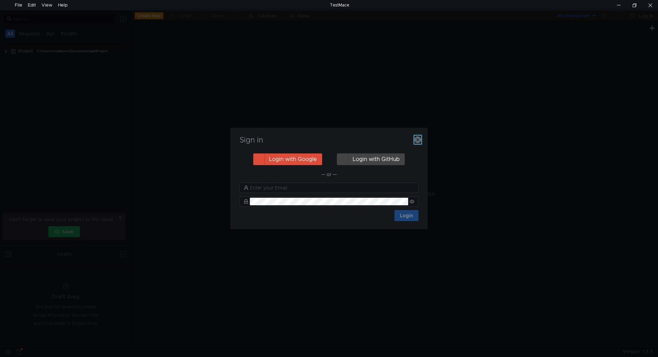
click at [417, 135] on button "button" at bounding box center [418, 139] width 7 height 8
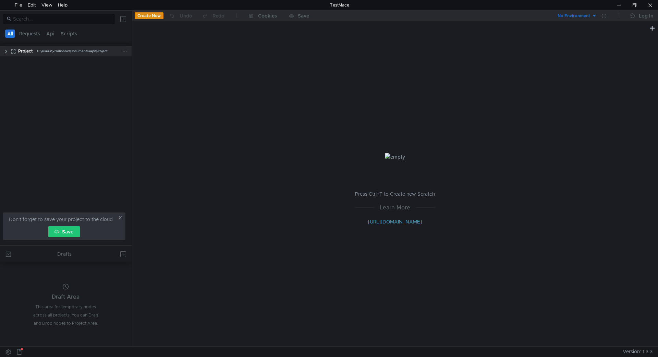
click at [71, 50] on div "C:\Users\vrodionov\Documents\api\Project" at bounding box center [72, 51] width 71 height 10
click at [6, 51] on clr-icon at bounding box center [5, 51] width 5 height 5
click at [6, 66] on div "MaxPatrol SIEM" at bounding box center [66, 62] width 132 height 10
click at [8, 63] on clr-icon at bounding box center [9, 62] width 5 height 5
click at [59, 74] on div "Get Tasks" at bounding box center [51, 73] width 20 height 10
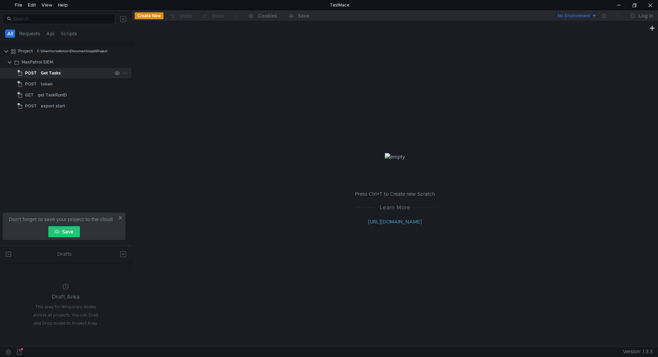
click at [67, 74] on div "Get Tasks" at bounding box center [76, 73] width 71 height 10
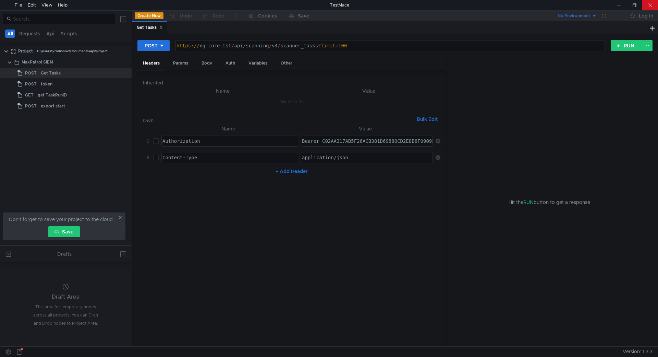
click at [650, 3] on div at bounding box center [651, 5] width 16 height 10
